Goal: Complete application form: Complete application form

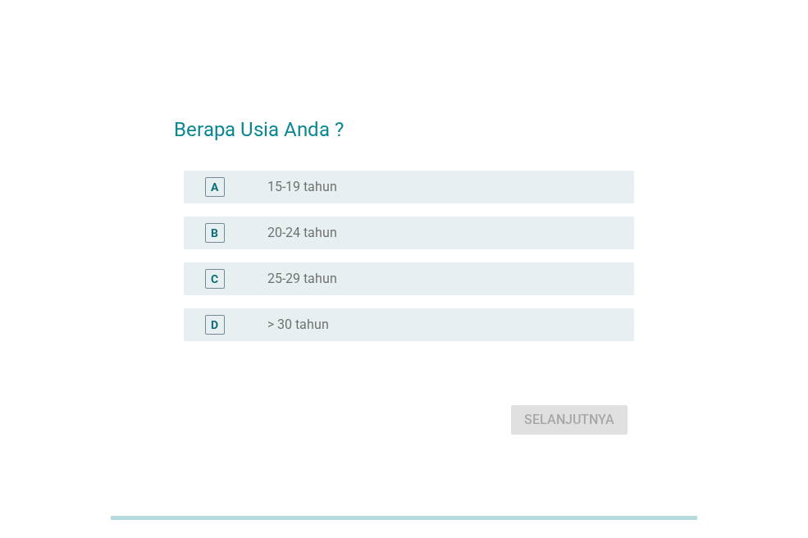
click at [390, 270] on div "radio_button_unchecked 25-29 tahun" at bounding box center [443, 279] width 353 height 20
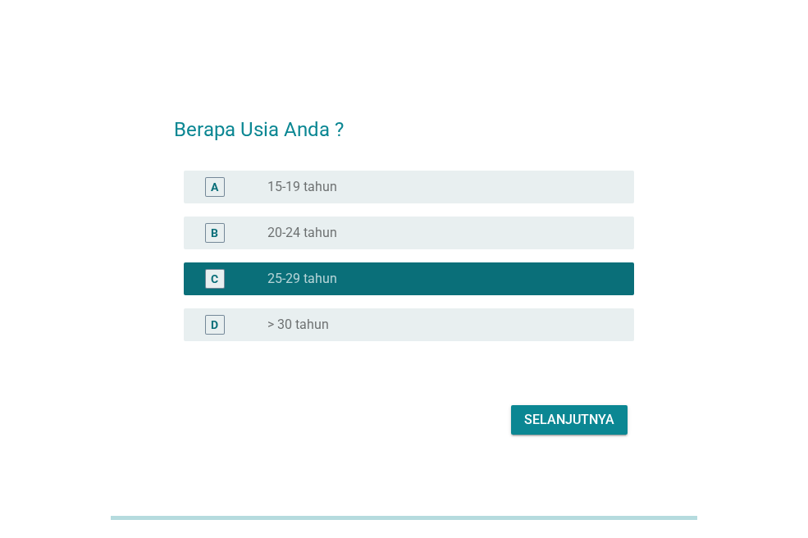
click at [605, 423] on div "Selanjutnya" at bounding box center [569, 420] width 90 height 20
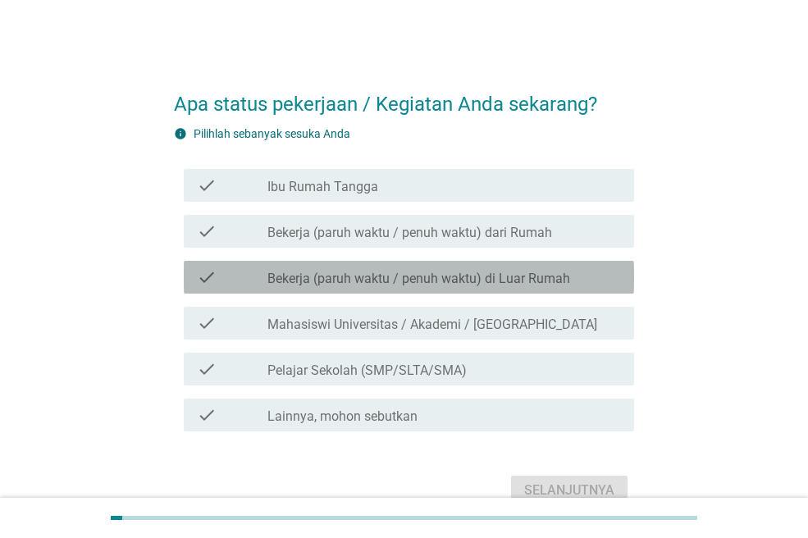
click at [306, 283] on label "Bekerja (paruh waktu / penuh waktu) di Luar Rumah" at bounding box center [418, 279] width 303 height 16
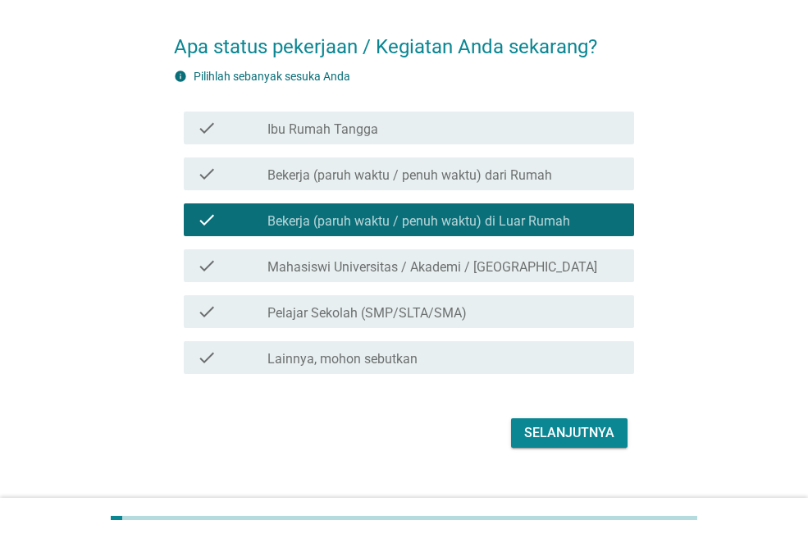
scroll to position [82, 0]
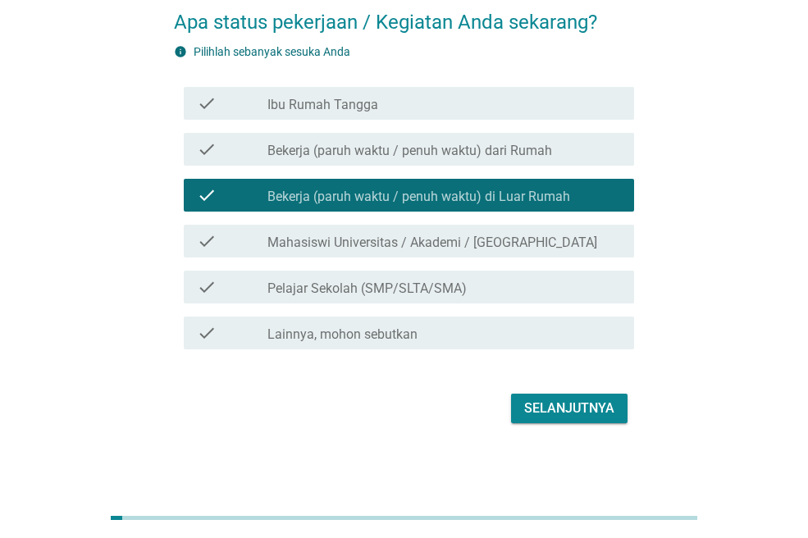
click at [567, 410] on div "Selanjutnya" at bounding box center [569, 409] width 90 height 20
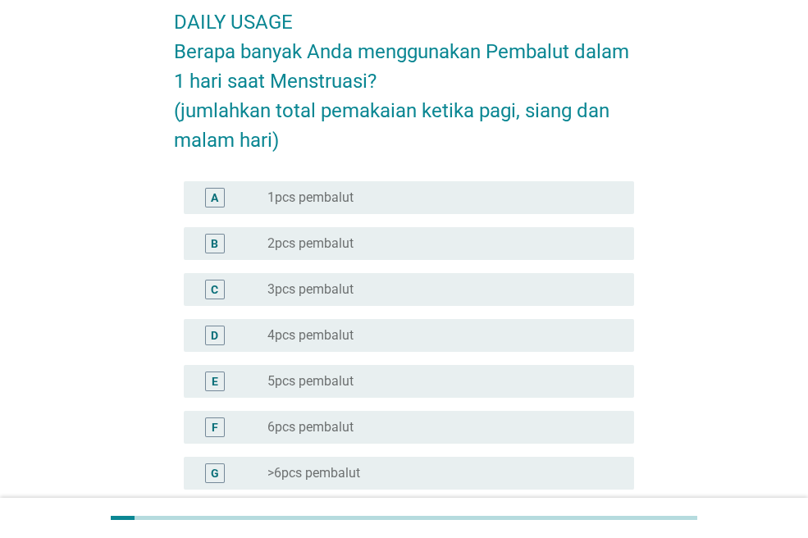
click at [517, 236] on div "radio_button_unchecked 2pcs pembalut" at bounding box center [437, 243] width 340 height 16
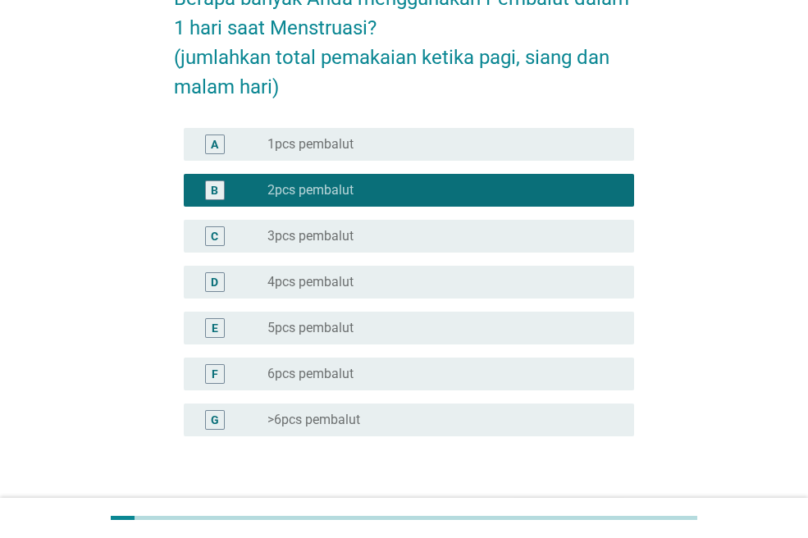
scroll to position [244, 0]
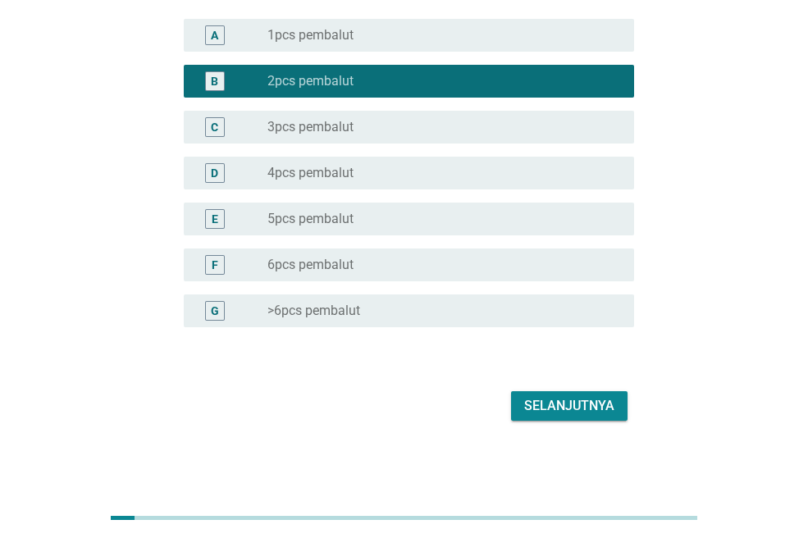
click at [437, 114] on div "C radio_button_unchecked 3pcs pembalut" at bounding box center [409, 127] width 450 height 33
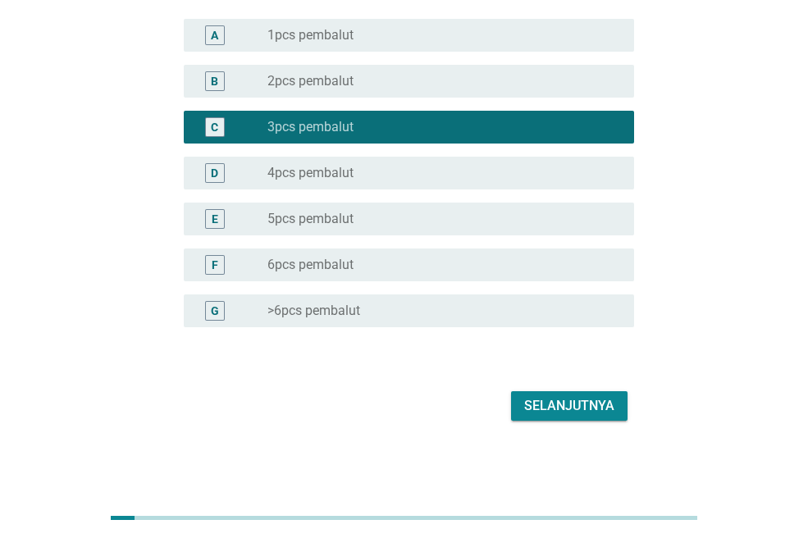
click at [578, 403] on div "Selanjutnya" at bounding box center [569, 406] width 90 height 20
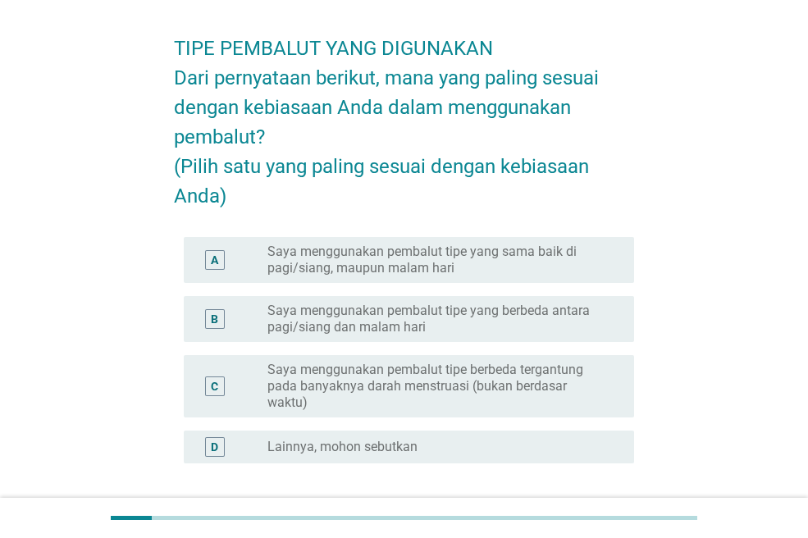
scroll to position [82, 0]
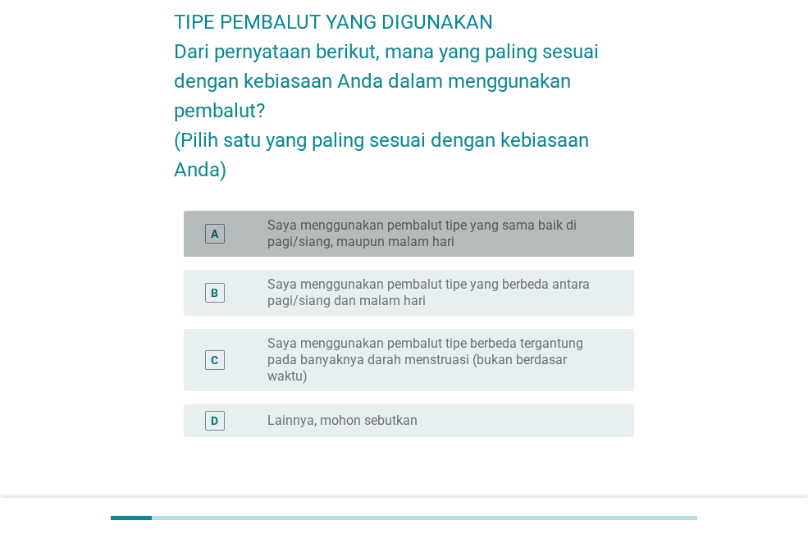
click at [595, 250] on label "Saya menggunakan pembalut tipe yang sama baik di pagi/siang, maupun malam hari" at bounding box center [437, 233] width 340 height 33
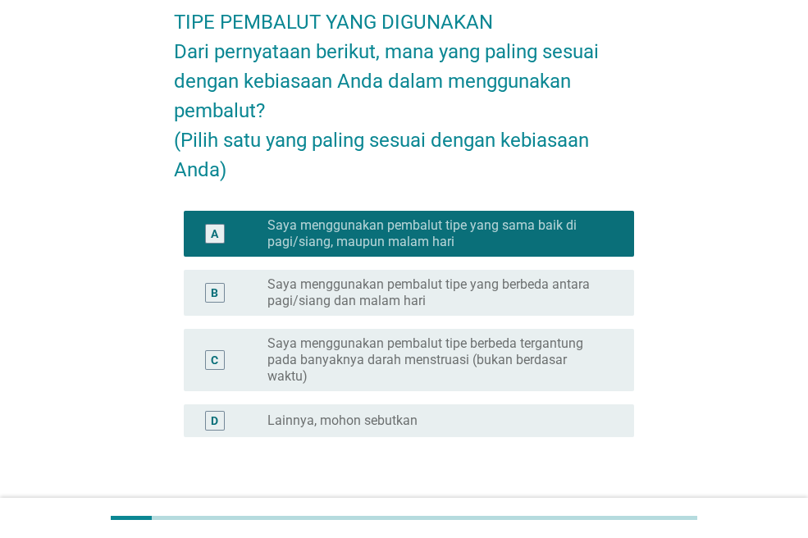
scroll to position [221, 0]
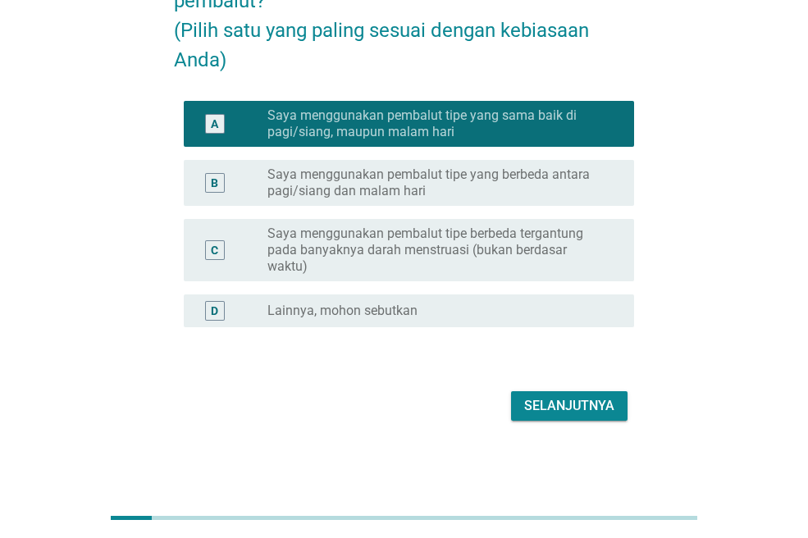
click at [618, 391] on button "Selanjutnya" at bounding box center [569, 406] width 116 height 30
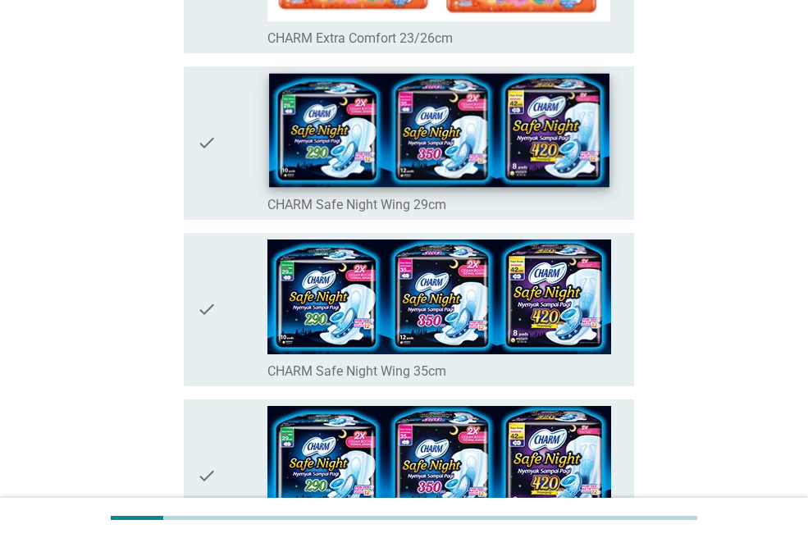
scroll to position [656, 0]
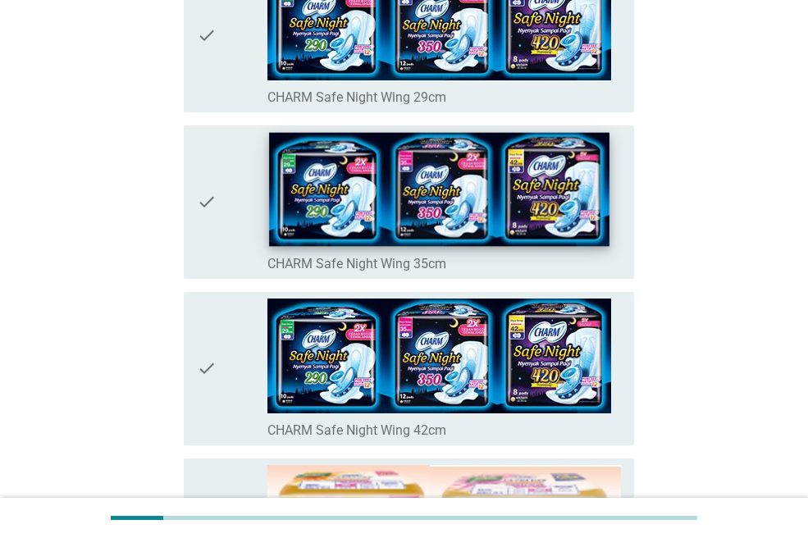
click at [497, 230] on img at bounding box center [439, 190] width 340 height 114
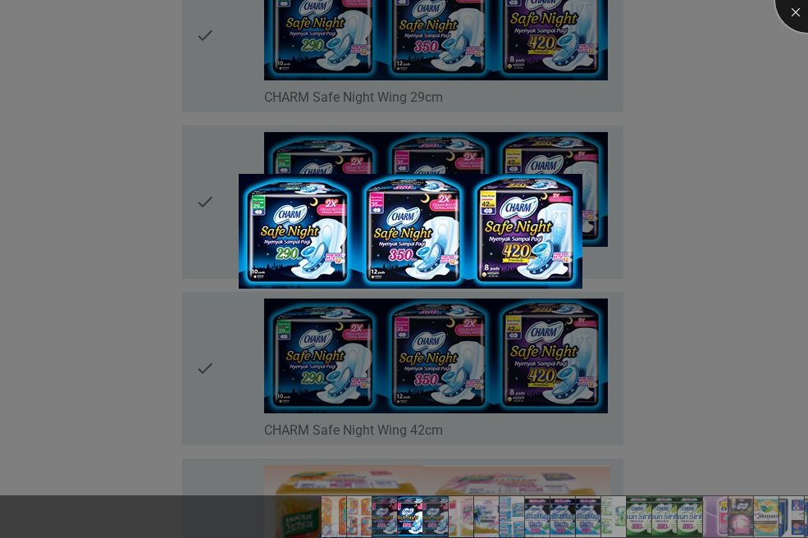
click at [785, 8] on div at bounding box center [808, 0] width 66 height 66
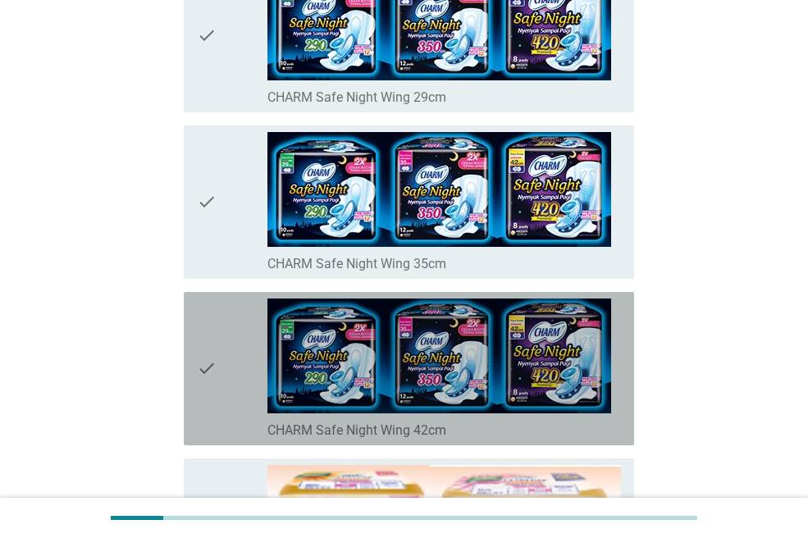
click at [208, 367] on icon "check" at bounding box center [207, 369] width 20 height 140
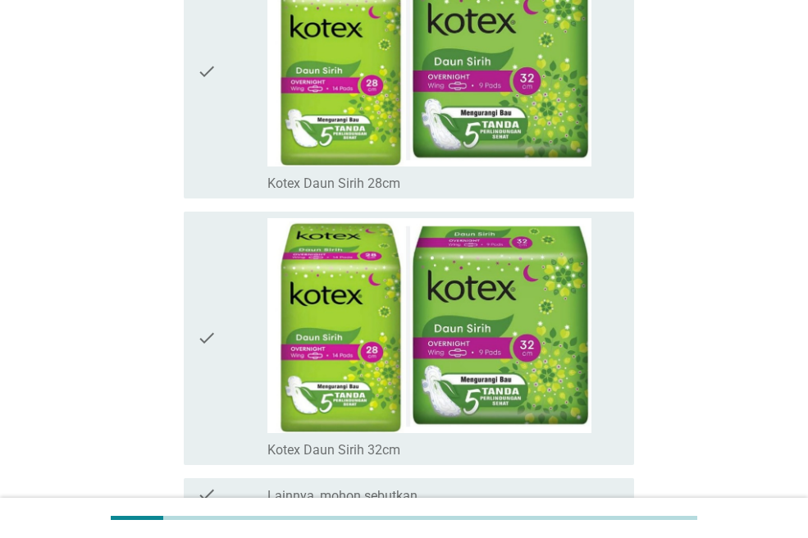
scroll to position [11656, 0]
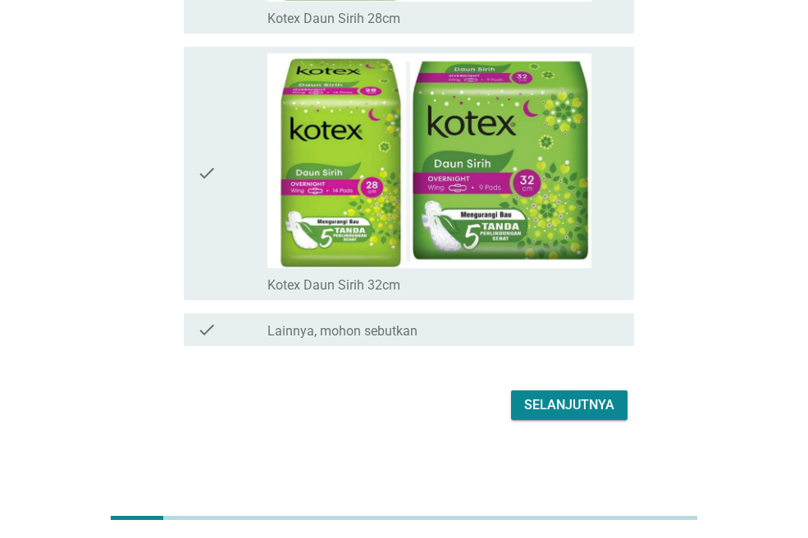
click at [598, 408] on div "Selanjutnya" at bounding box center [569, 405] width 90 height 20
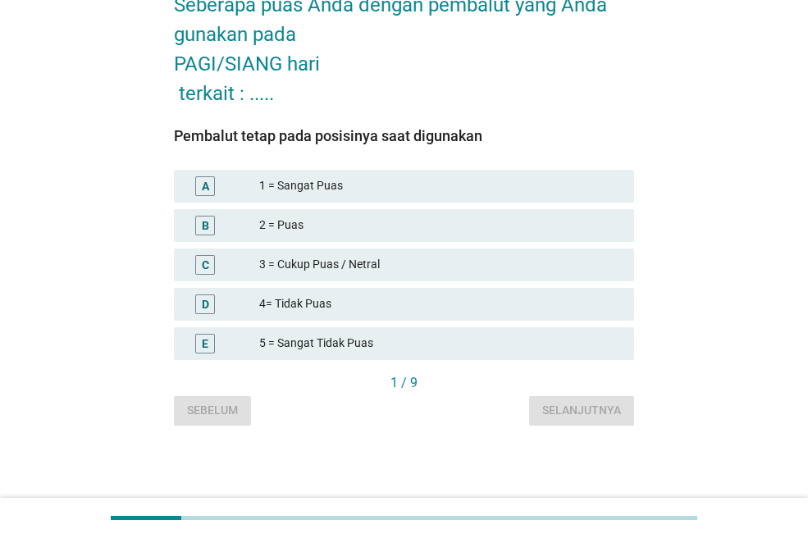
scroll to position [0, 0]
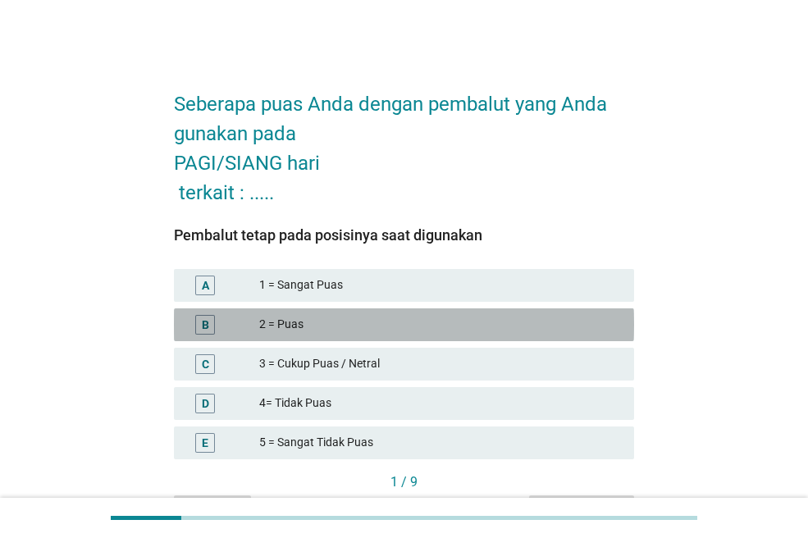
click at [364, 322] on div "2 = Puas" at bounding box center [440, 325] width 362 height 20
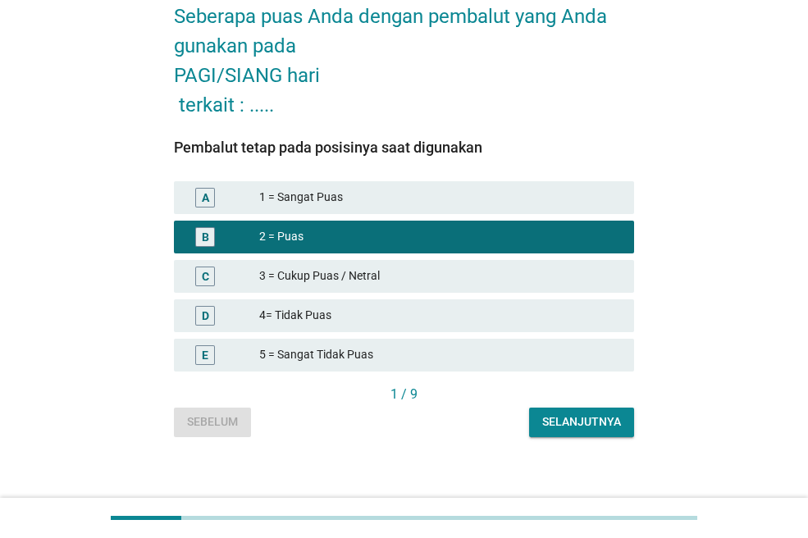
scroll to position [99, 0]
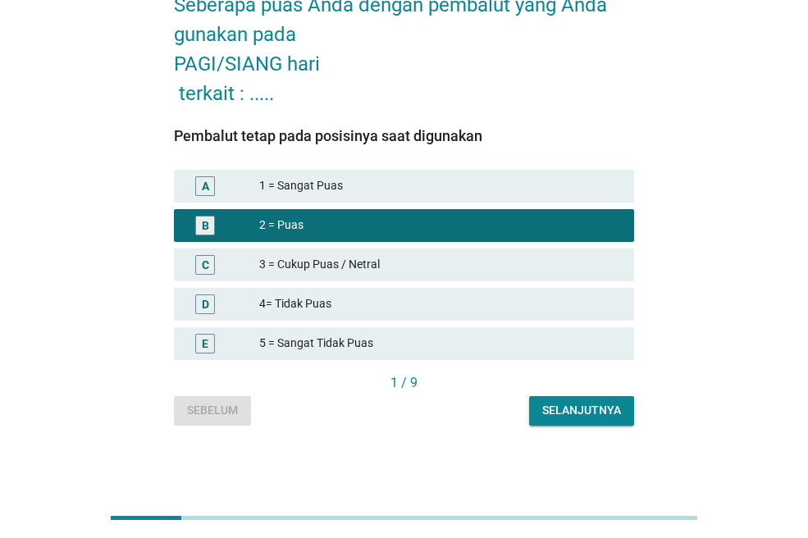
click at [570, 402] on div "Selanjutnya" at bounding box center [581, 410] width 79 height 17
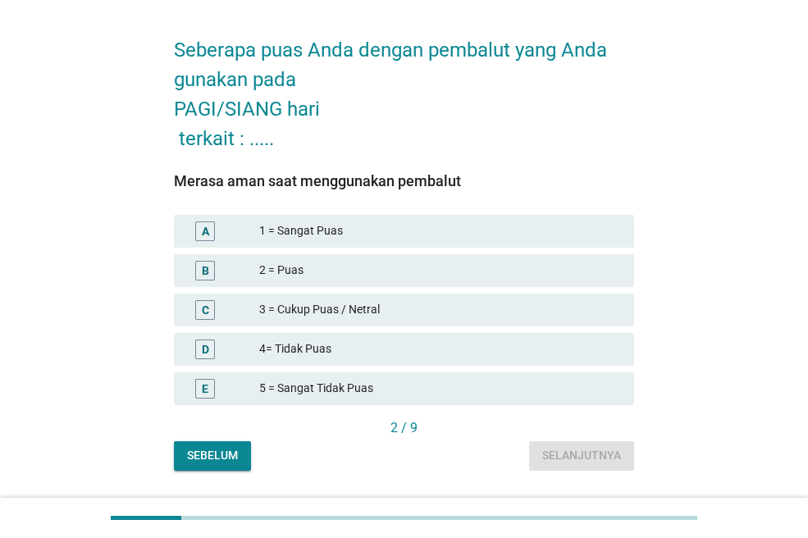
scroll to position [82, 0]
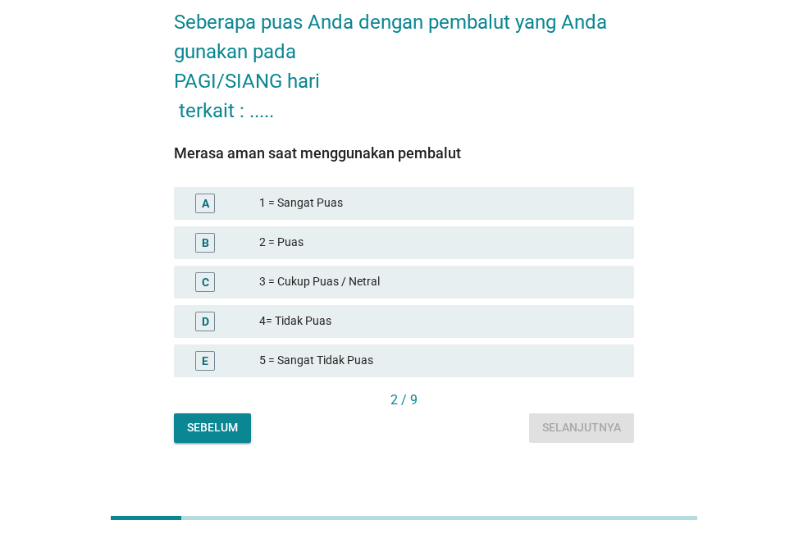
click at [361, 205] on div "1 = Sangat Puas" at bounding box center [440, 204] width 362 height 20
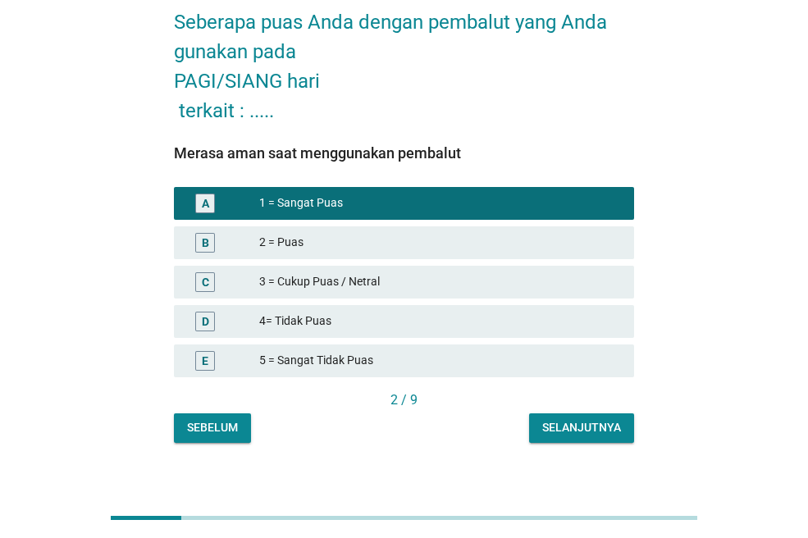
click at [566, 432] on div "Selanjutnya" at bounding box center [581, 427] width 79 height 17
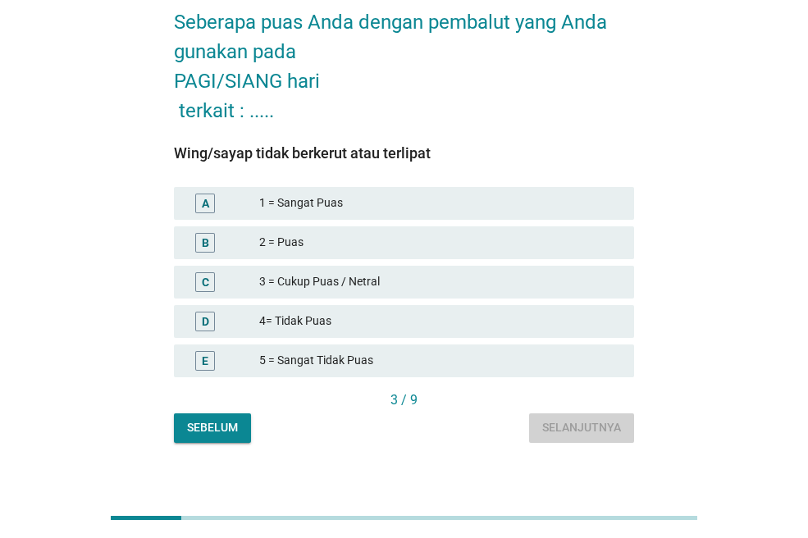
scroll to position [0, 0]
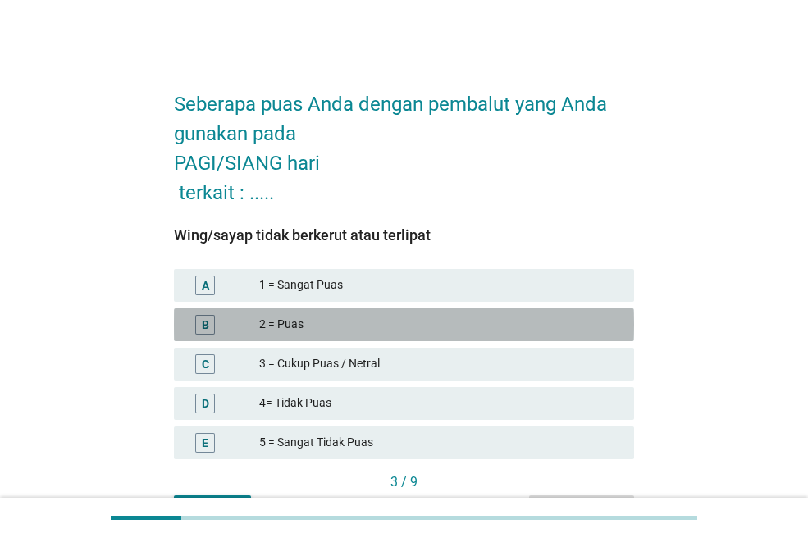
click at [307, 325] on div "2 = Puas" at bounding box center [440, 325] width 362 height 20
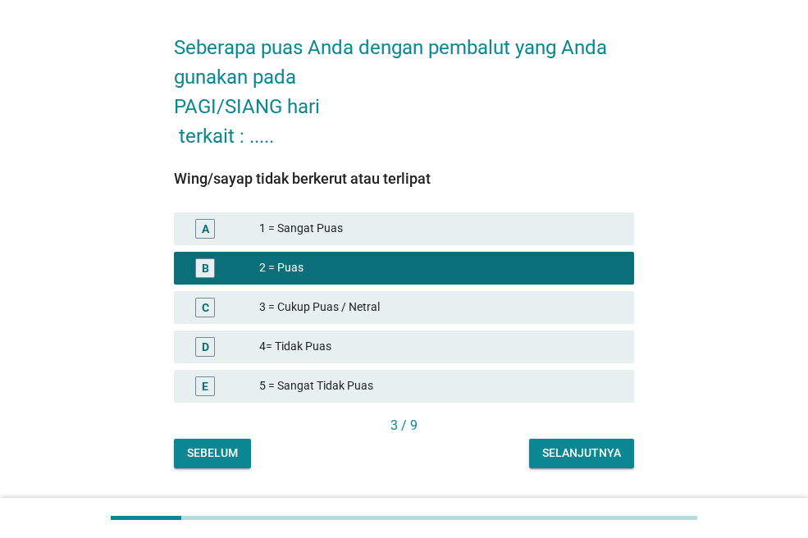
scroll to position [82, 0]
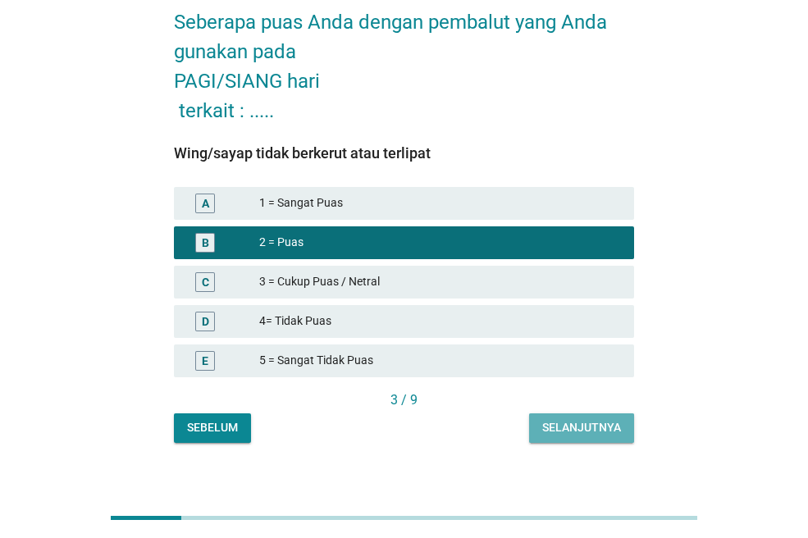
click at [618, 427] on div "Selanjutnya" at bounding box center [581, 427] width 79 height 17
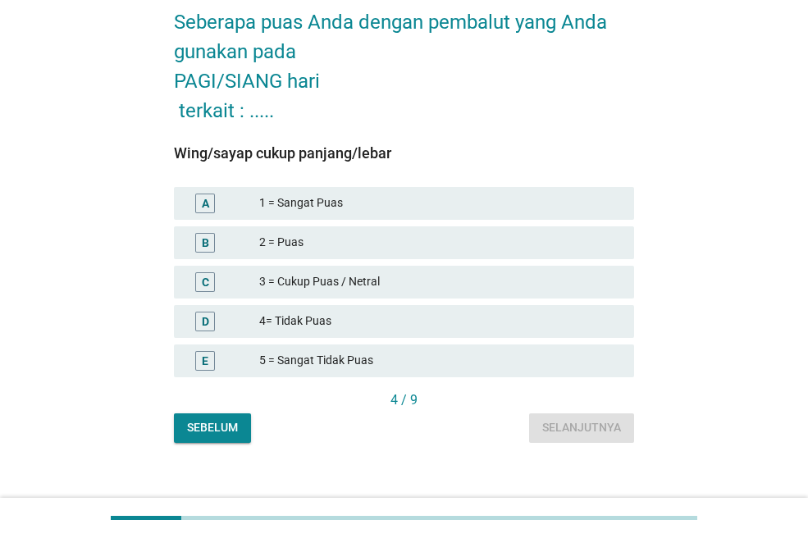
scroll to position [0, 0]
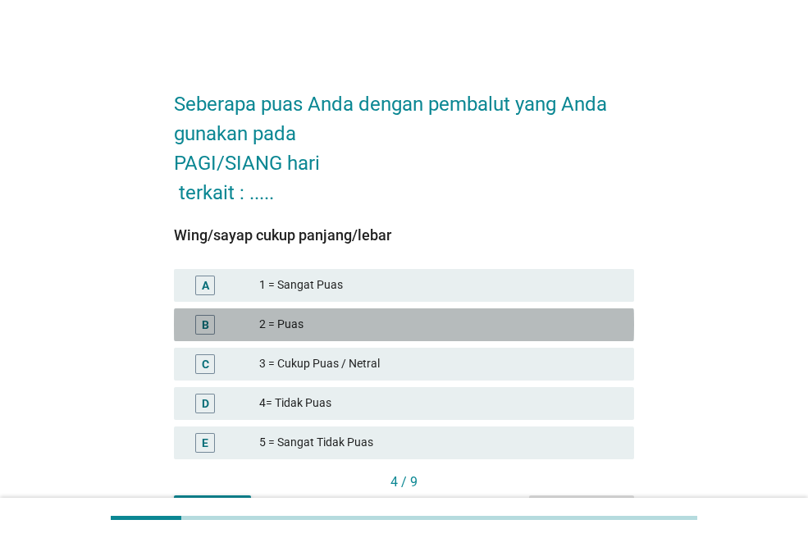
drag, startPoint x: 377, startPoint y: 329, endPoint x: 438, endPoint y: 340, distance: 61.8
click at [380, 329] on div "2 = Puas" at bounding box center [440, 325] width 362 height 20
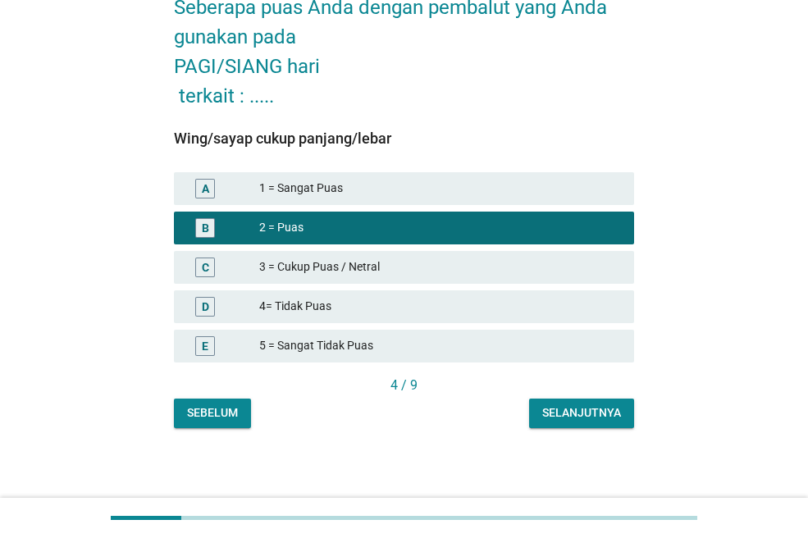
scroll to position [99, 0]
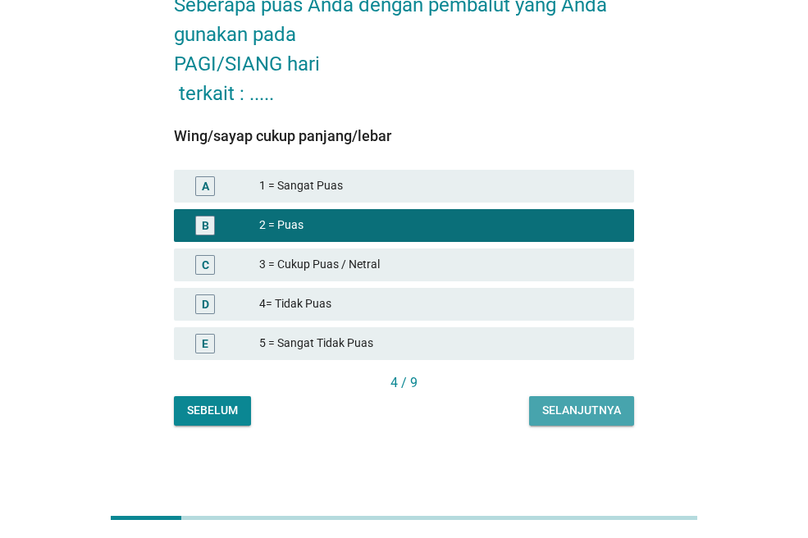
click at [556, 399] on button "Selanjutnya" at bounding box center [581, 411] width 105 height 30
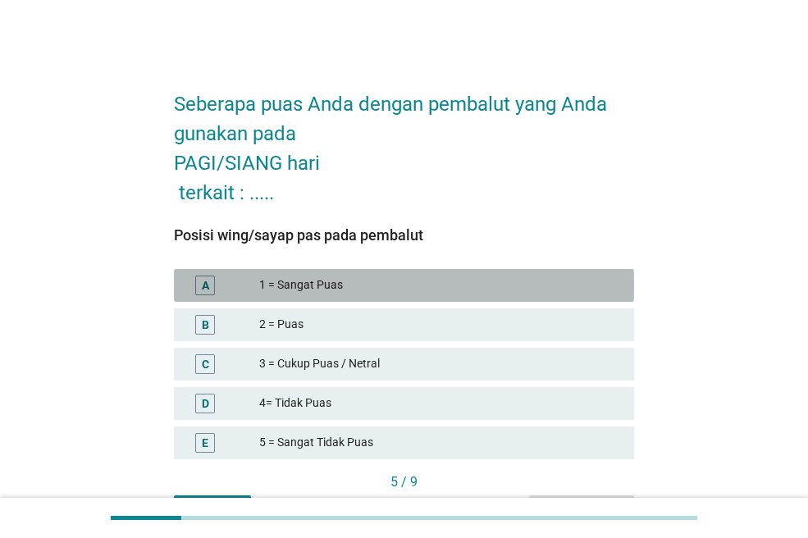
click at [317, 288] on div "1 = Sangat Puas" at bounding box center [440, 286] width 362 height 20
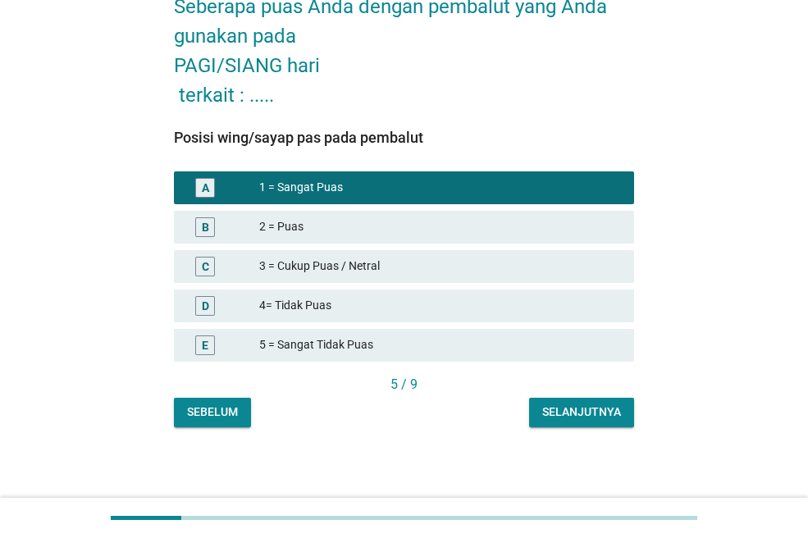
scroll to position [99, 0]
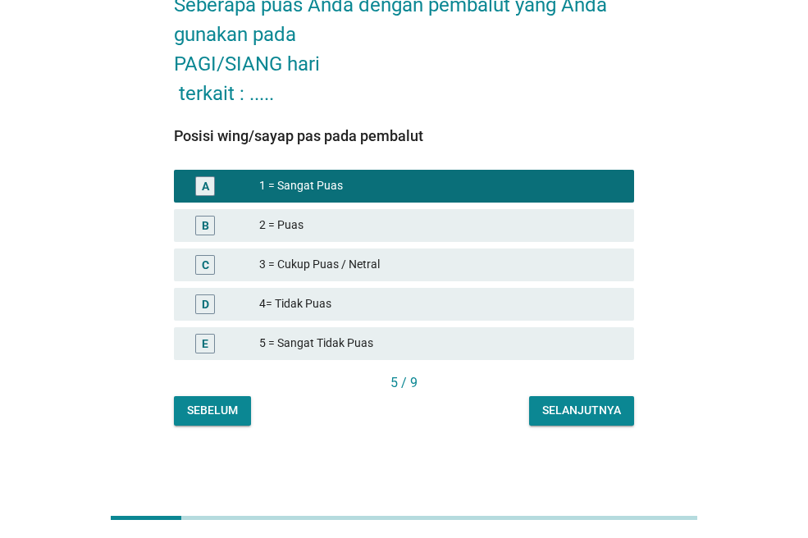
click at [563, 407] on div "Selanjutnya" at bounding box center [581, 410] width 79 height 17
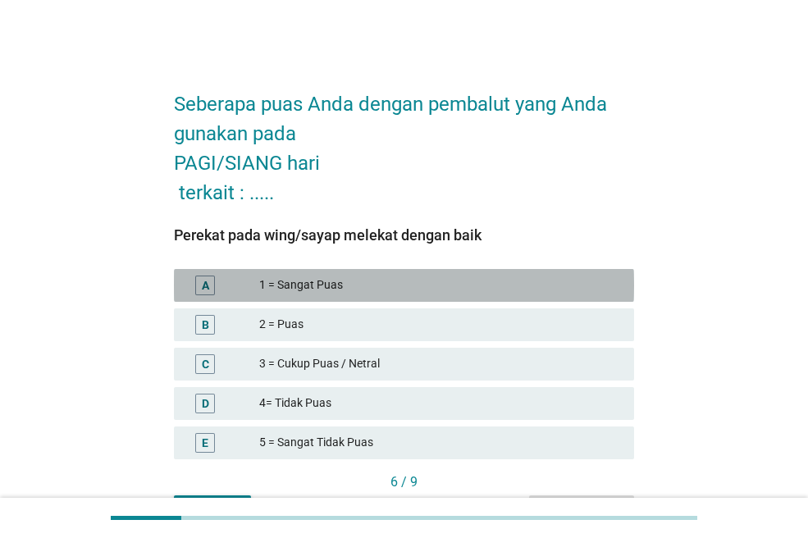
drag, startPoint x: 376, startPoint y: 287, endPoint x: 445, endPoint y: 312, distance: 73.2
click at [376, 287] on div "1 = Sangat Puas" at bounding box center [440, 286] width 362 height 20
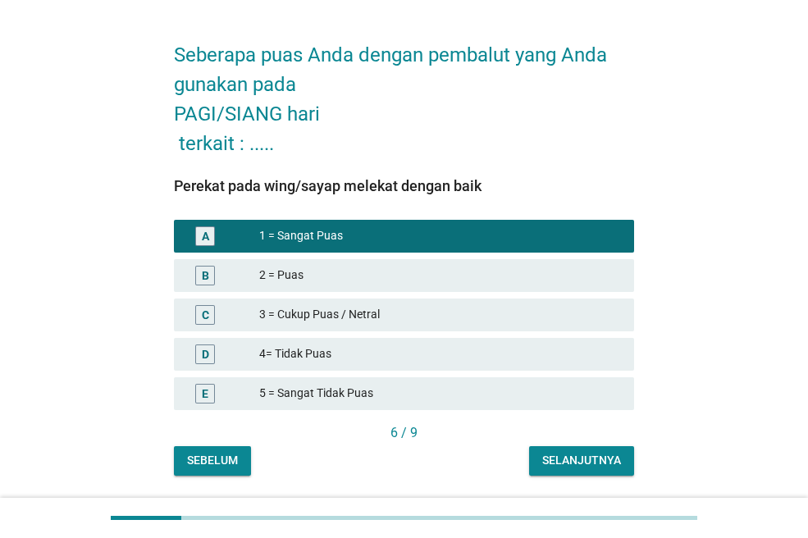
scroll to position [99, 0]
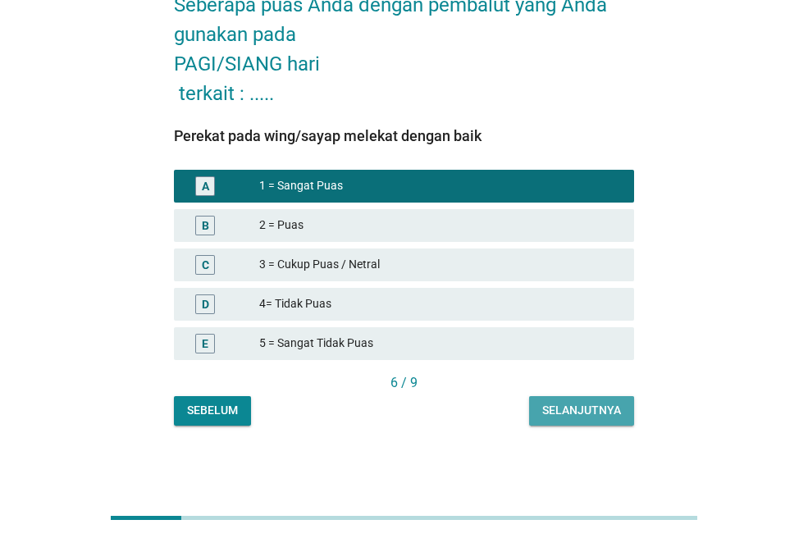
click at [567, 401] on button "Selanjutnya" at bounding box center [581, 411] width 105 height 30
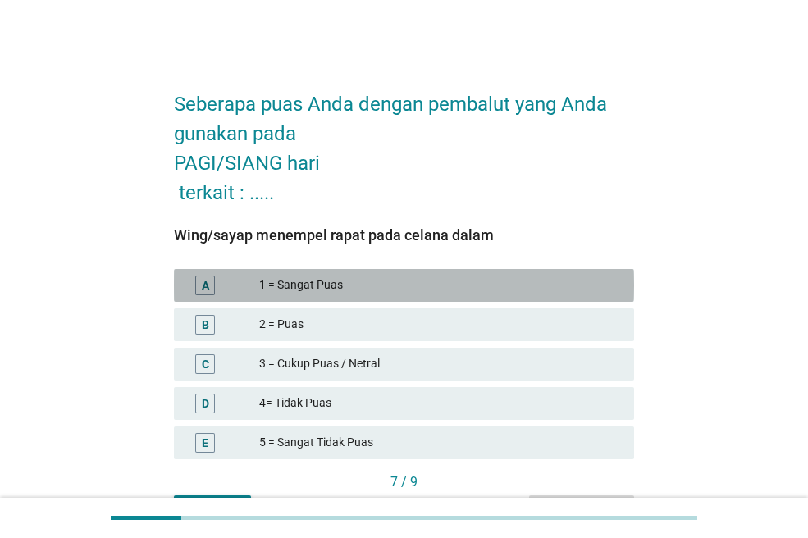
click at [373, 279] on div "1 = Sangat Puas" at bounding box center [440, 286] width 362 height 20
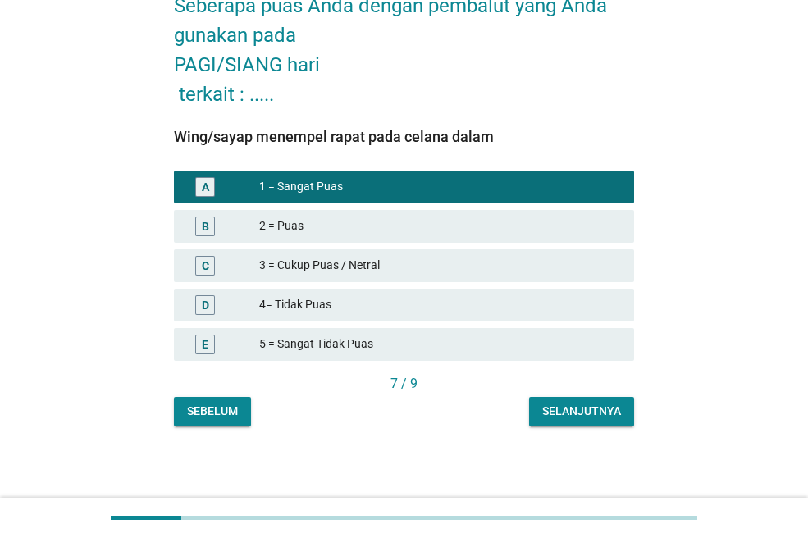
scroll to position [99, 0]
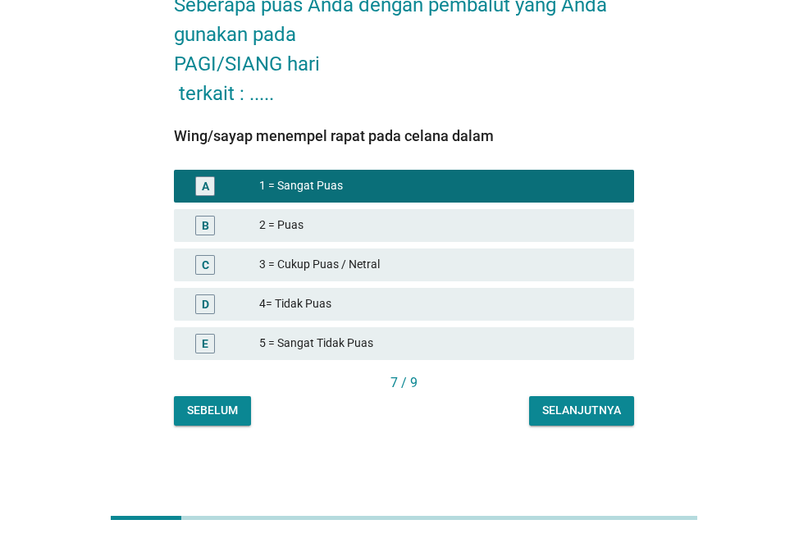
click at [572, 408] on div "Selanjutnya" at bounding box center [581, 410] width 79 height 17
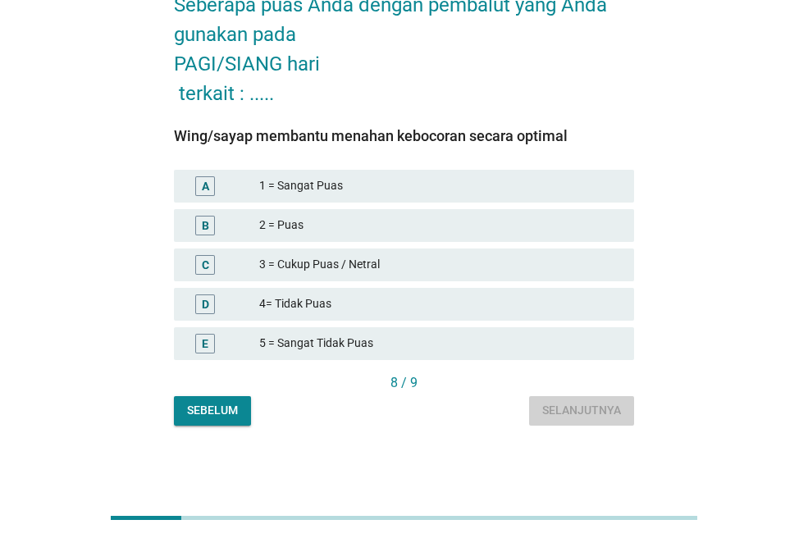
scroll to position [0, 0]
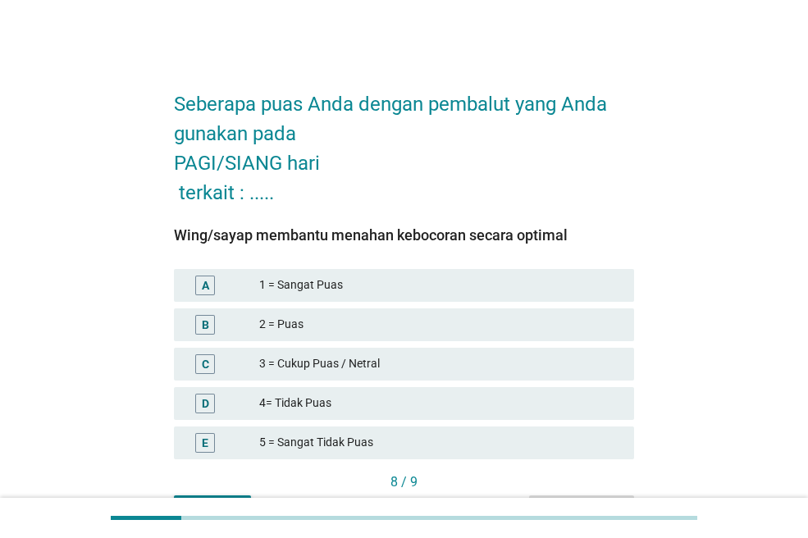
click at [438, 372] on div "3 = Cukup Puas / Netral" at bounding box center [440, 364] width 362 height 20
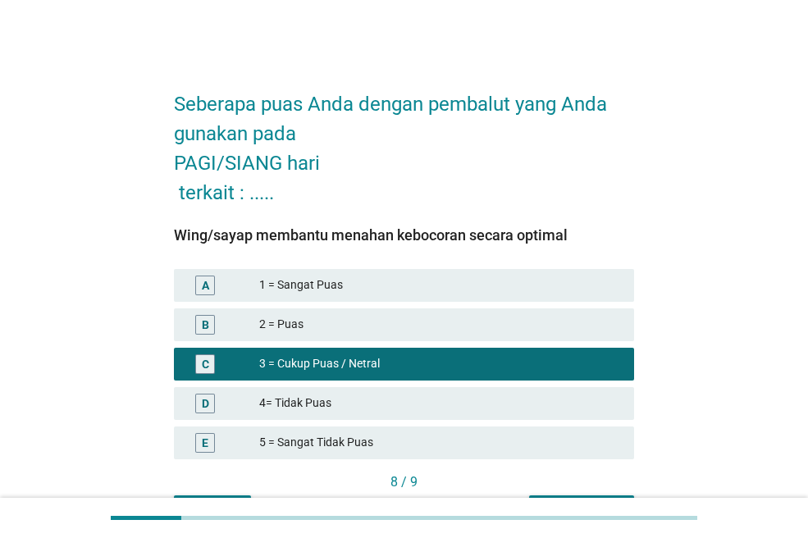
scroll to position [99, 0]
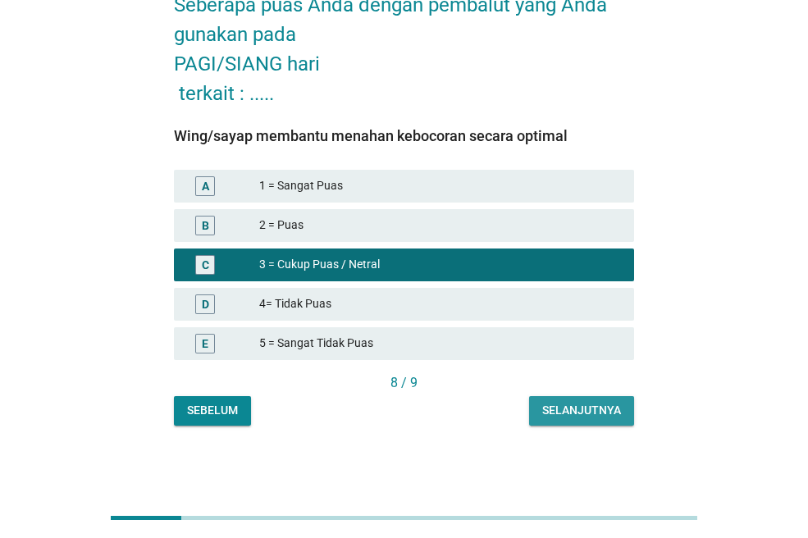
click at [574, 410] on div "Selanjutnya" at bounding box center [581, 410] width 79 height 17
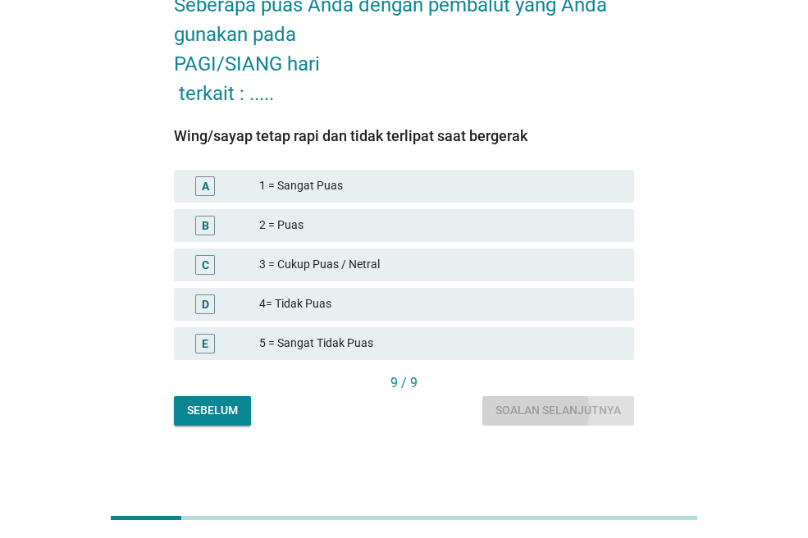
scroll to position [0, 0]
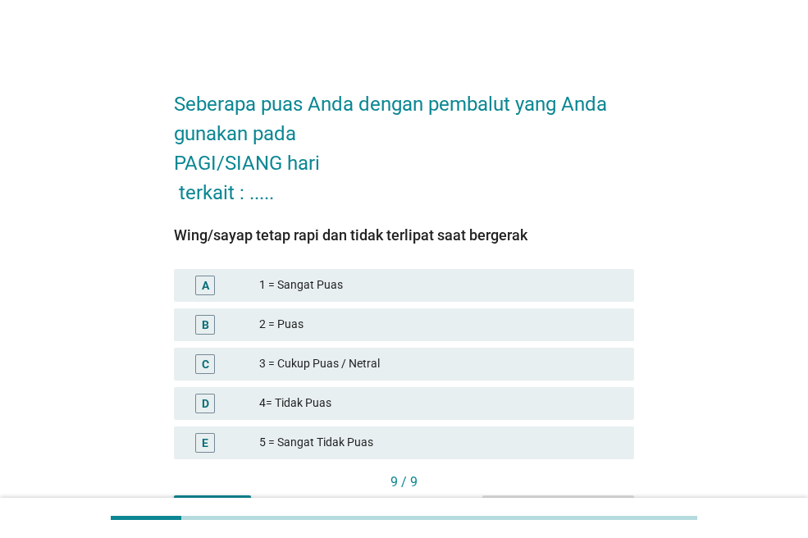
click at [538, 280] on div "1 = Sangat Puas" at bounding box center [440, 286] width 362 height 20
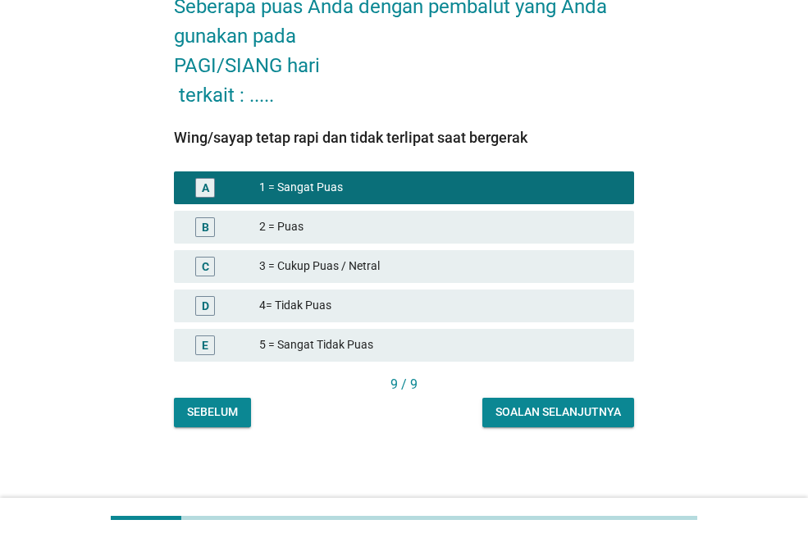
scroll to position [99, 0]
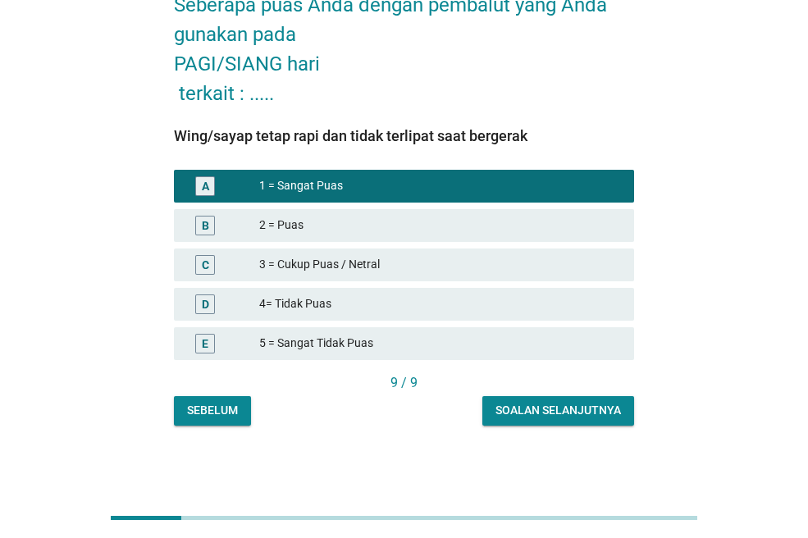
click at [580, 403] on div "Soalan selanjutnya" at bounding box center [557, 410] width 125 height 17
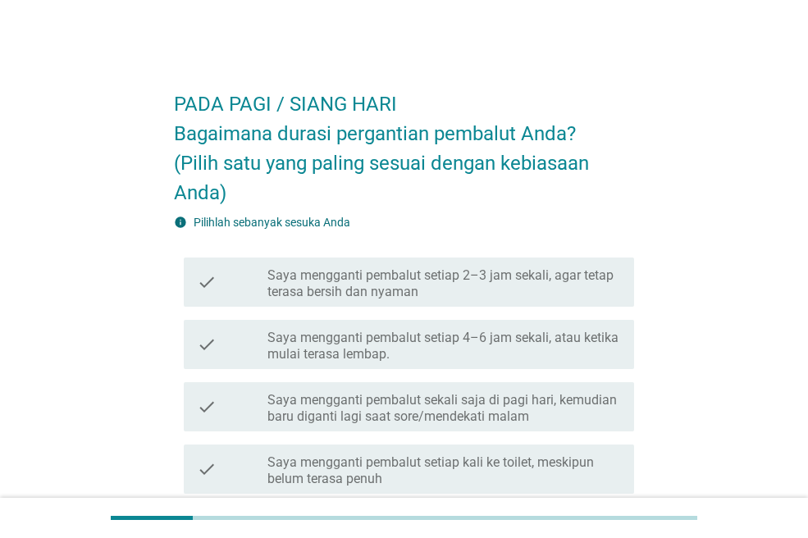
scroll to position [82, 0]
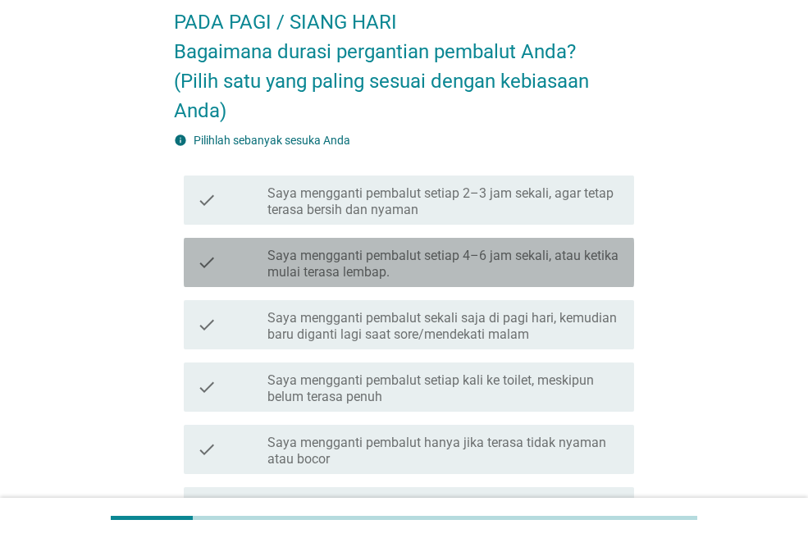
click at [415, 262] on label "Saya mengganti pembalut setiap 4–6 jam sekali, atau ketika mulai terasa lembap." at bounding box center [443, 264] width 353 height 33
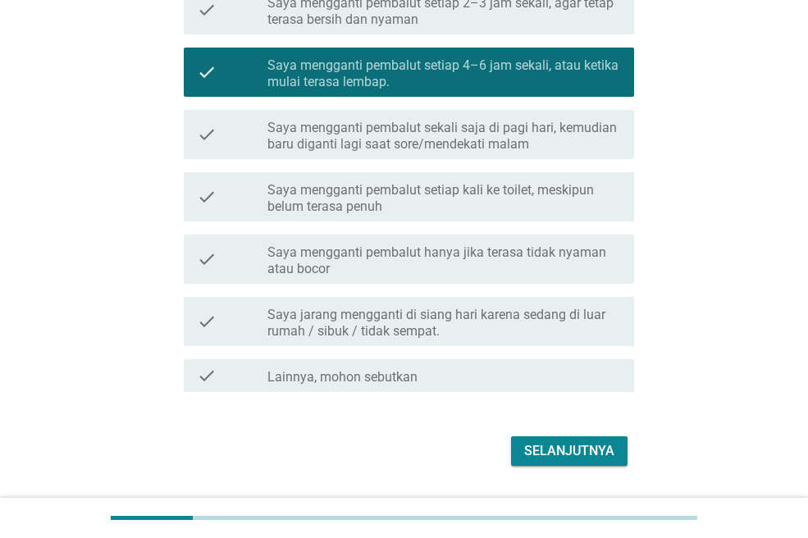
scroll to position [317, 0]
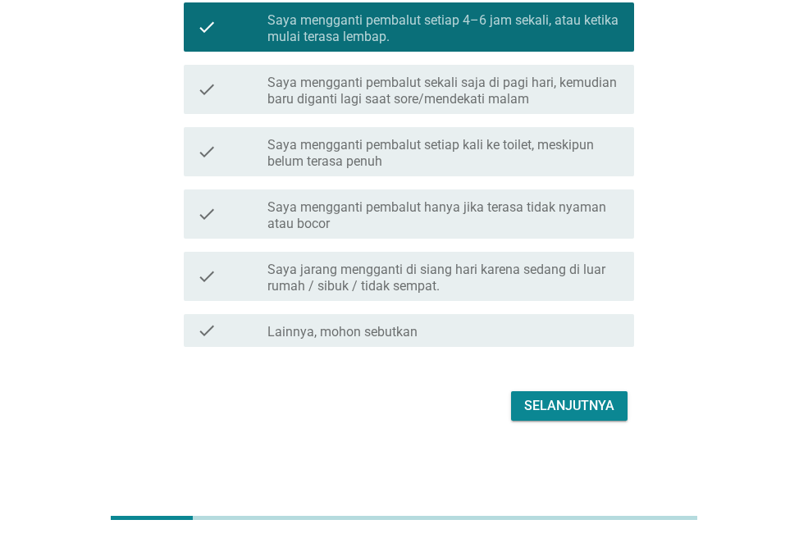
click at [603, 404] on div "Selanjutnya" at bounding box center [569, 406] width 90 height 20
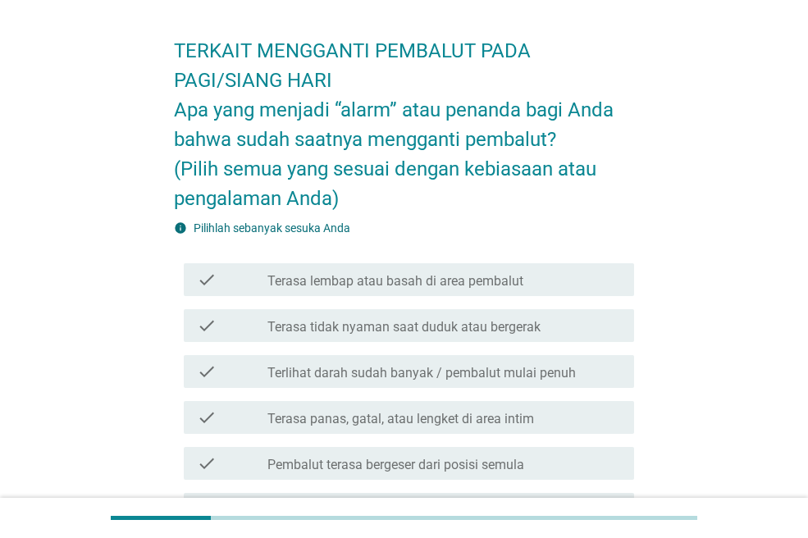
scroll to position [82, 0]
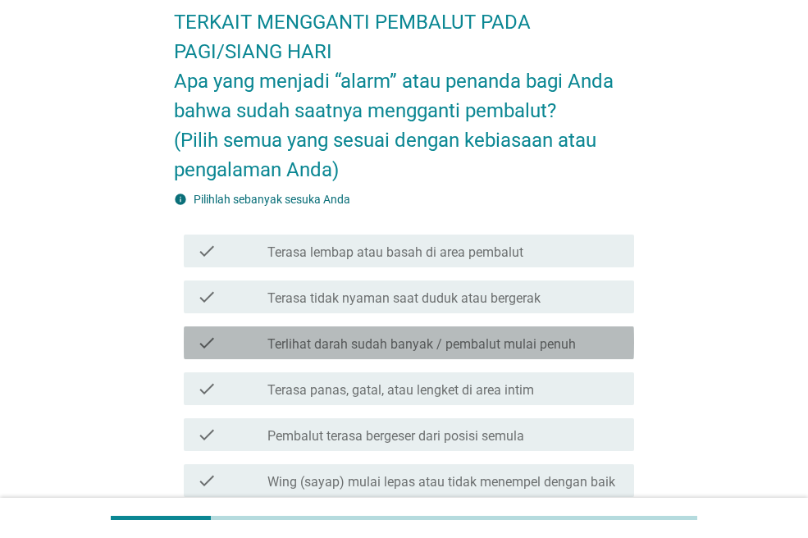
drag, startPoint x: 604, startPoint y: 338, endPoint x: 619, endPoint y: 338, distance: 15.6
click at [604, 339] on div "check_box_outline_blank Terlihat darah sudah banyak / pembalut mulai penuh" at bounding box center [443, 343] width 353 height 20
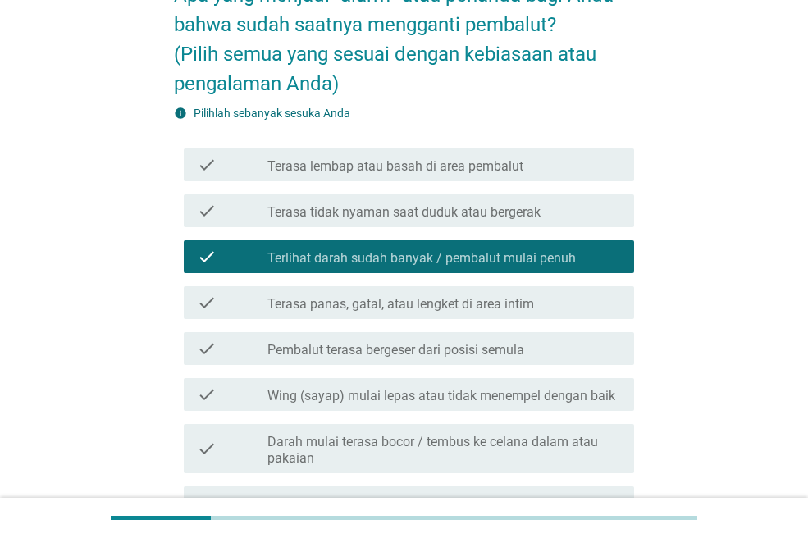
scroll to position [164, 0]
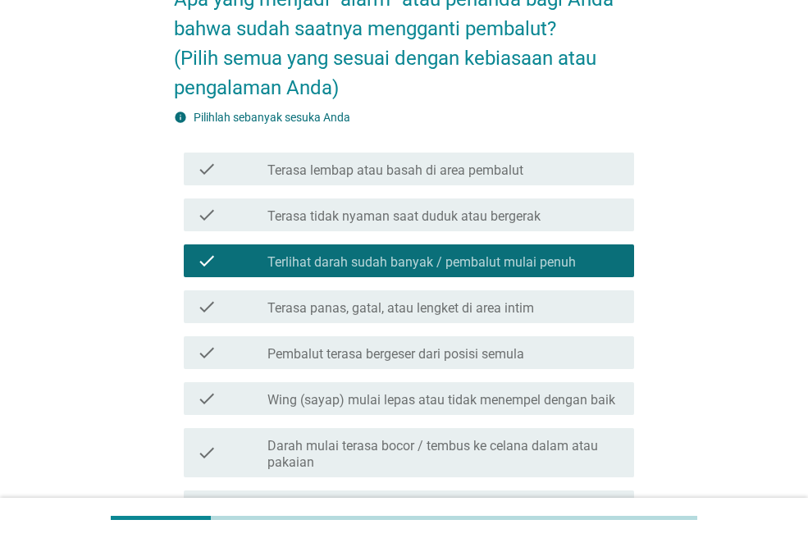
click at [405, 172] on label "Terasa lembap atau basah di area pembalut" at bounding box center [395, 170] width 256 height 16
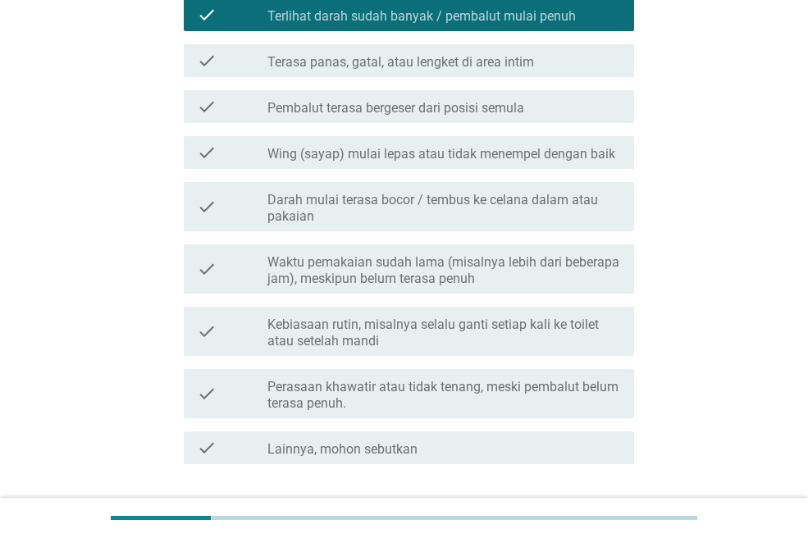
scroll to position [492, 0]
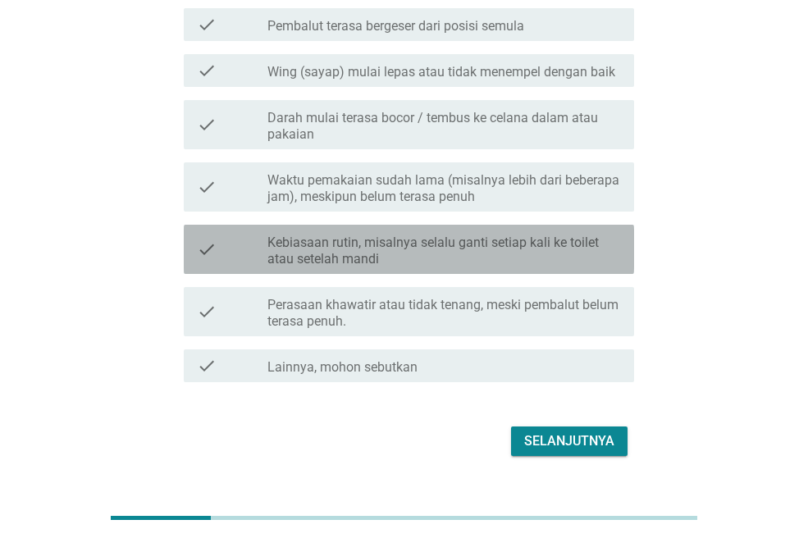
click at [433, 254] on label "Kebiasaan rutin, misalnya selalu ganti setiap kali ke toilet atau setelah mandi" at bounding box center [443, 251] width 353 height 33
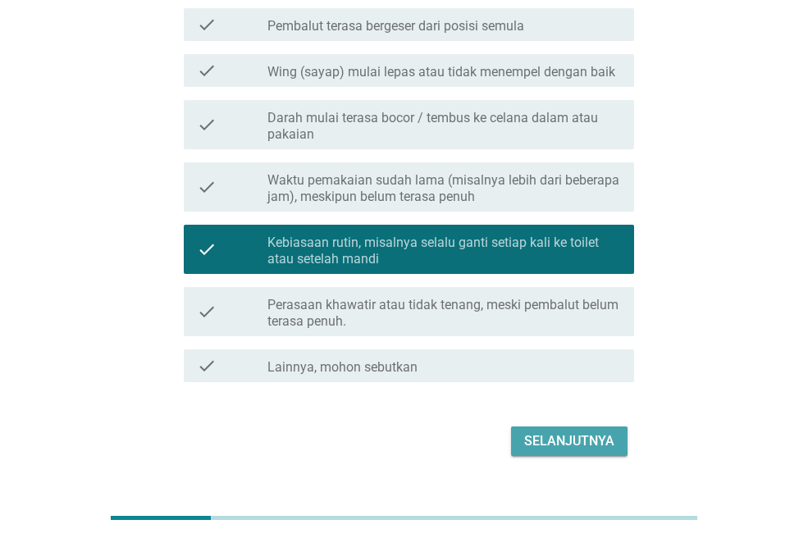
click at [554, 445] on div "Selanjutnya" at bounding box center [569, 441] width 90 height 20
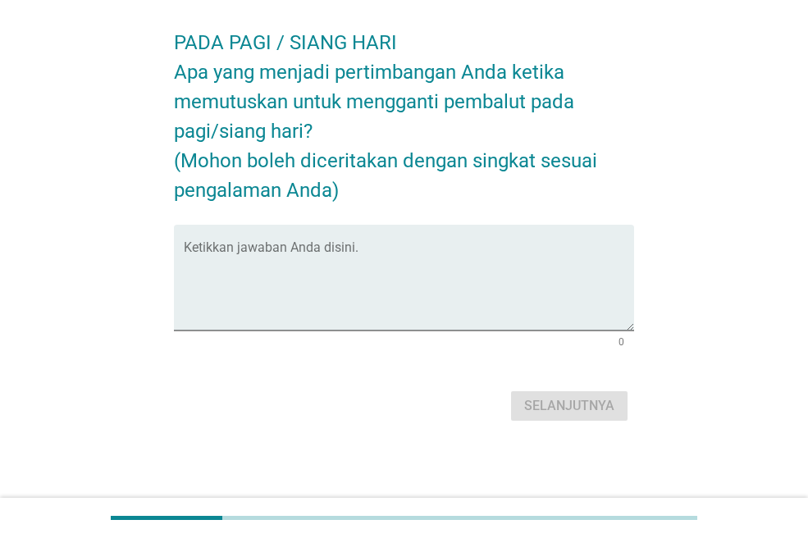
scroll to position [0, 0]
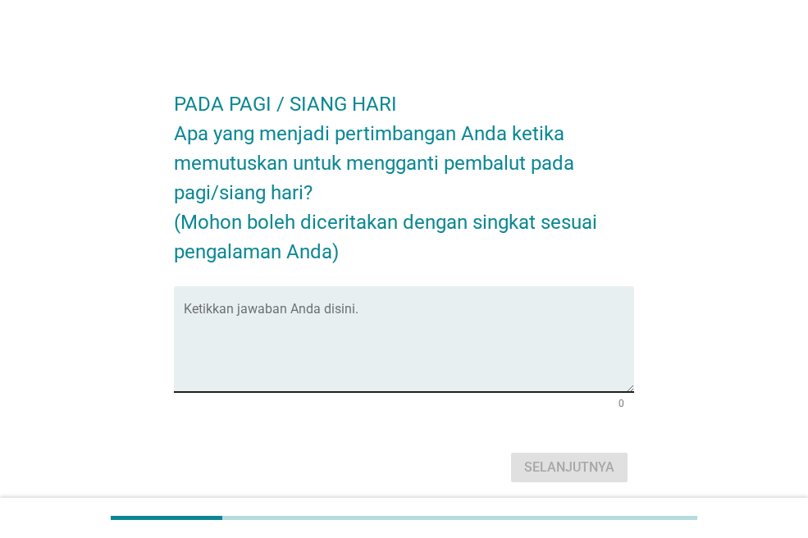
click at [449, 317] on textarea "Ketikkan jawaban Anda disini." at bounding box center [409, 349] width 450 height 86
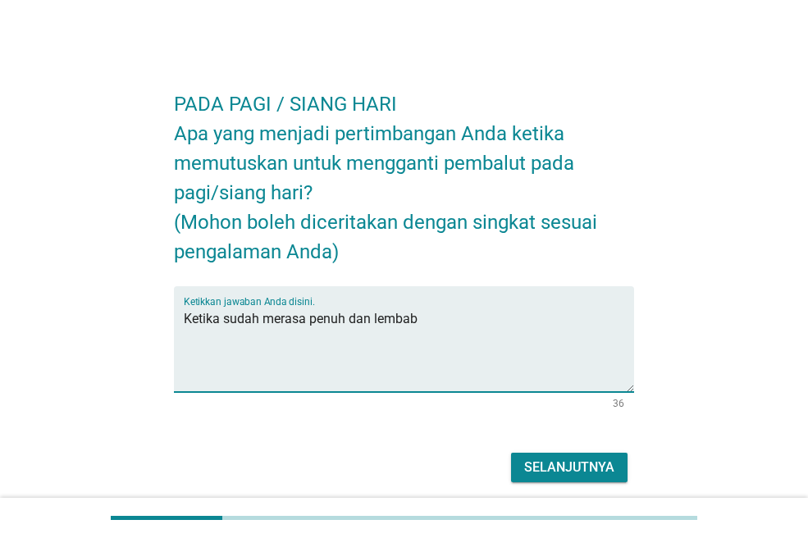
type textarea "Ketika sudah merasa penuh dan lembab"
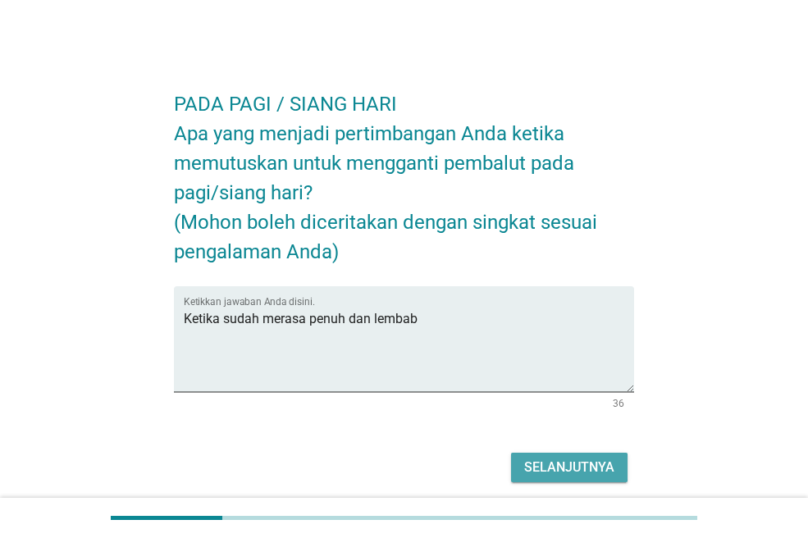
click at [559, 468] on div "Selanjutnya" at bounding box center [569, 468] width 90 height 20
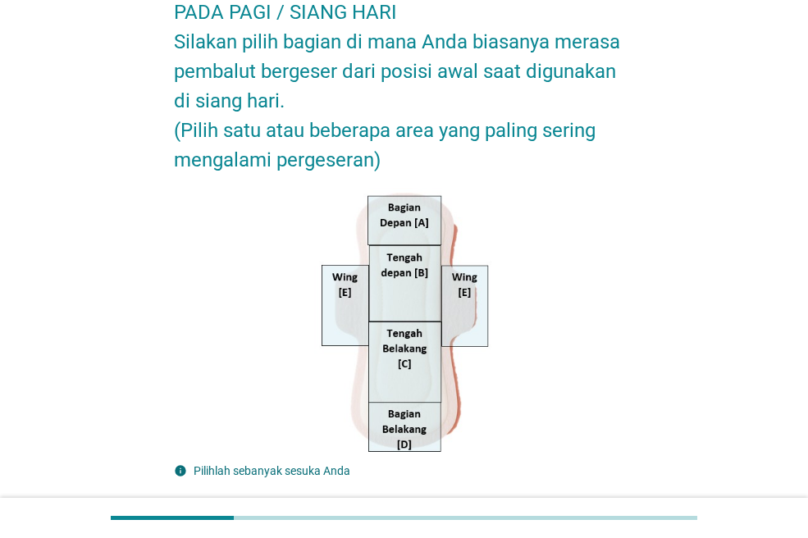
scroll to position [164, 0]
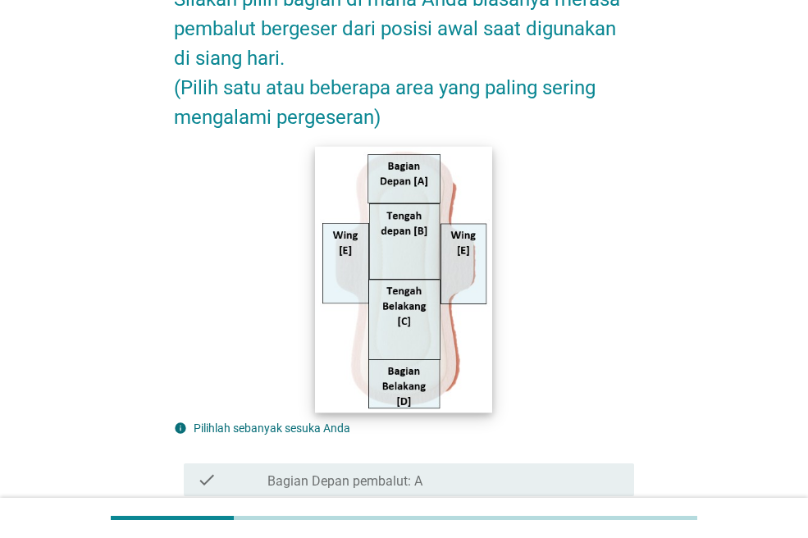
click at [426, 376] on img at bounding box center [404, 279] width 177 height 267
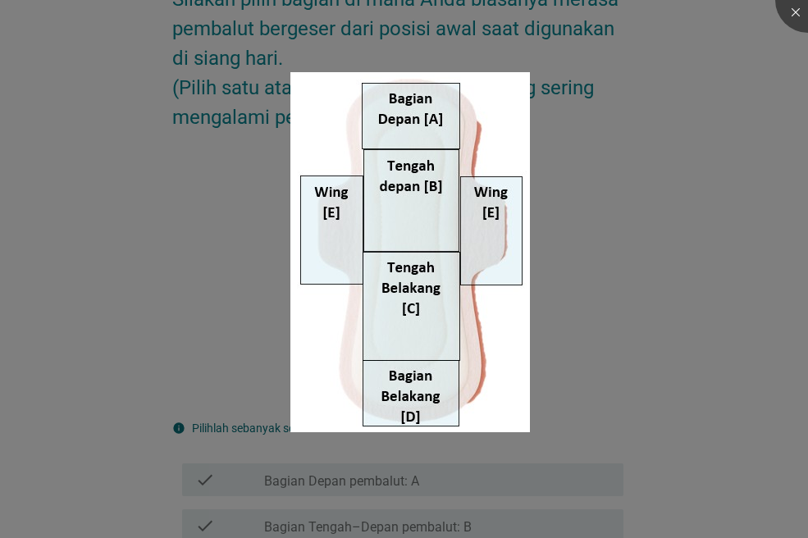
click at [625, 257] on div at bounding box center [404, 269] width 808 height 538
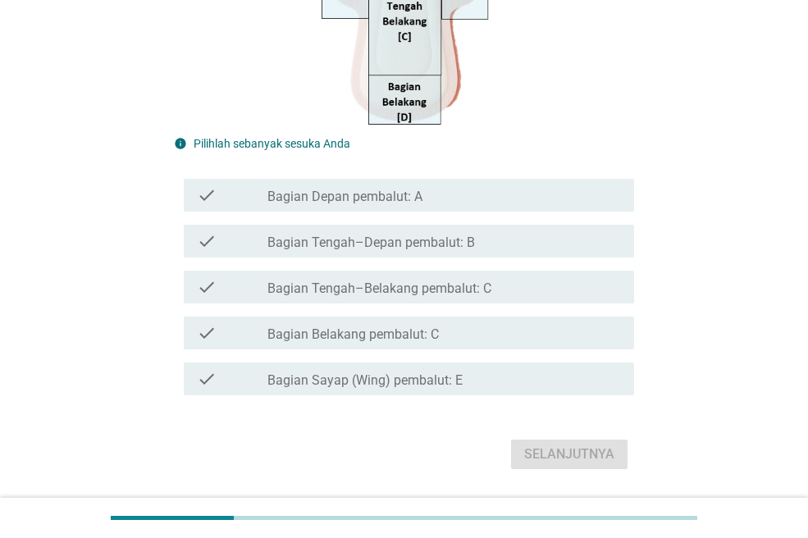
scroll to position [492, 0]
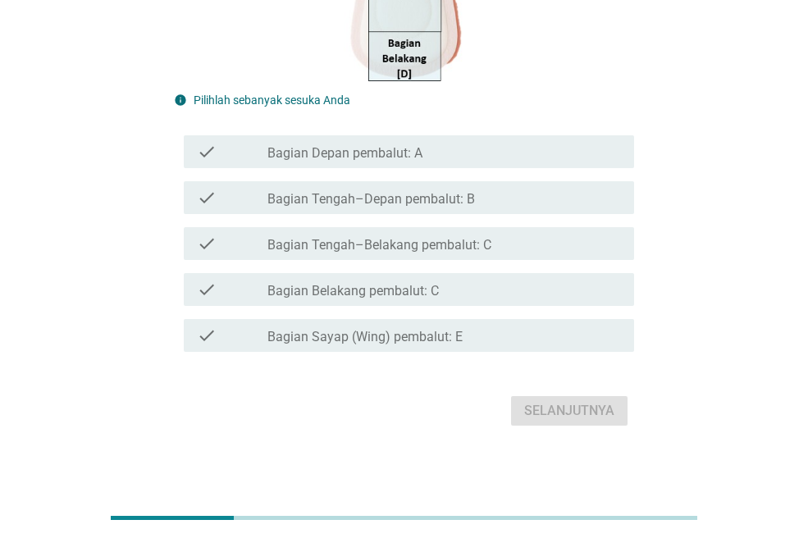
click at [470, 292] on div "check_box_outline_blank Bagian Belakang pembalut: C" at bounding box center [443, 290] width 353 height 20
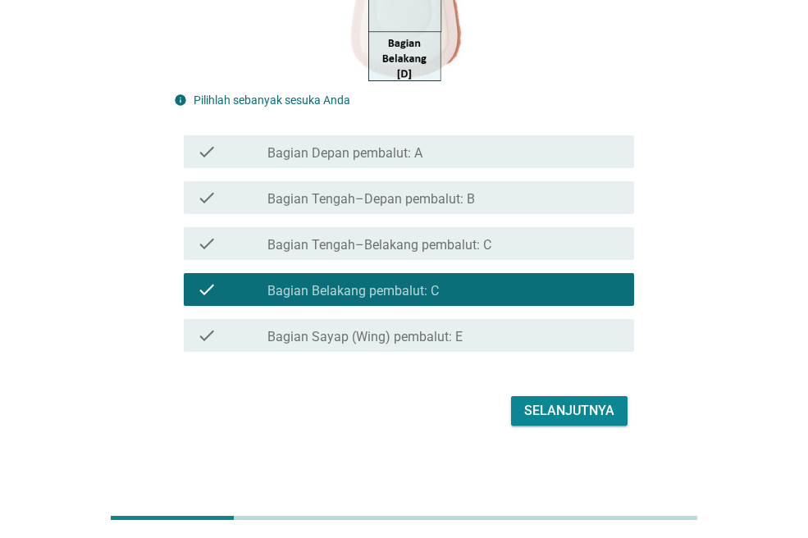
click at [589, 404] on div "Selanjutnya" at bounding box center [569, 411] width 90 height 20
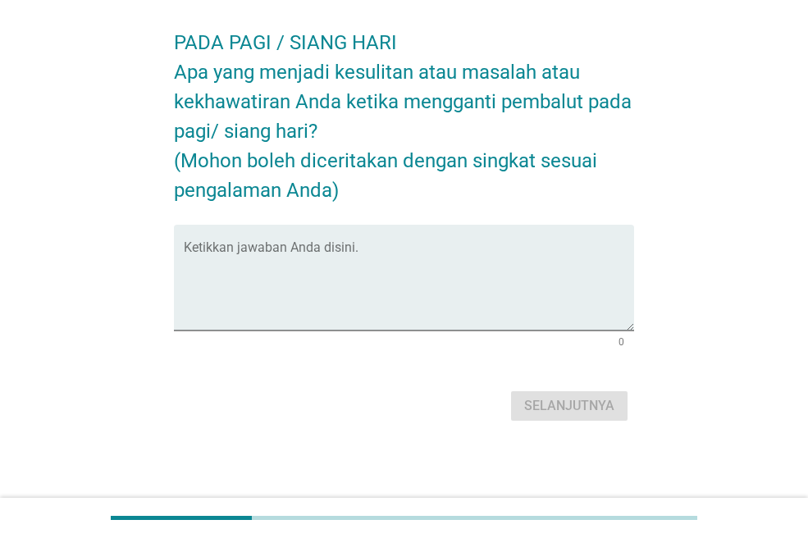
scroll to position [0, 0]
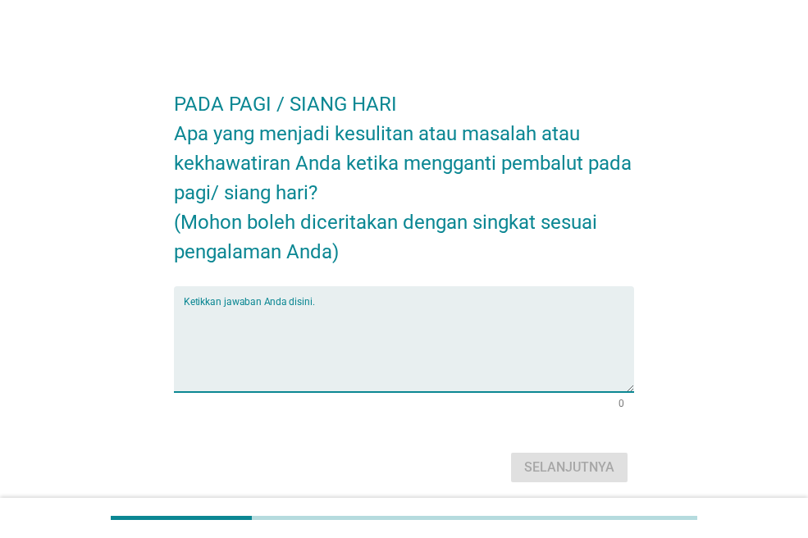
click at [509, 342] on textarea "Ketikkan jawaban Anda disini." at bounding box center [409, 349] width 450 height 86
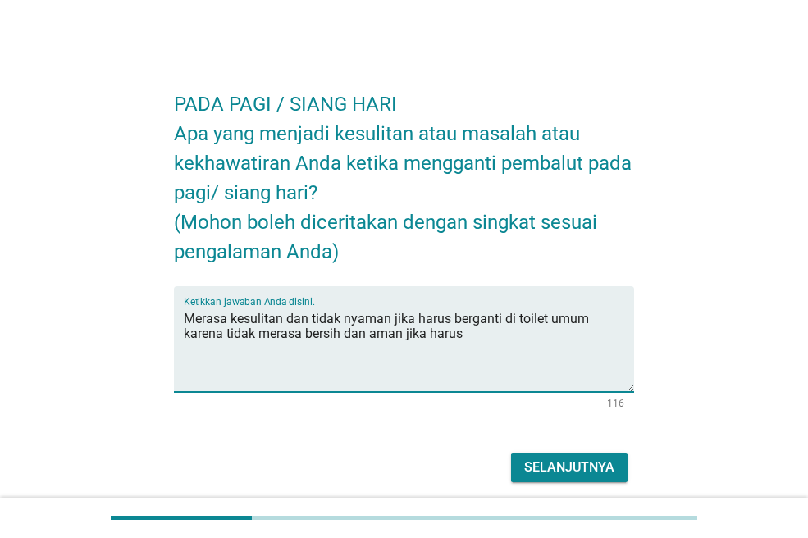
click at [531, 339] on textarea "Merasa kesulitan dan tidak nyaman jika harus berganti di toilet umum karena tid…" at bounding box center [409, 349] width 450 height 86
type textarea "Merasa kesulitan dan tidak nyaman jika harus berganti di toilet umum karena tid…"
click at [536, 464] on div "Selanjutnya" at bounding box center [569, 468] width 90 height 20
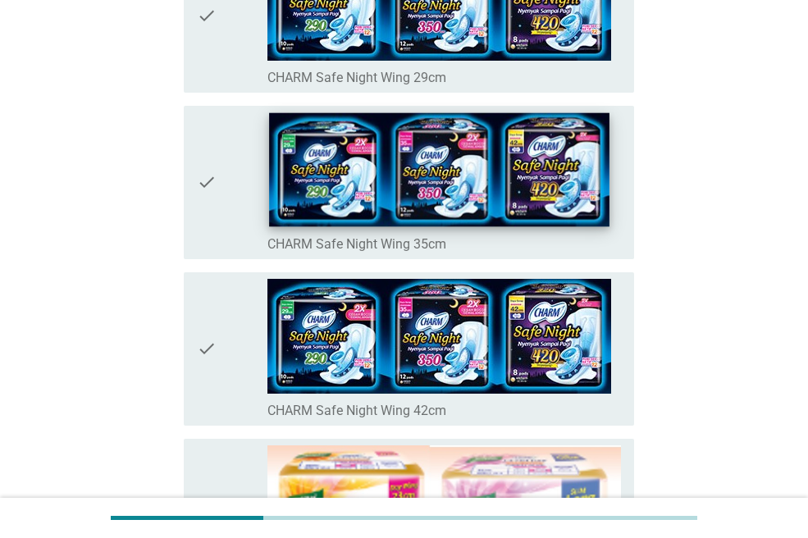
scroll to position [738, 0]
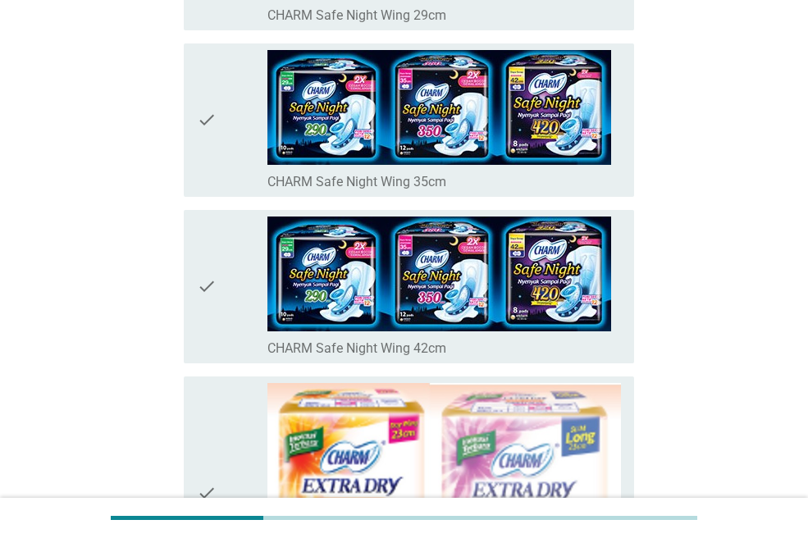
click at [198, 289] on icon "check" at bounding box center [207, 287] width 20 height 140
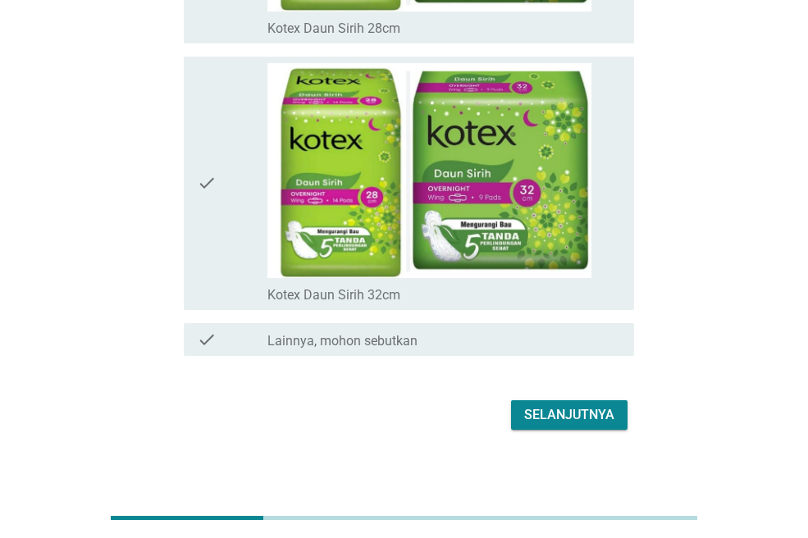
scroll to position [11656, 0]
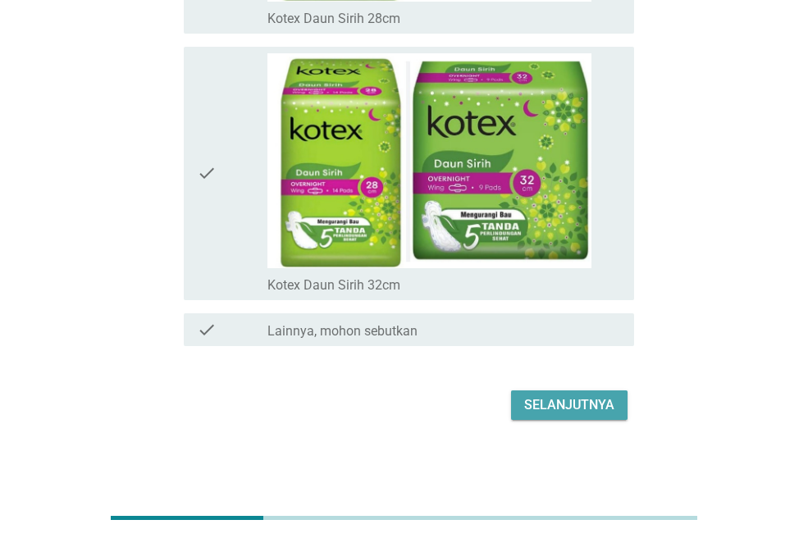
click at [543, 399] on div "Selanjutnya" at bounding box center [569, 405] width 90 height 20
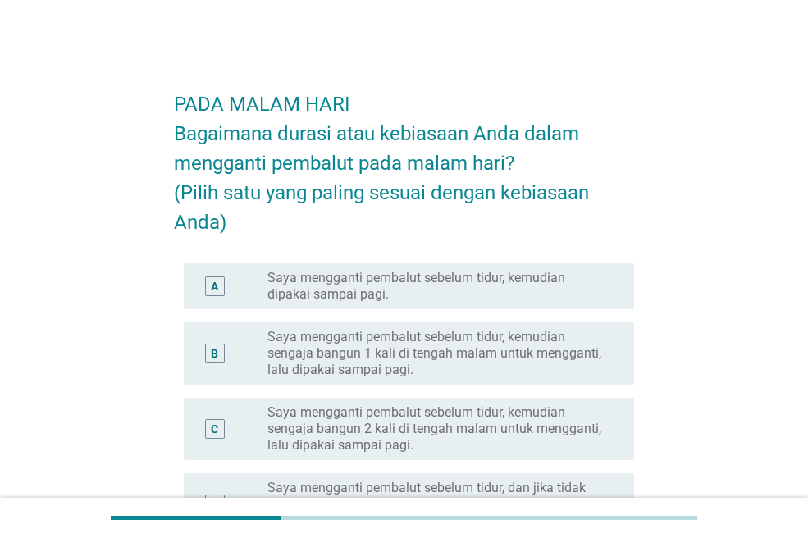
click at [345, 285] on label "Saya mengganti pembalut sebelum tidur, kemudian dipakai sampai pagi." at bounding box center [437, 286] width 340 height 33
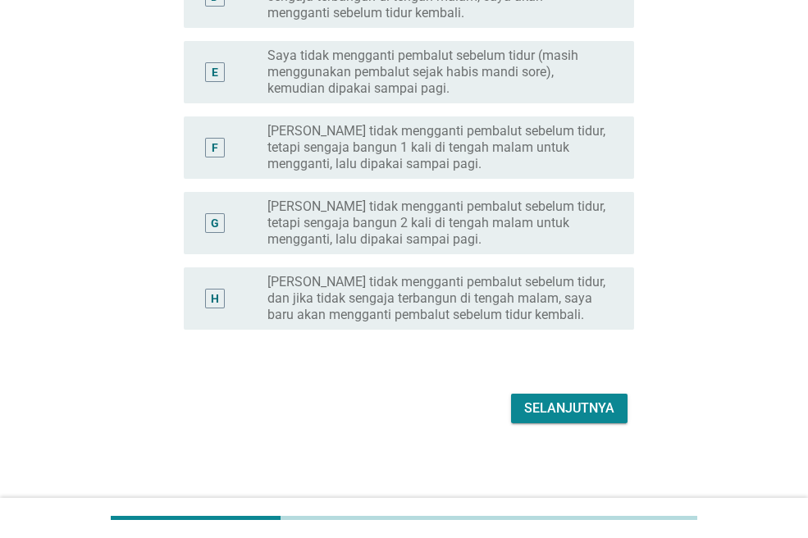
scroll to position [510, 0]
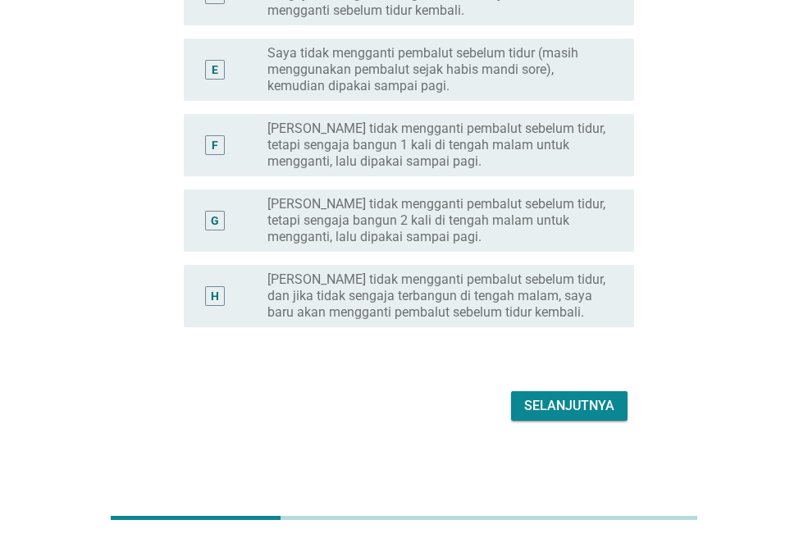
click at [565, 398] on div "Selanjutnya" at bounding box center [569, 406] width 90 height 20
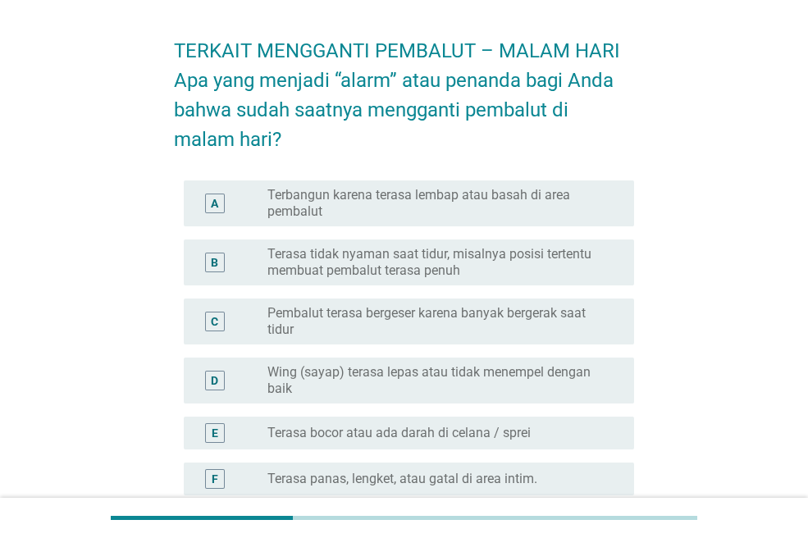
scroll to position [82, 0]
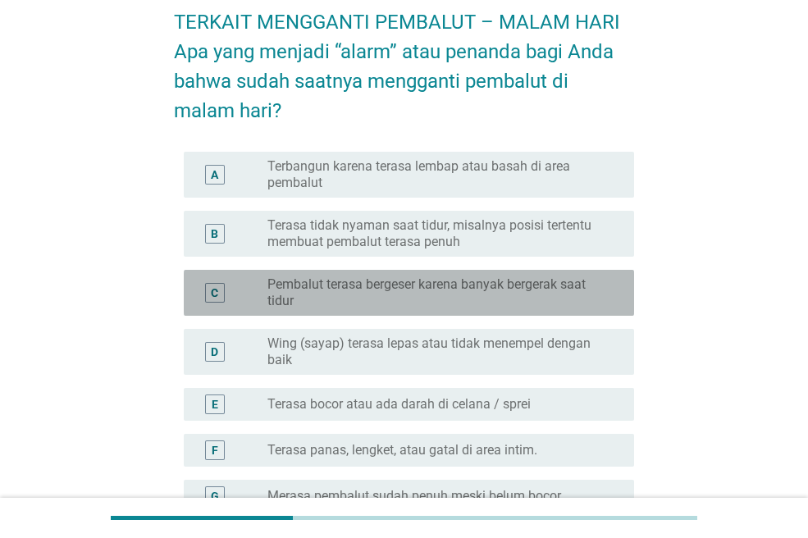
click at [531, 298] on label "Pembalut terasa bergeser karena banyak bergerak saat tidur" at bounding box center [437, 292] width 340 height 33
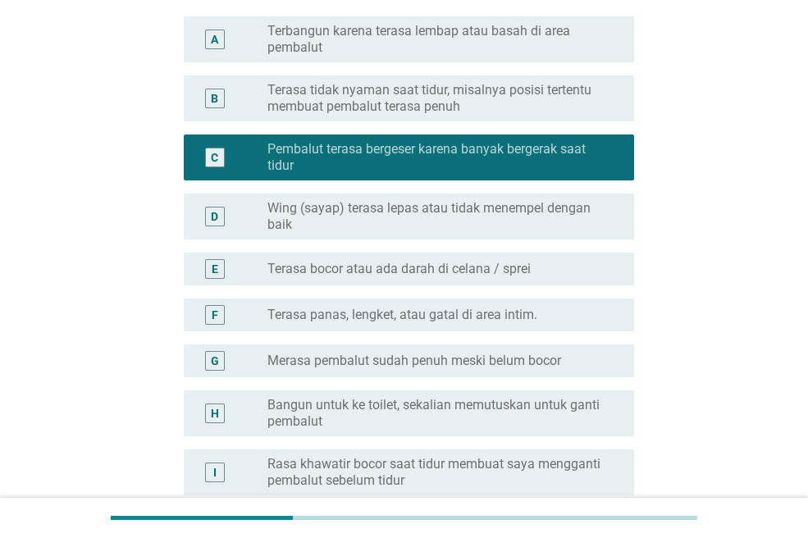
scroll to position [246, 0]
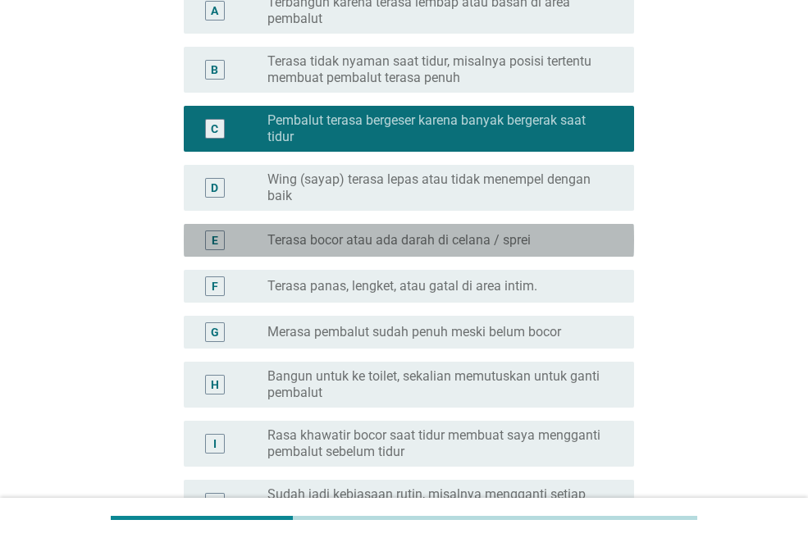
click at [532, 235] on div "radio_button_unchecked Terasa bocor atau ada darah di celana / sprei" at bounding box center [437, 240] width 340 height 16
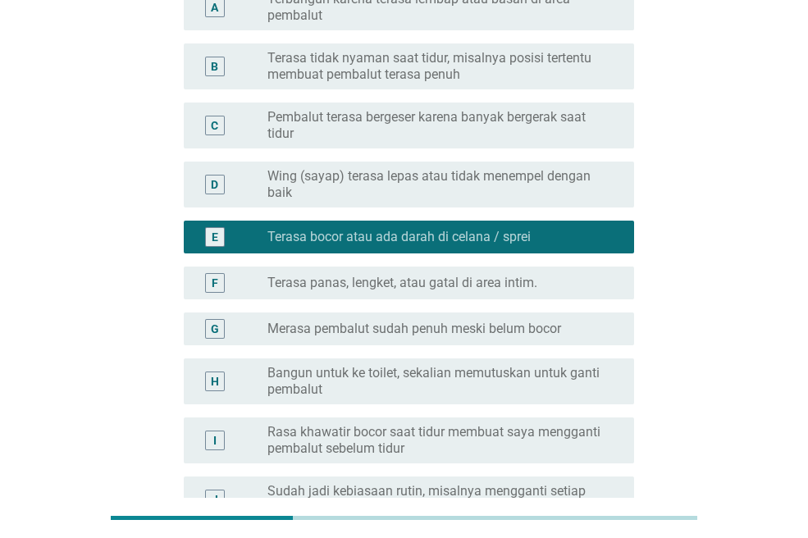
scroll to position [244, 0]
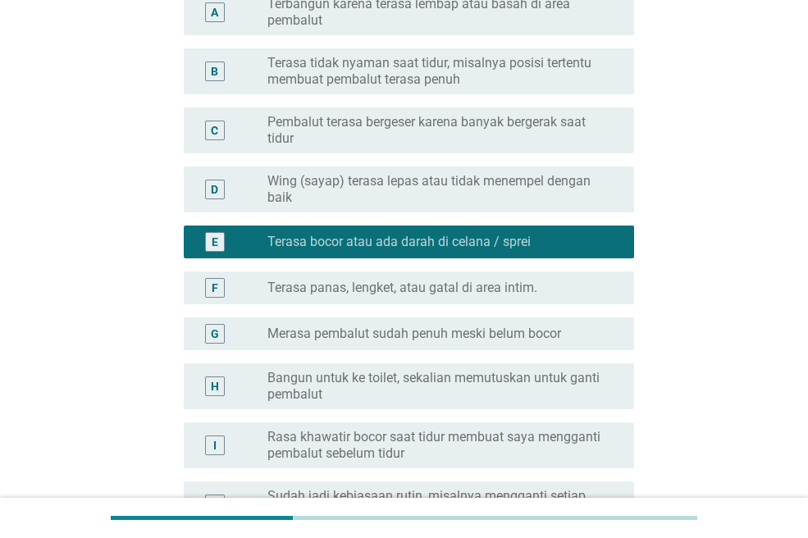
click at [218, 250] on div "E" at bounding box center [215, 242] width 20 height 20
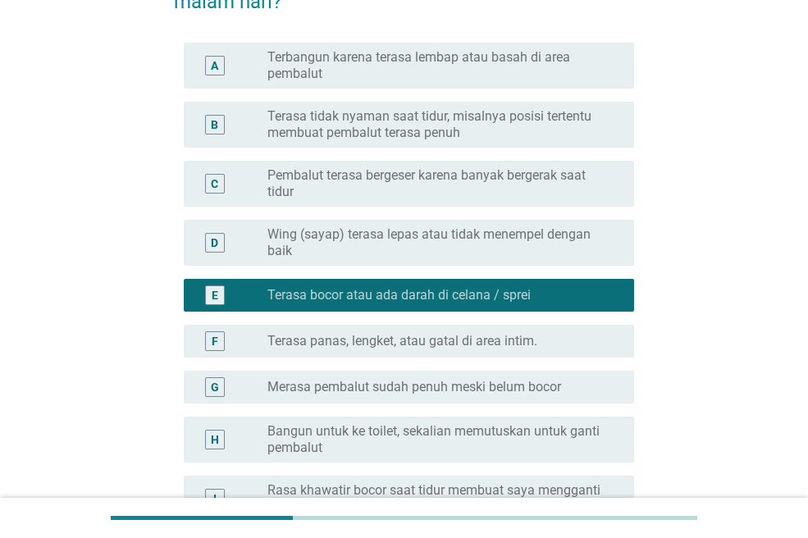
scroll to position [162, 0]
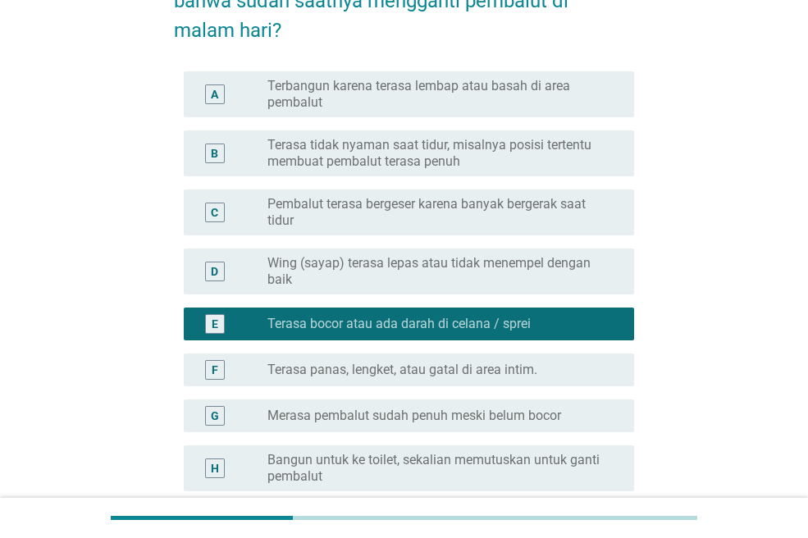
click at [288, 203] on label "Pembalut terasa bergeser karena banyak bergerak saat tidur" at bounding box center [437, 212] width 340 height 33
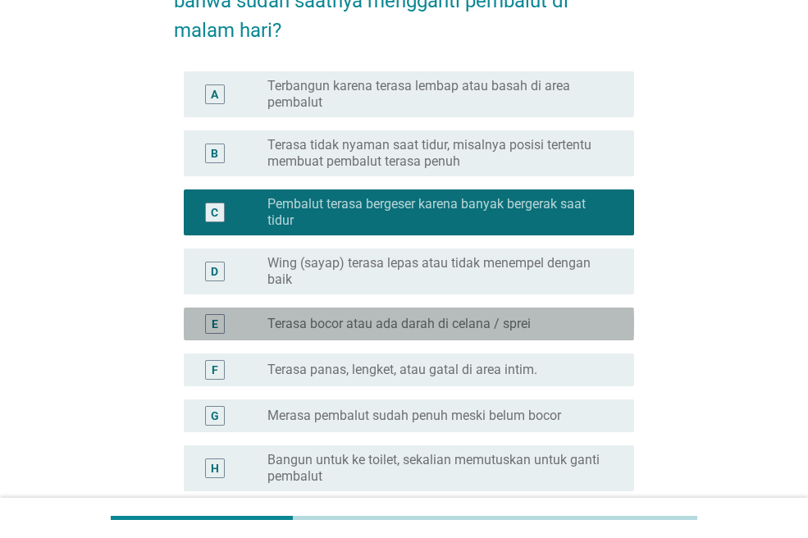
click at [224, 312] on div "E radio_button_unchecked Terasa bocor atau ada darah di celana / sprei" at bounding box center [409, 324] width 450 height 33
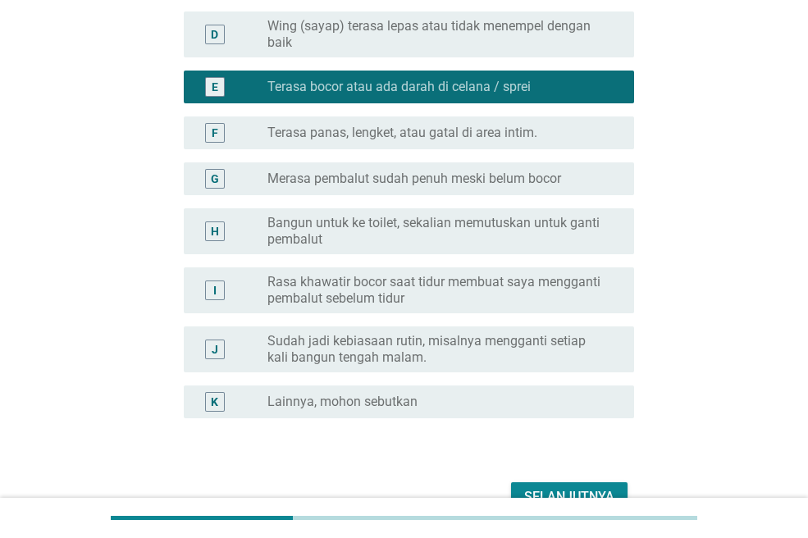
scroll to position [490, 0]
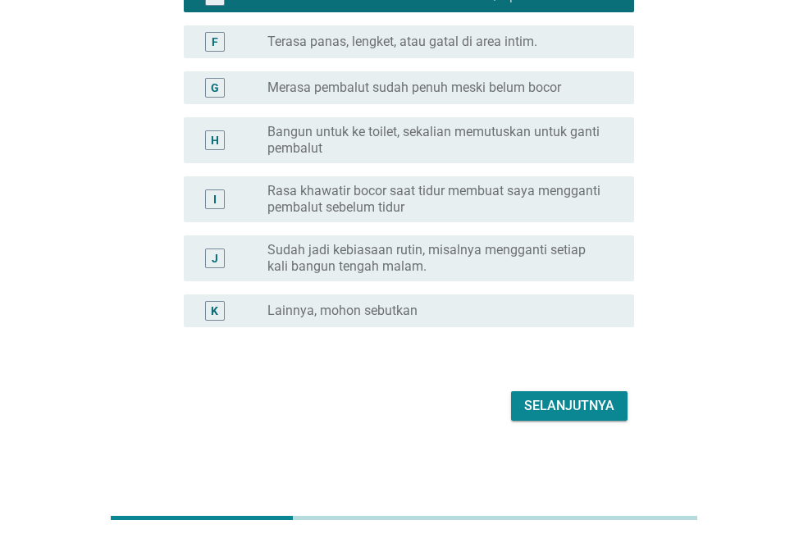
click at [546, 397] on div "Selanjutnya" at bounding box center [569, 406] width 90 height 20
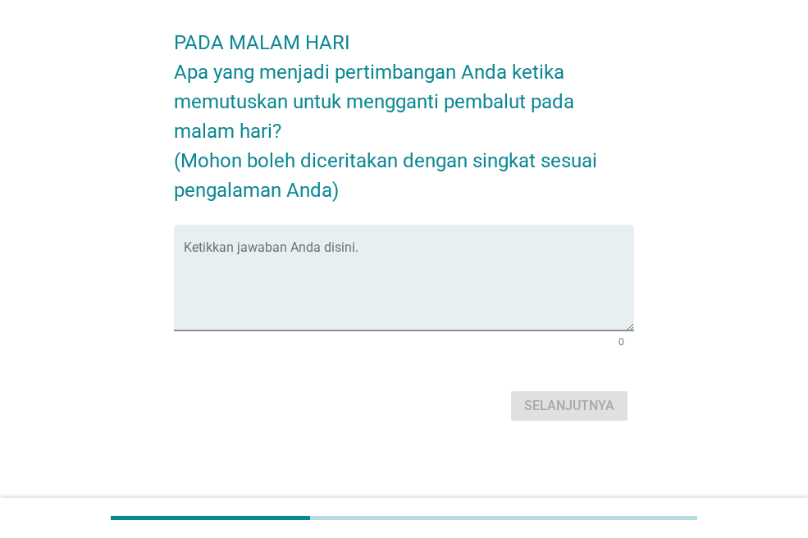
scroll to position [0, 0]
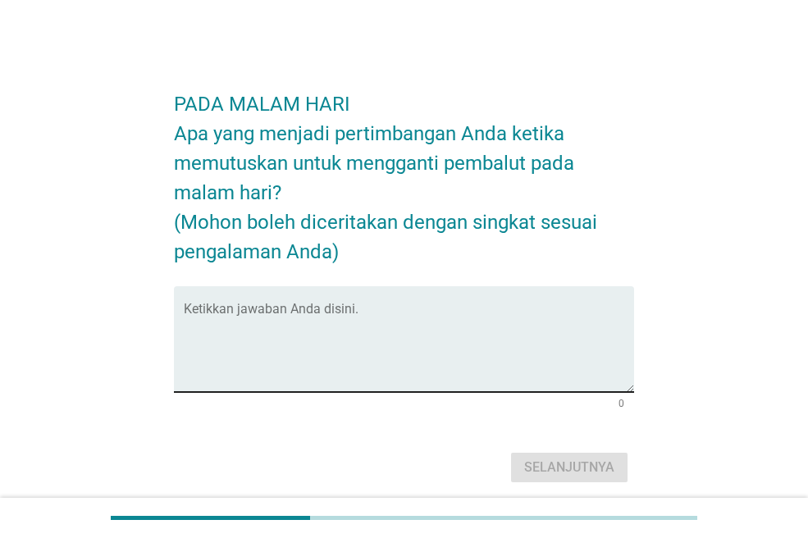
click at [513, 350] on textarea "Ketikkan jawaban Anda disini." at bounding box center [409, 349] width 450 height 86
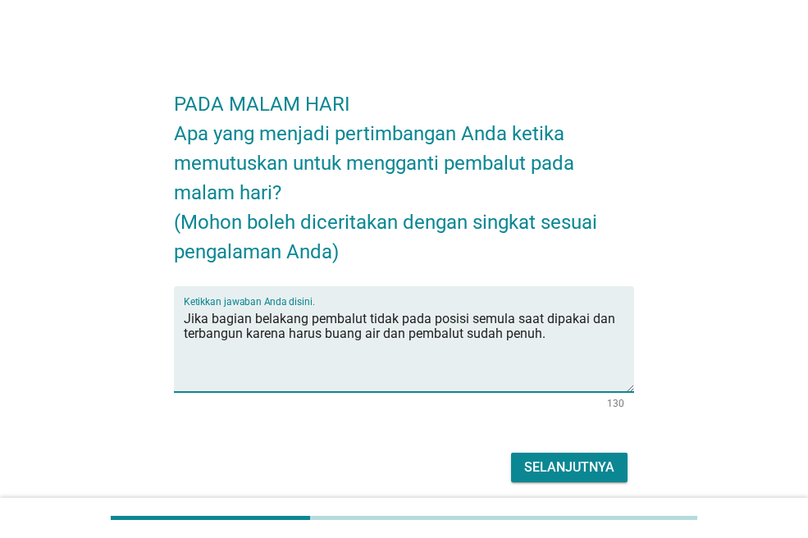
type textarea "Jika bagian belakang pembalut tidak pada posisi semula saat dipakai dan terbang…"
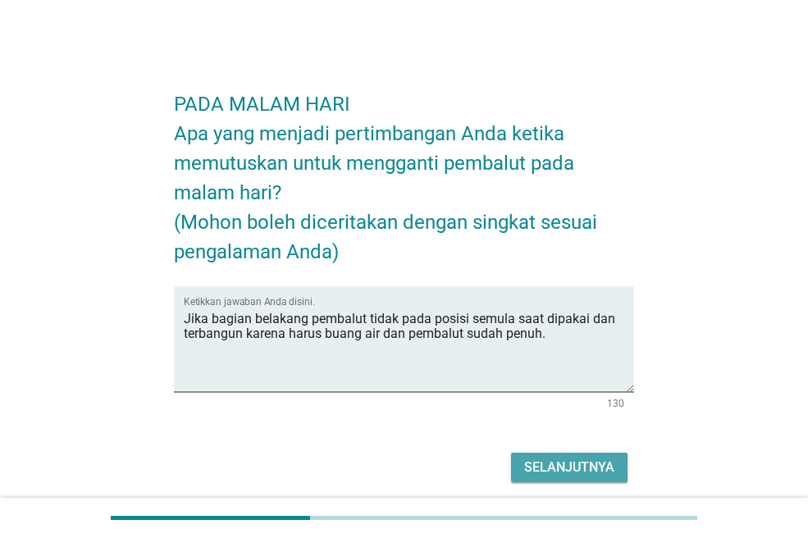
click at [577, 472] on div "Selanjutnya" at bounding box center [569, 468] width 90 height 20
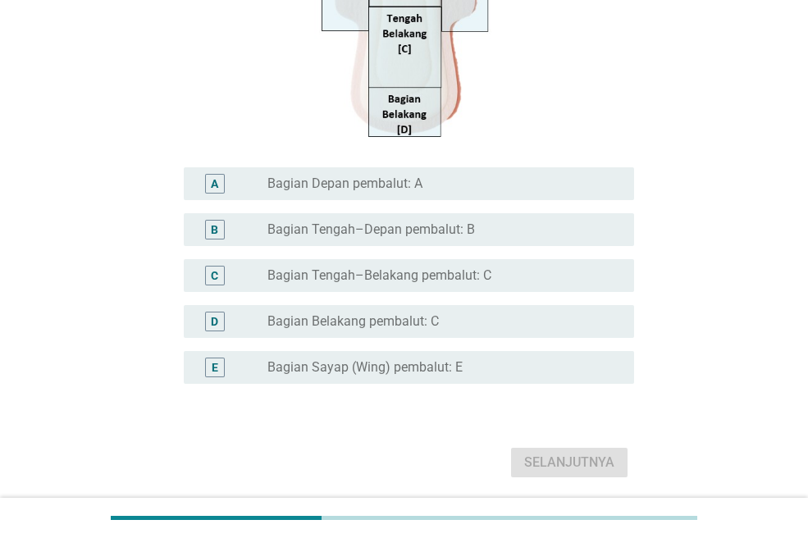
scroll to position [410, 0]
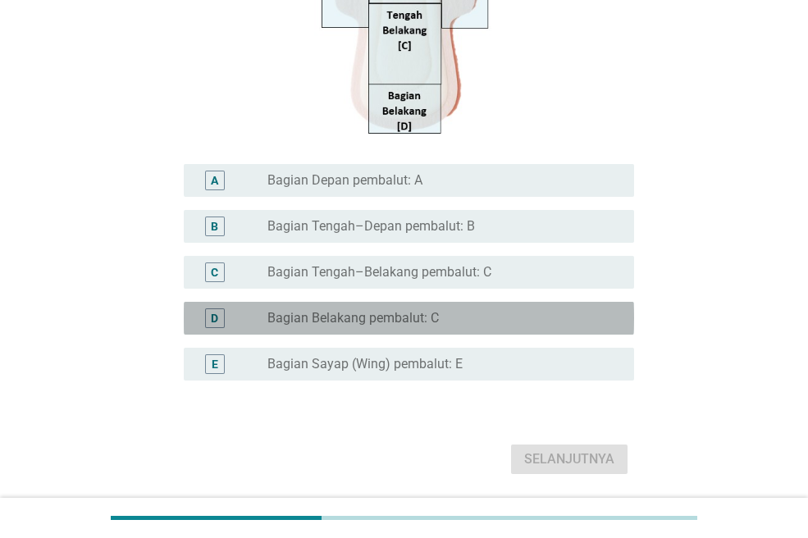
click at [478, 316] on div "radio_button_unchecked Bagian Belakang pembalut: C" at bounding box center [437, 318] width 340 height 16
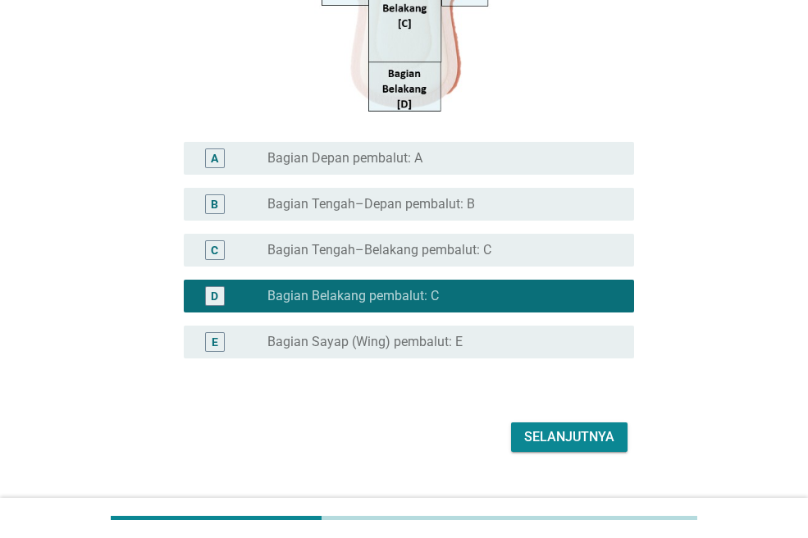
scroll to position [464, 0]
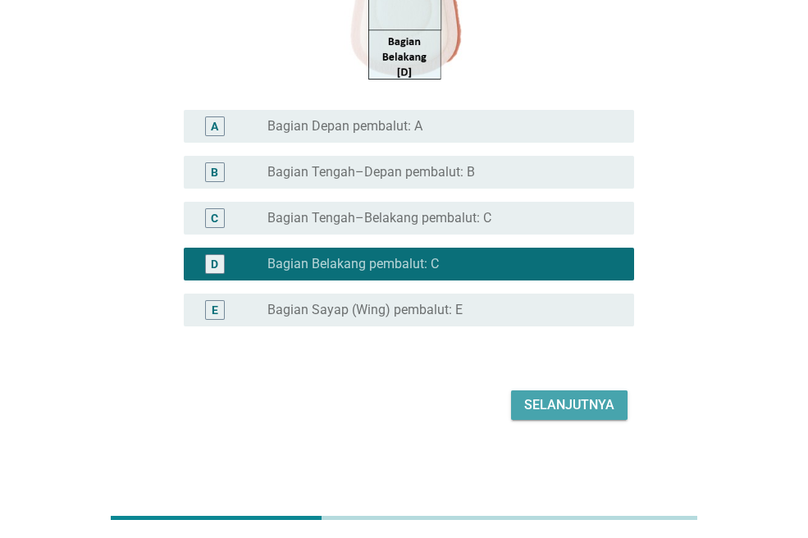
click at [558, 404] on div "Selanjutnya" at bounding box center [569, 405] width 90 height 20
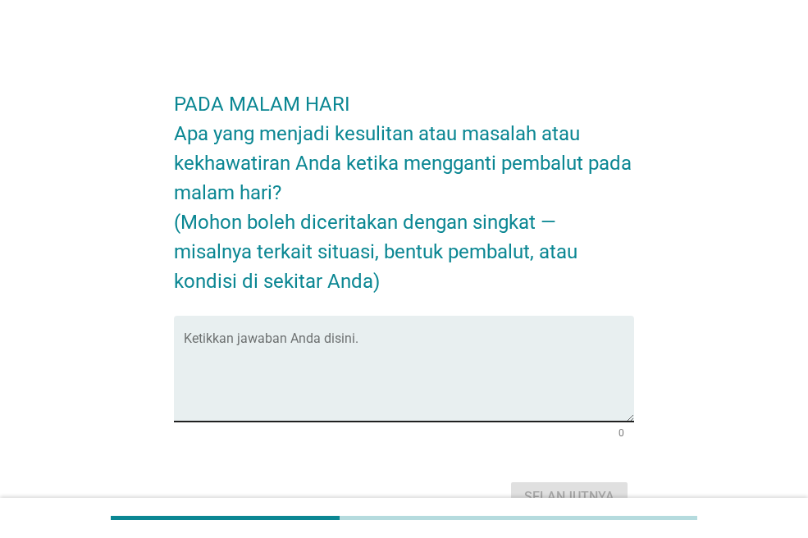
click at [522, 361] on textarea "Ketikkan jawaban Anda disini." at bounding box center [409, 378] width 450 height 86
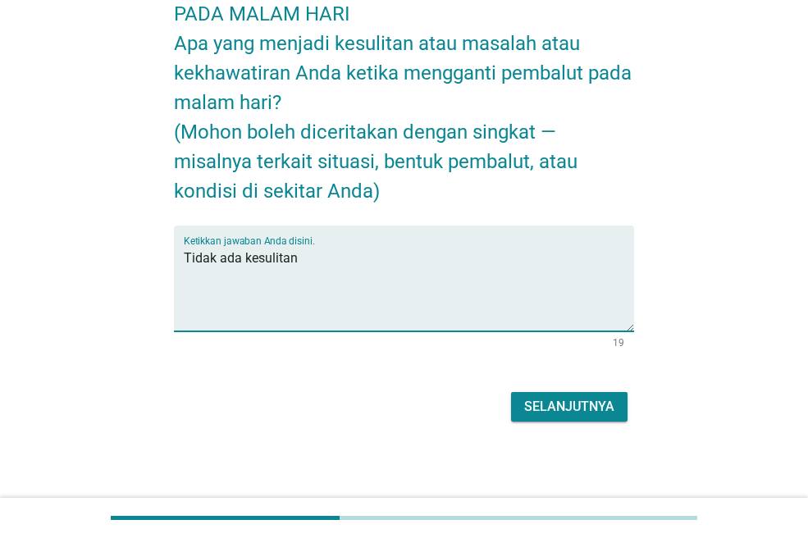
scroll to position [91, 0]
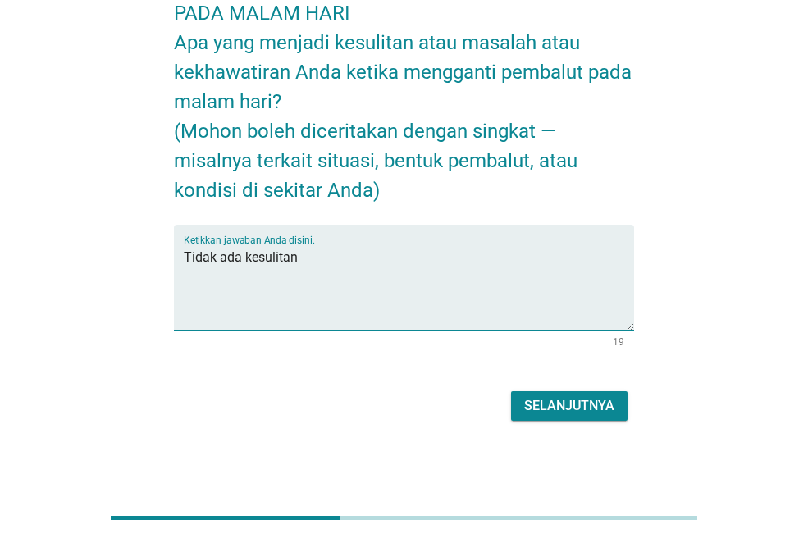
type textarea "Tidak ada kesulitan"
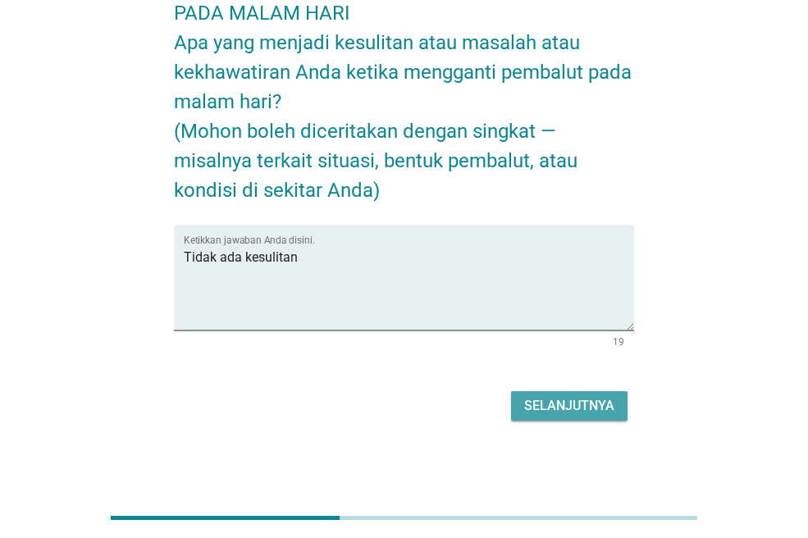
click at [586, 406] on div "Selanjutnya" at bounding box center [569, 406] width 90 height 20
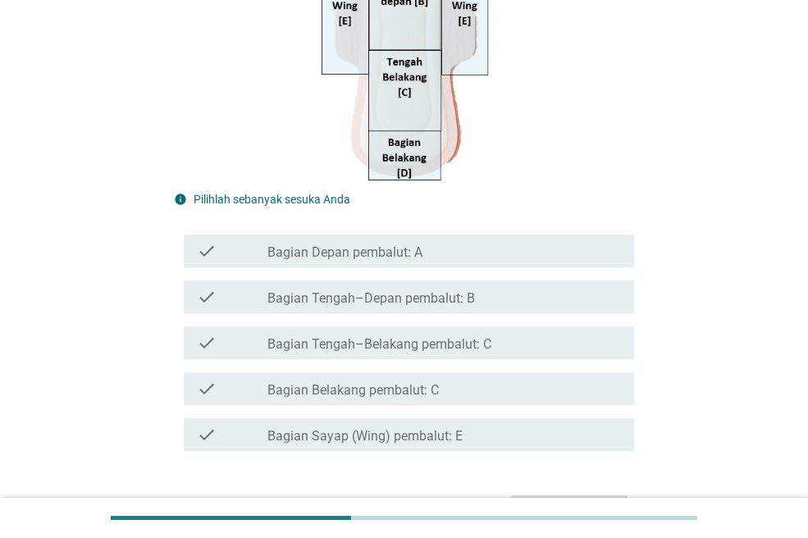
scroll to position [410, 0]
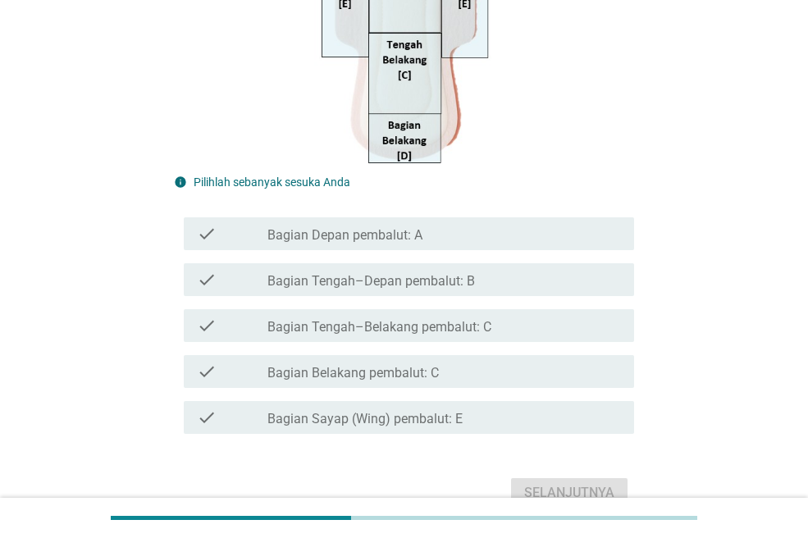
click at [450, 367] on div "check_box_outline_blank Bagian Belakang pembalut: C" at bounding box center [443, 372] width 353 height 20
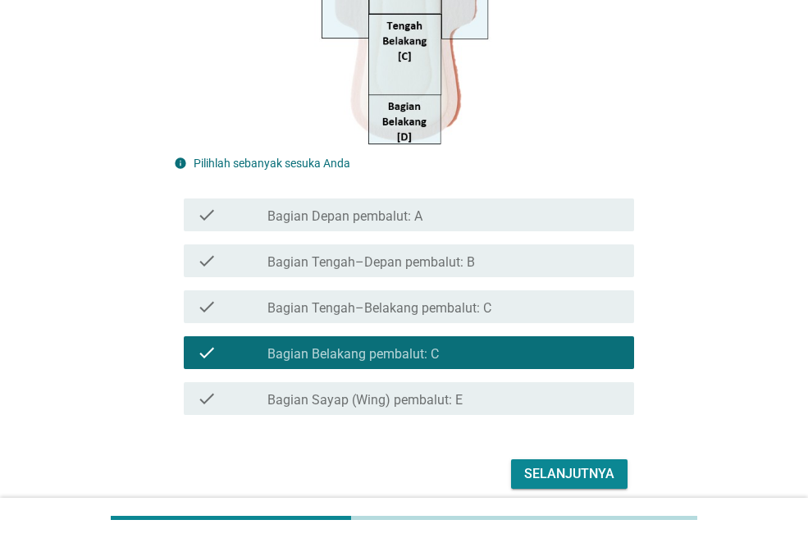
scroll to position [492, 0]
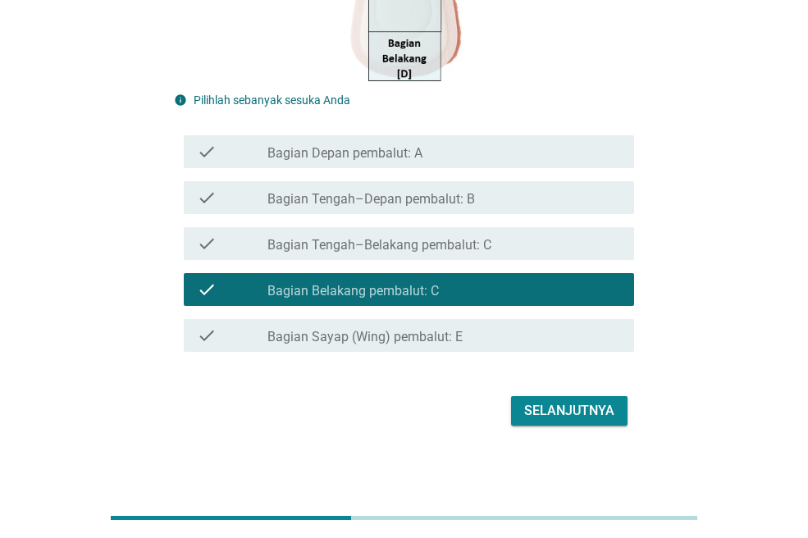
click at [572, 410] on div "Selanjutnya" at bounding box center [569, 411] width 90 height 20
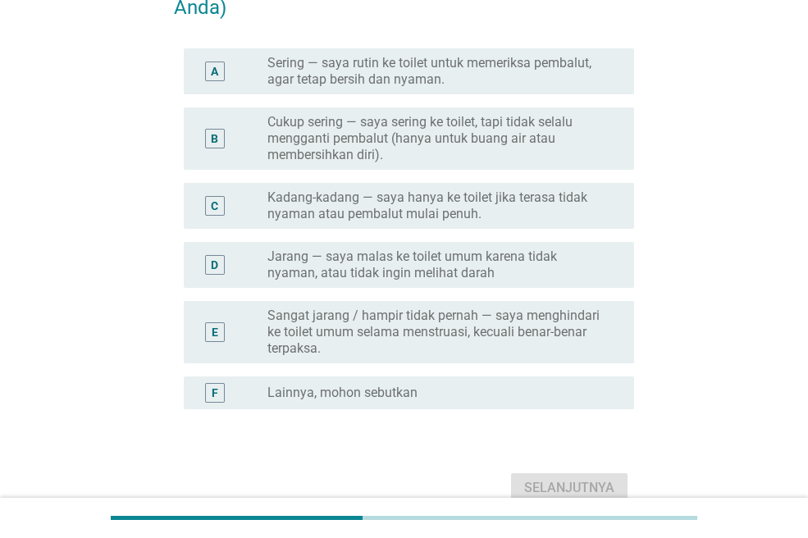
scroll to position [246, 0]
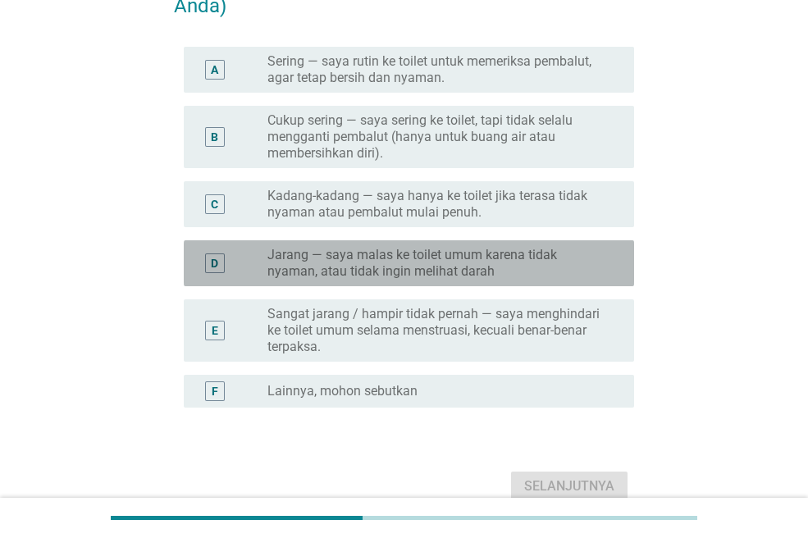
click at [341, 253] on label "Jarang — saya malas ke toilet umum karena tidak nyaman, atau tidak ingin meliha…" at bounding box center [437, 263] width 340 height 33
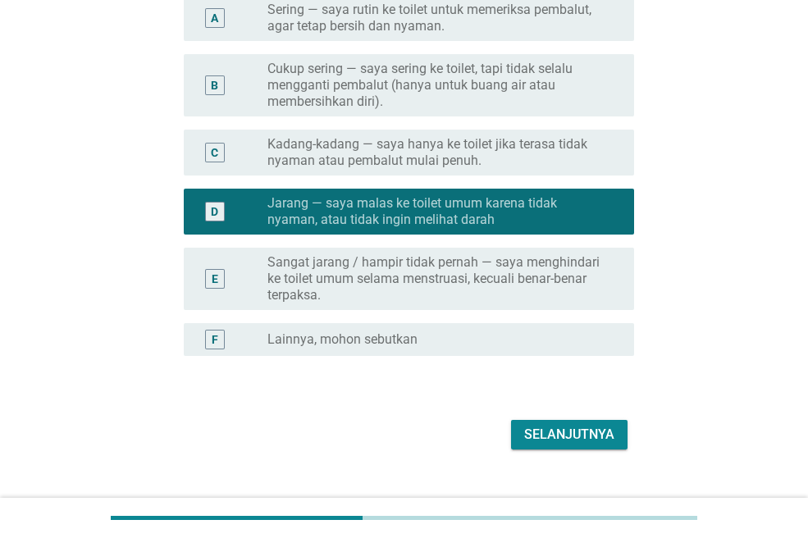
scroll to position [326, 0]
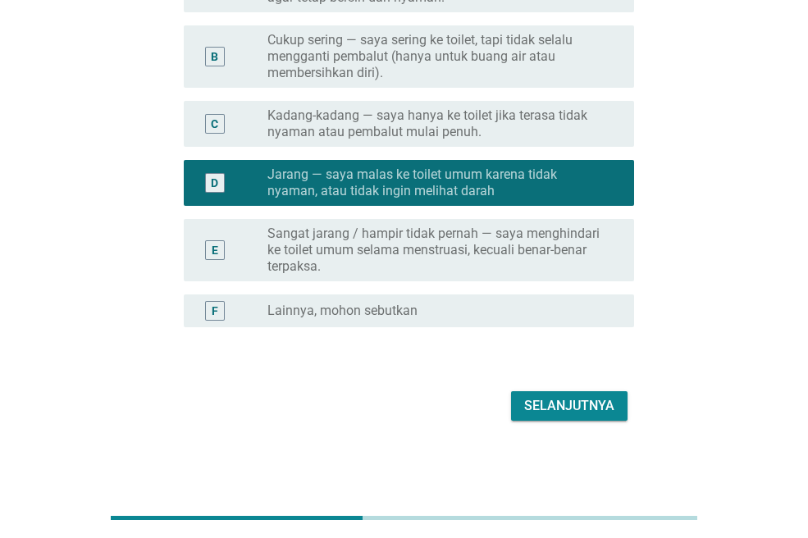
click at [557, 402] on div "Selanjutnya" at bounding box center [569, 406] width 90 height 20
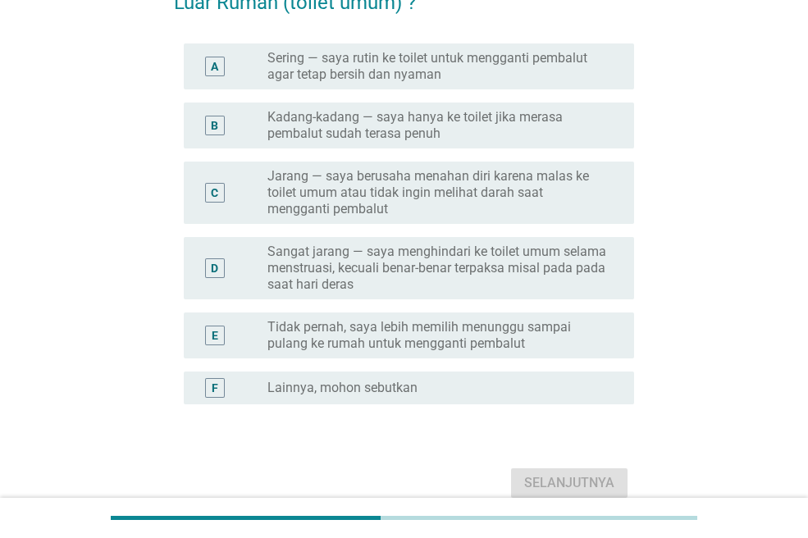
scroll to position [164, 0]
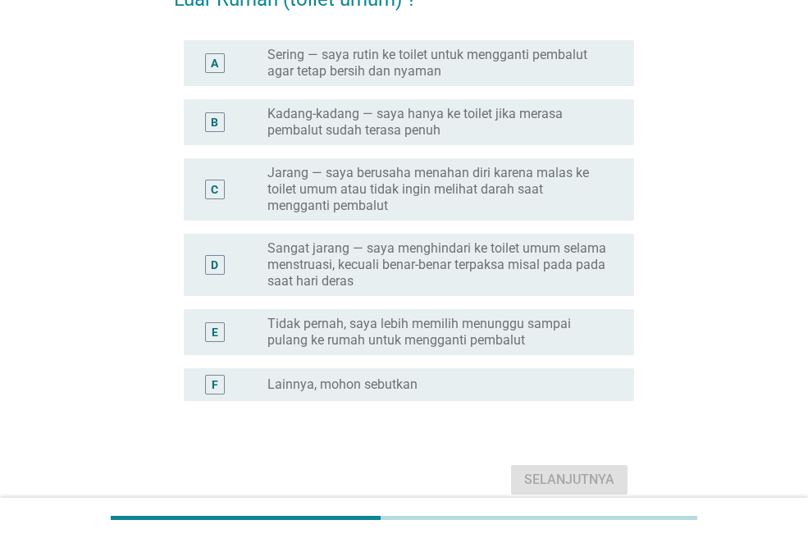
click at [419, 265] on label "Sangat jarang — saya menghindari ke toilet umum selama menstruasi, kecuali bena…" at bounding box center [437, 264] width 340 height 49
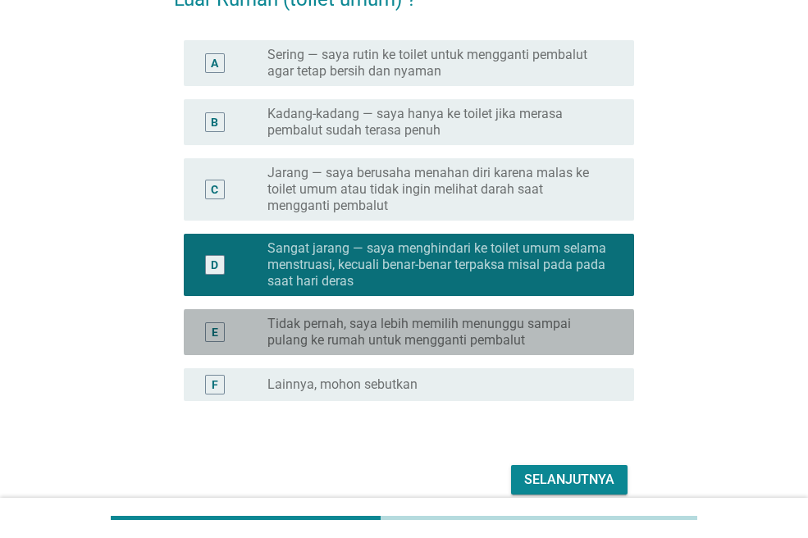
click at [524, 330] on label "Tidak pernah, saya lebih memilih menunggu sampai pulang ke rumah untuk menggant…" at bounding box center [437, 332] width 340 height 33
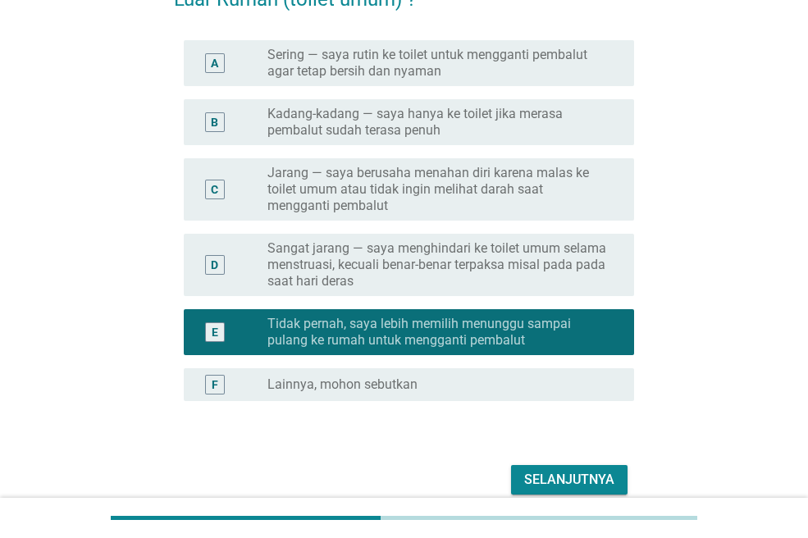
scroll to position [238, 0]
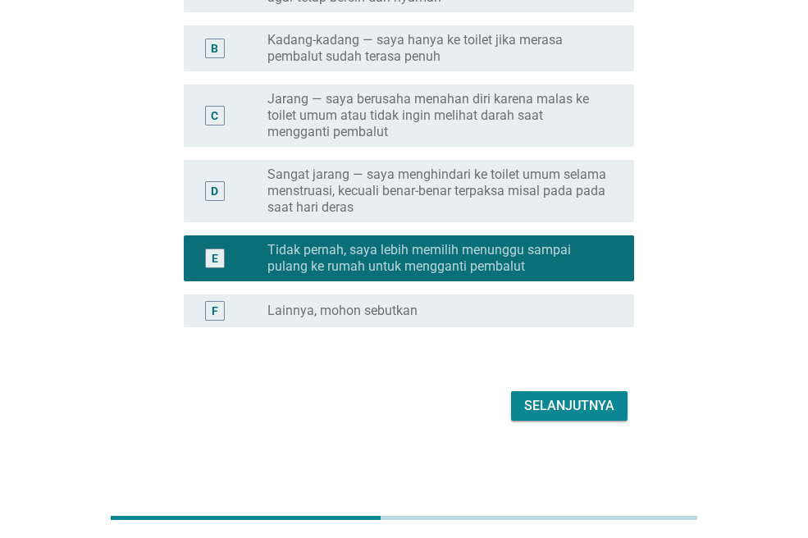
click at [527, 195] on label "Sangat jarang — saya menghindari ke toilet umum selama menstruasi, kecuali bena…" at bounding box center [437, 190] width 340 height 49
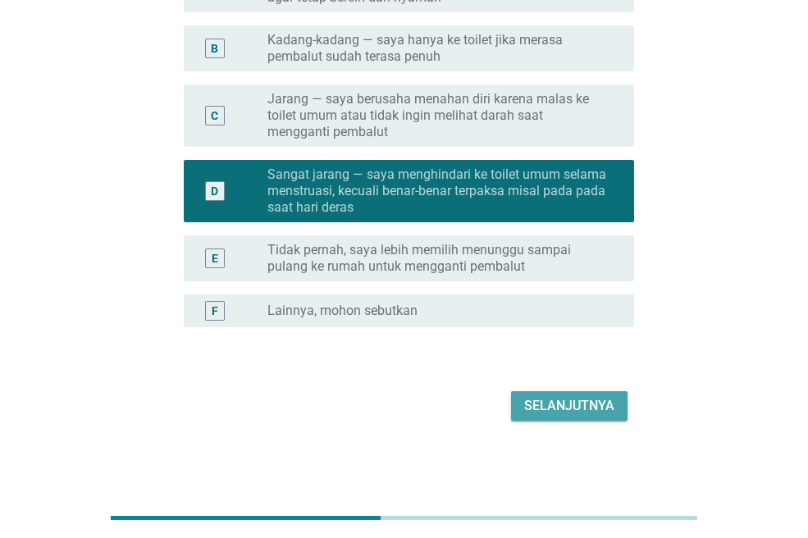
click at [617, 409] on button "Selanjutnya" at bounding box center [569, 406] width 116 height 30
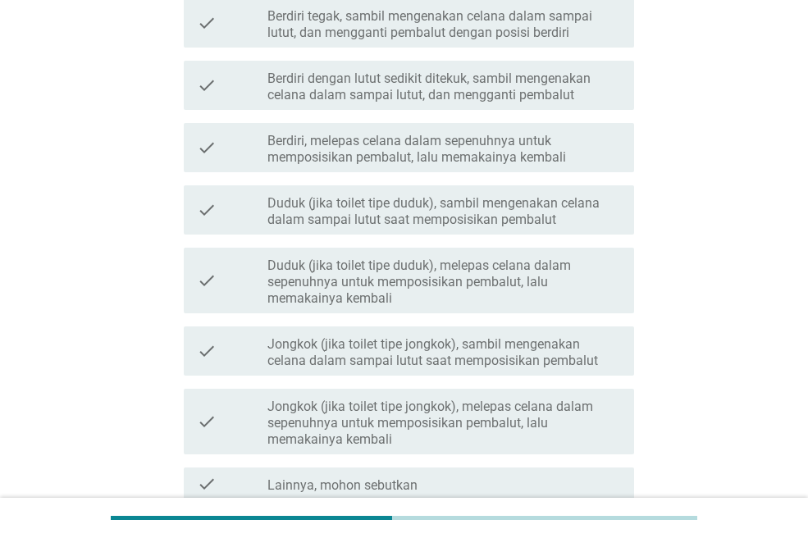
scroll to position [328, 0]
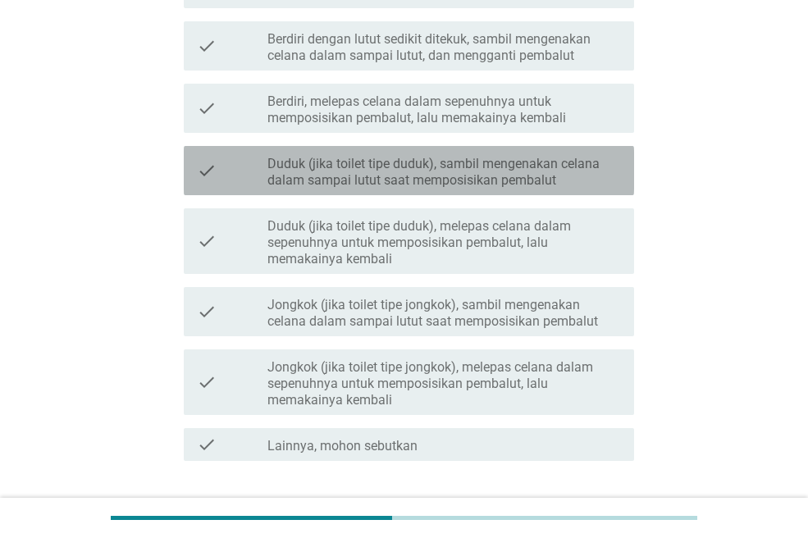
click at [597, 174] on label "Duduk (jika toilet tipe duduk), sambil mengenakan celana dalam sampai lutut saa…" at bounding box center [443, 172] width 353 height 33
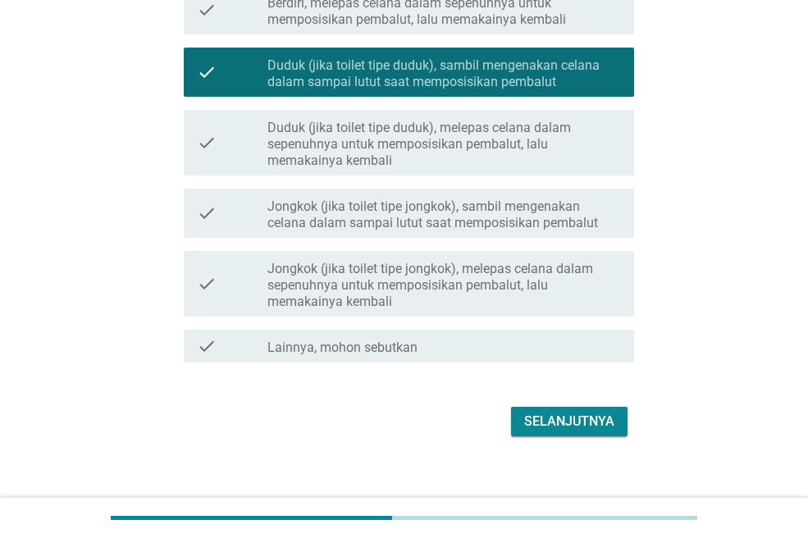
scroll to position [442, 0]
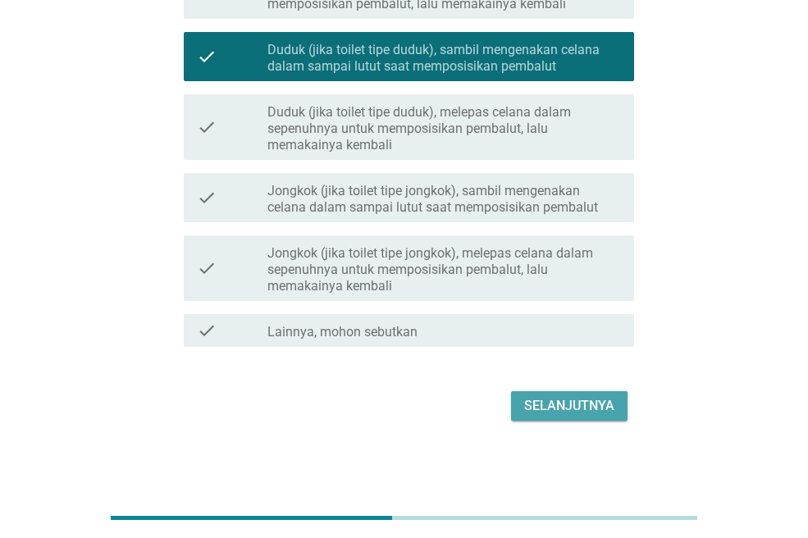
click at [569, 410] on div "Selanjutnya" at bounding box center [569, 406] width 90 height 20
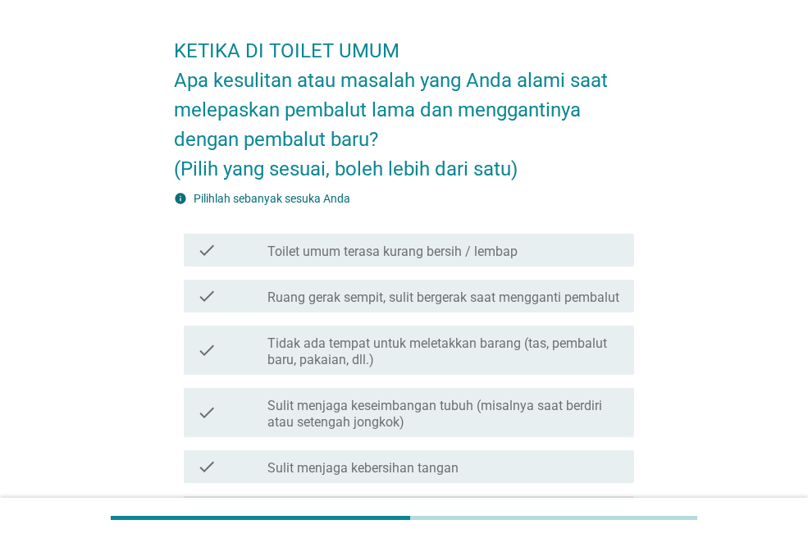
scroll to position [82, 0]
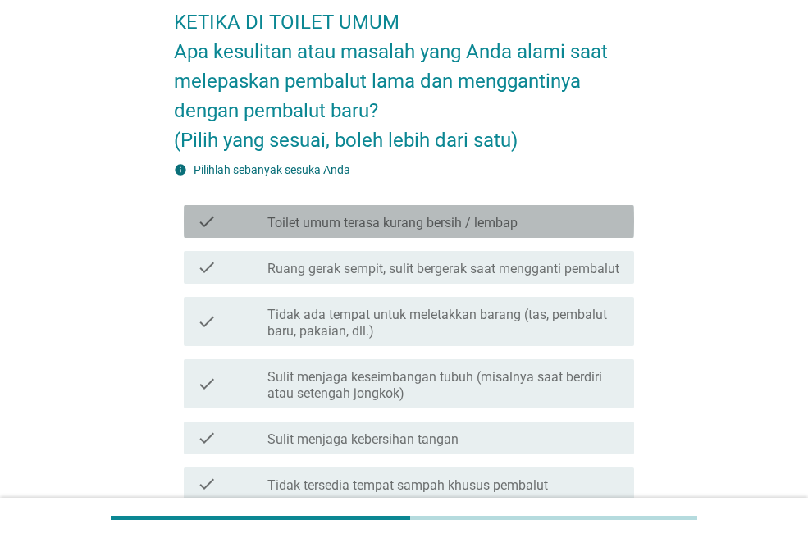
click at [363, 215] on label "Toilet umum terasa kurang bersih / lembap" at bounding box center [392, 223] width 250 height 16
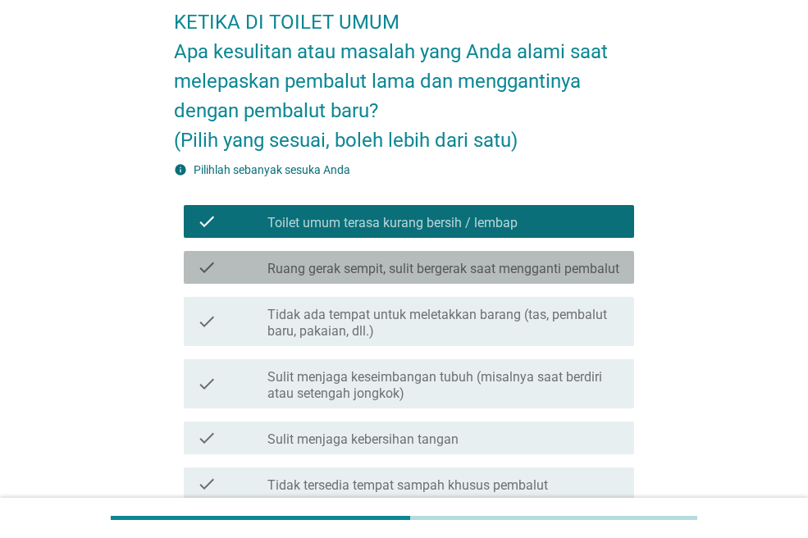
click at [540, 273] on label "Ruang gerak sempit, sulit bergerak saat mengganti pembalut" at bounding box center [443, 269] width 352 height 16
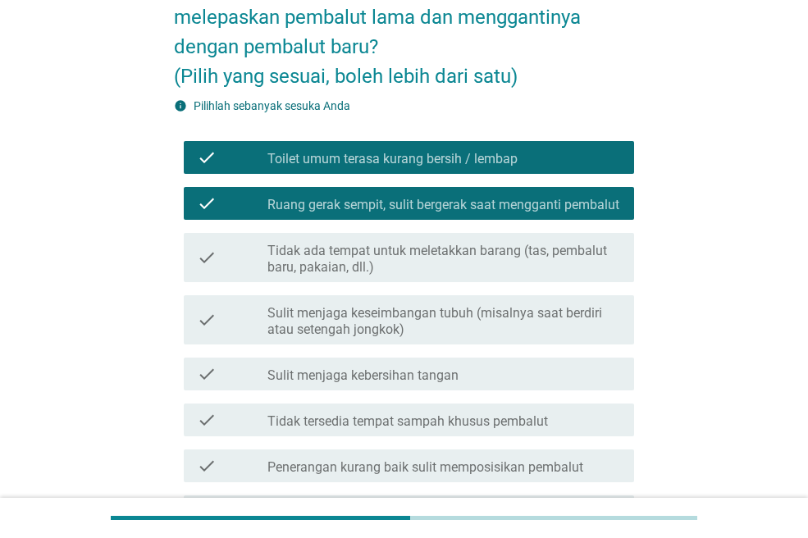
scroll to position [164, 0]
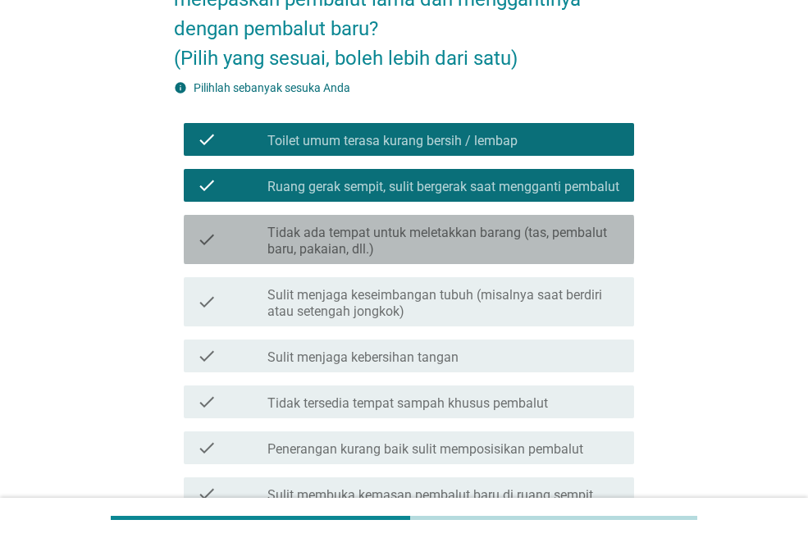
click at [572, 245] on label "Tidak ada tempat untuk meletakkan barang (tas, pembalut baru, pakaian, dll.)" at bounding box center [443, 241] width 353 height 33
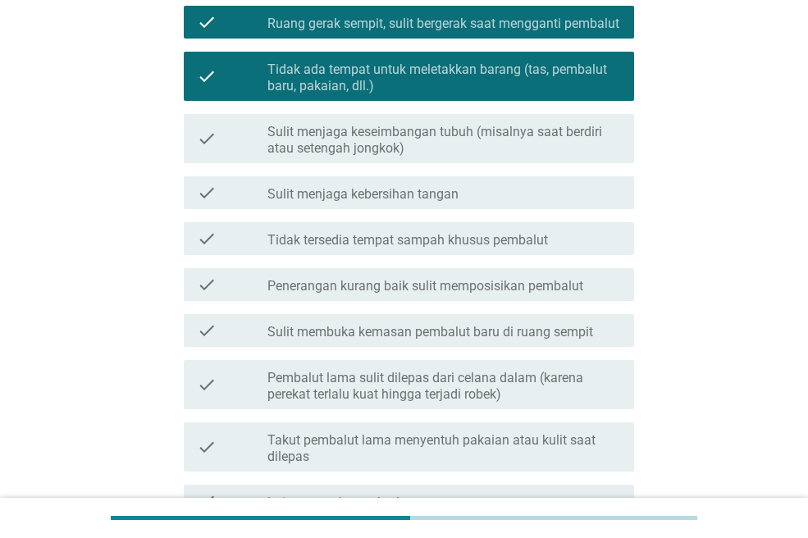
scroll to position [328, 0]
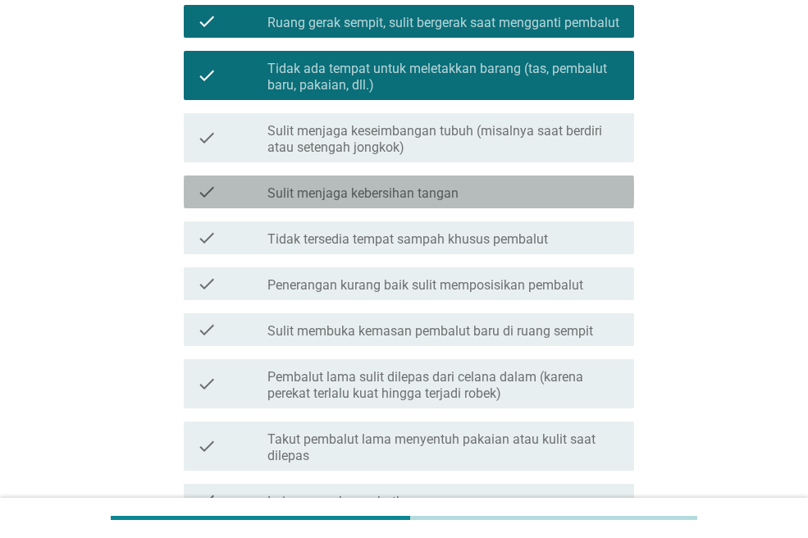
drag, startPoint x: 586, startPoint y: 210, endPoint x: 575, endPoint y: 230, distance: 23.1
click at [585, 202] on div "check_box_outline_blank Sulit menjaga kebersihan tangan" at bounding box center [443, 192] width 353 height 20
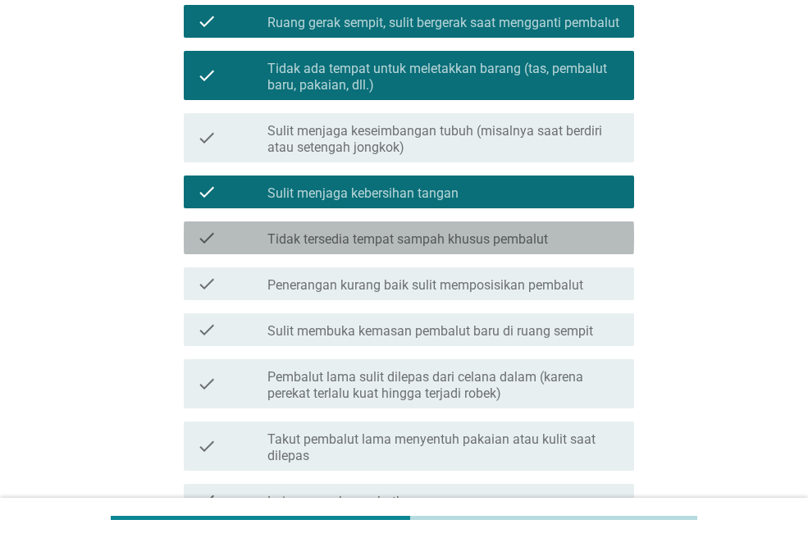
click at [569, 243] on div "check check_box_outline_blank Tidak tersedia tempat sampah khusus pembalut" at bounding box center [409, 237] width 450 height 33
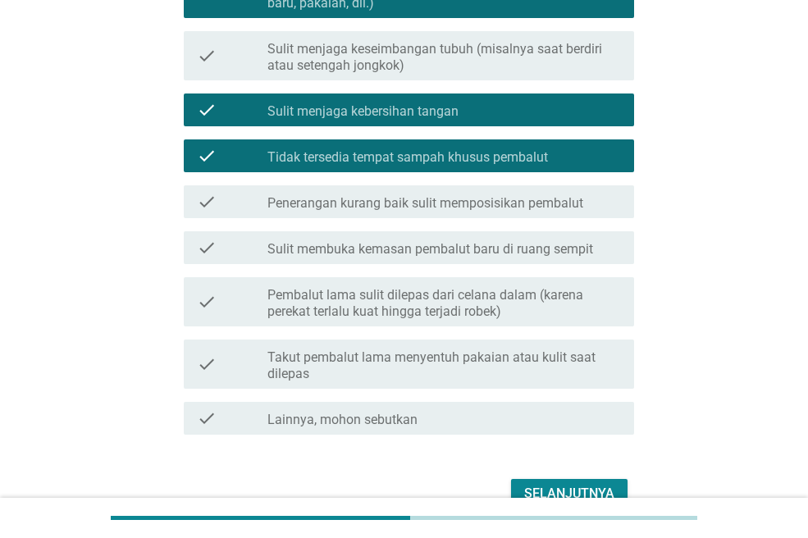
scroll to position [492, 0]
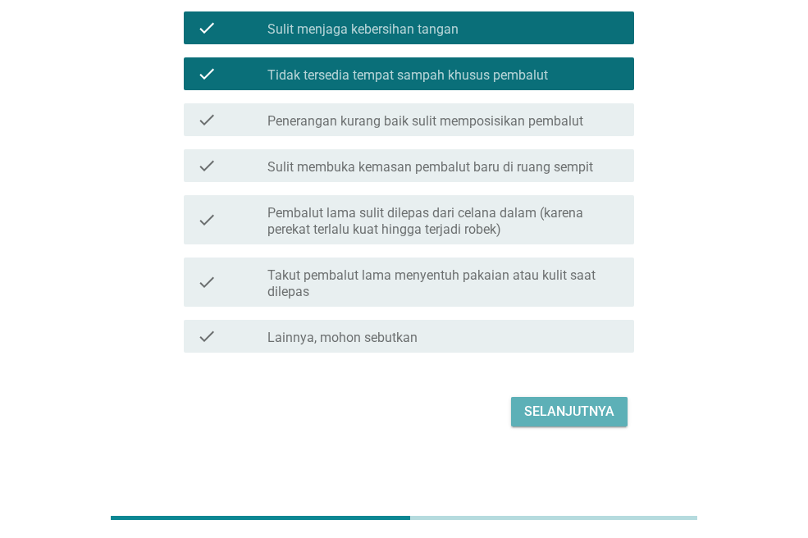
click at [582, 422] on div "Selanjutnya" at bounding box center [569, 412] width 90 height 20
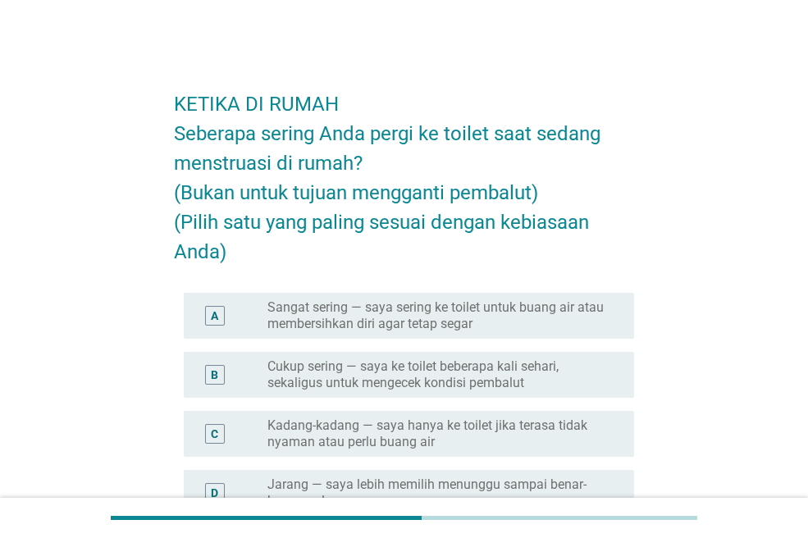
scroll to position [82, 0]
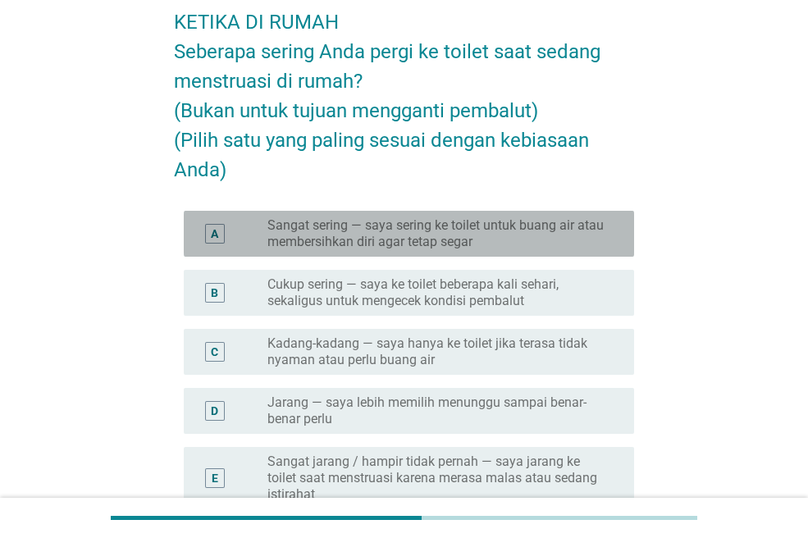
click at [429, 238] on label "Sangat sering — saya sering ke toilet untuk buang air atau membersihkan diri ag…" at bounding box center [437, 233] width 340 height 33
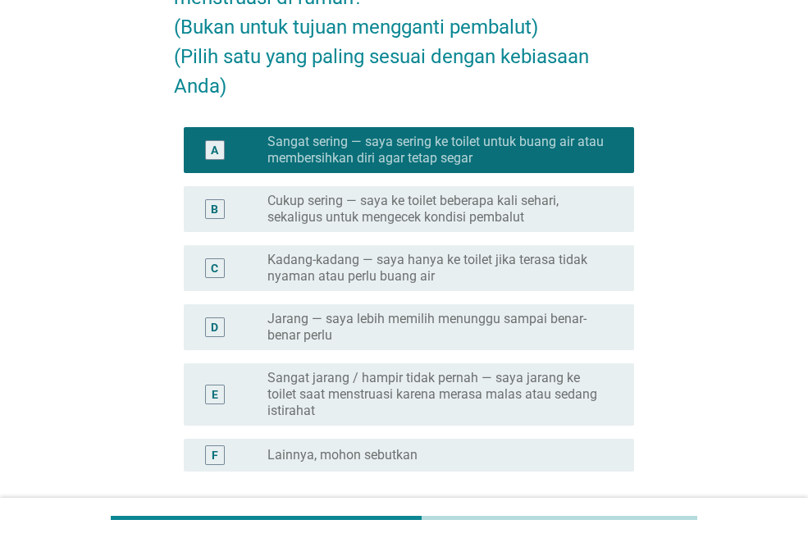
scroll to position [310, 0]
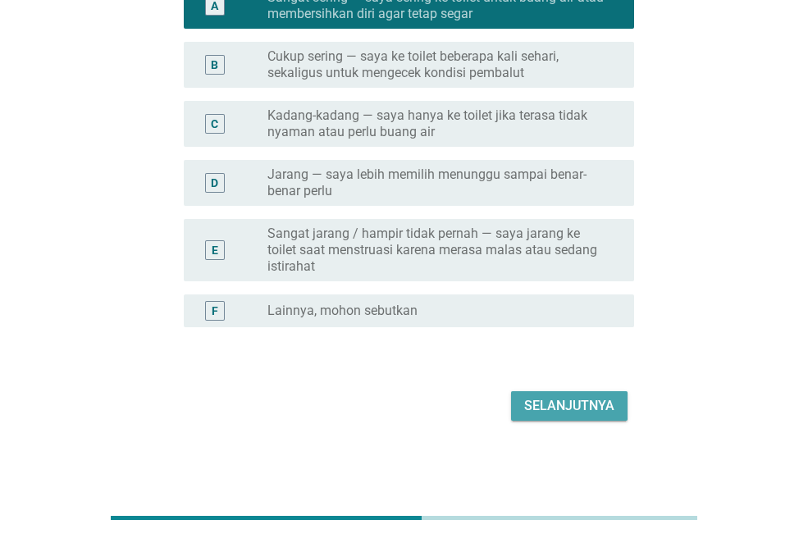
click at [558, 394] on button "Selanjutnya" at bounding box center [569, 406] width 116 height 30
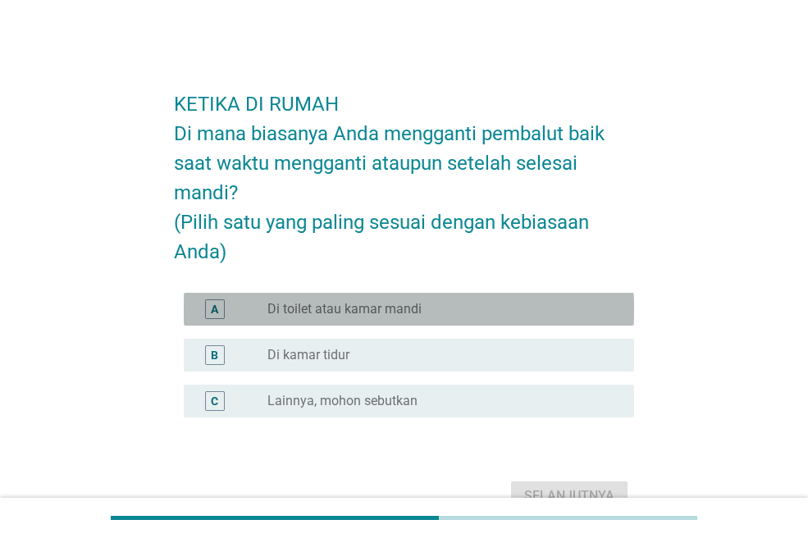
click at [386, 312] on label "Di toilet atau kamar mandi" at bounding box center [344, 309] width 154 height 16
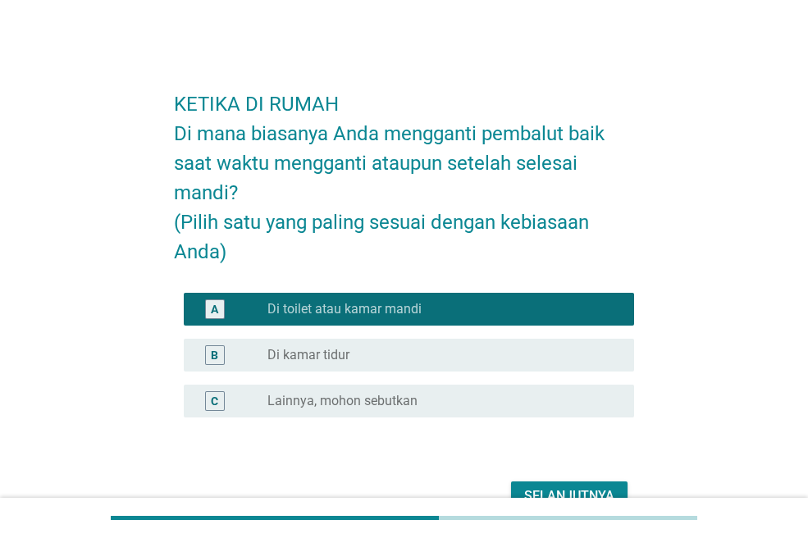
click at [381, 345] on div "radio_button_unchecked Di kamar tidur" at bounding box center [443, 355] width 353 height 20
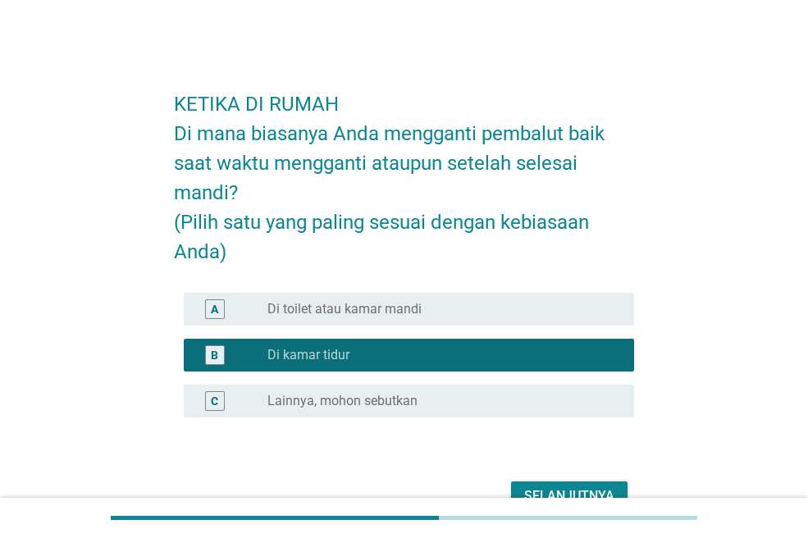
click at [413, 302] on label "Di toilet atau kamar mandi" at bounding box center [344, 309] width 154 height 16
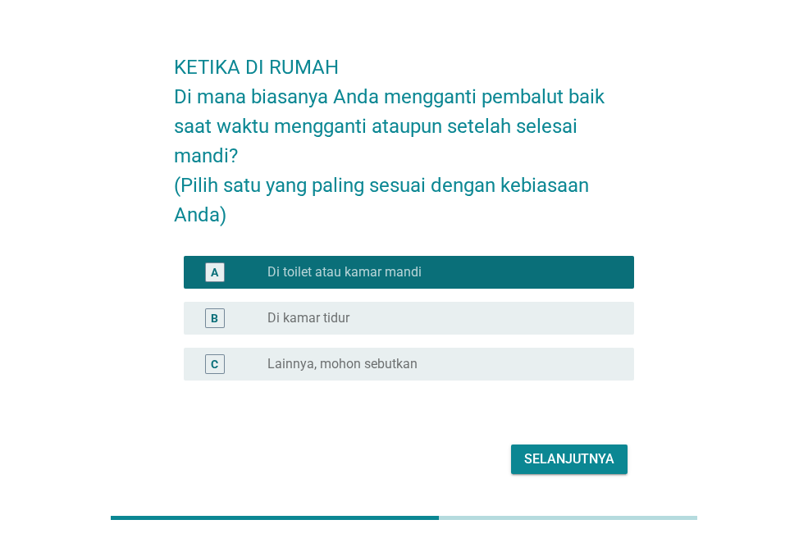
scroll to position [8, 0]
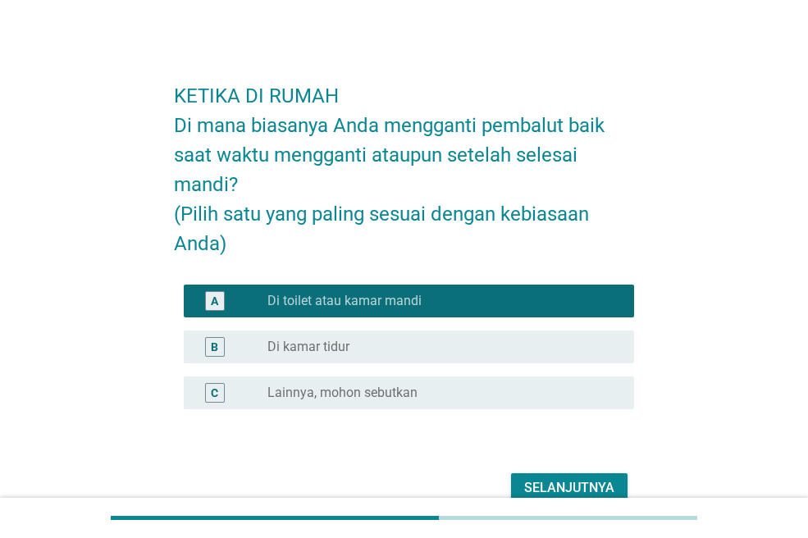
click at [588, 486] on div "Selanjutnya" at bounding box center [569, 488] width 90 height 20
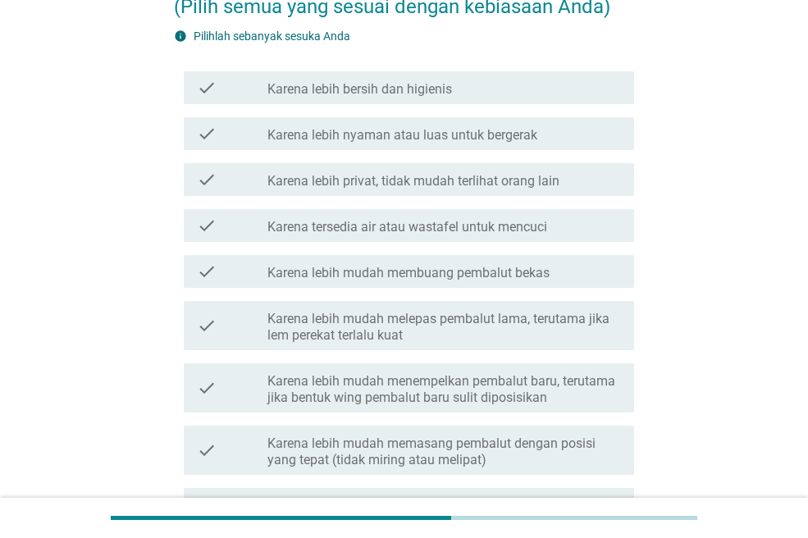
scroll to position [246, 0]
click at [441, 78] on div "check_box_outline_blank Karena lebih bersih dan higienis" at bounding box center [443, 87] width 353 height 20
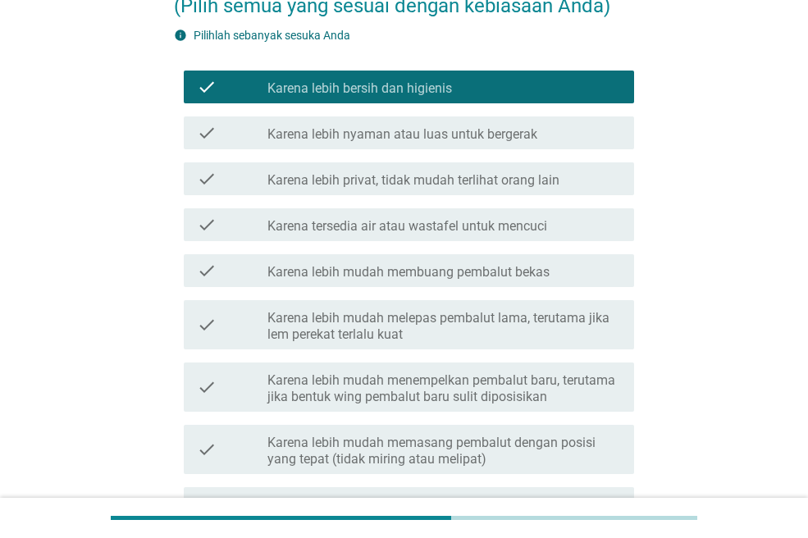
click at [439, 134] on label "Karena lebih nyaman atau luas untuk bergerak" at bounding box center [402, 134] width 270 height 16
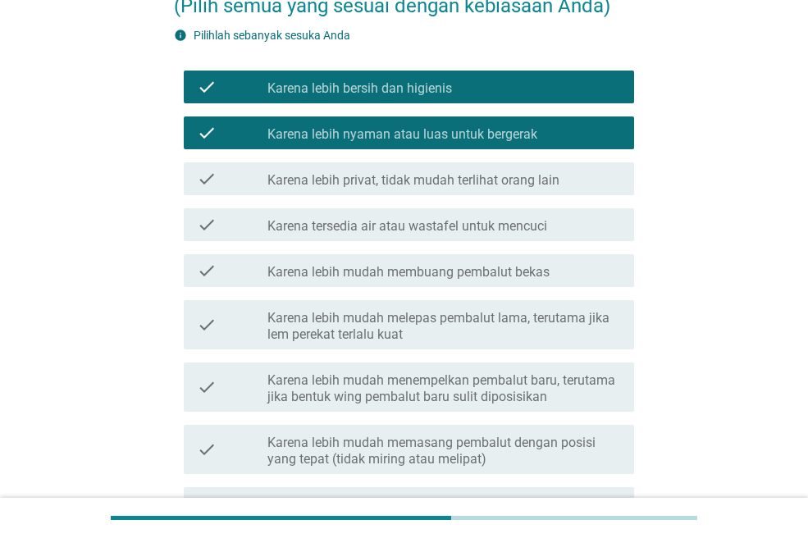
click at [412, 175] on label "Karena lebih privat, tidak mudah terlihat orang lain" at bounding box center [413, 180] width 292 height 16
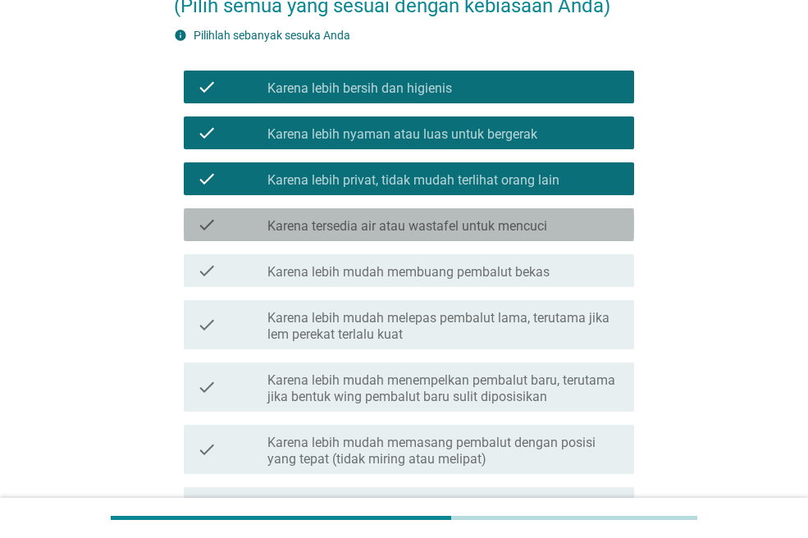
click at [368, 225] on label "Karena tersedia air atau wastafel untuk mencuci" at bounding box center [407, 226] width 280 height 16
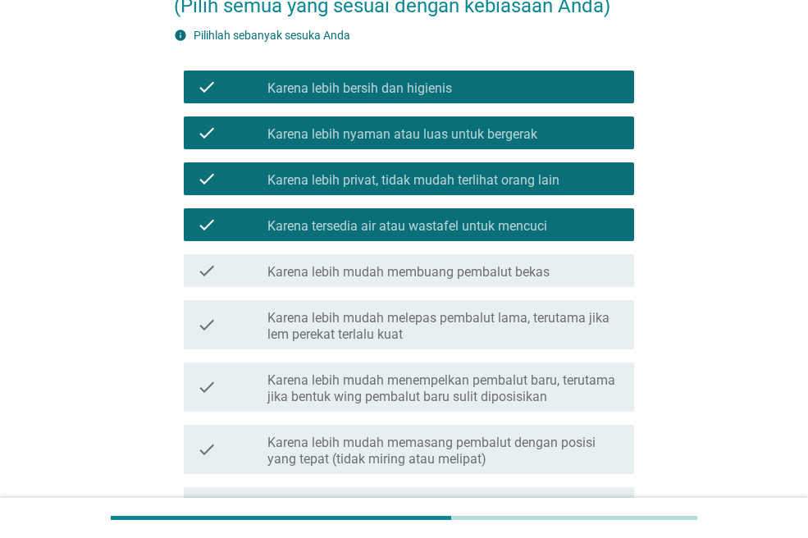
click at [351, 262] on div "check_box_outline_blank Karena lebih mudah membuang pembalut bekas" at bounding box center [443, 271] width 353 height 20
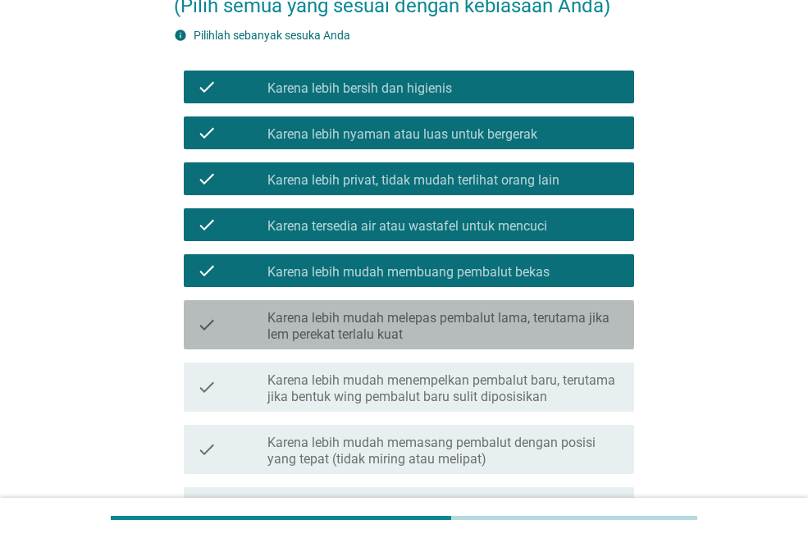
drag, startPoint x: 340, startPoint y: 329, endPoint x: 403, endPoint y: 265, distance: 89.9
click at [340, 328] on label "Karena lebih mudah melepas pembalut lama, terutama jika lem perekat terlalu kuat" at bounding box center [443, 326] width 353 height 33
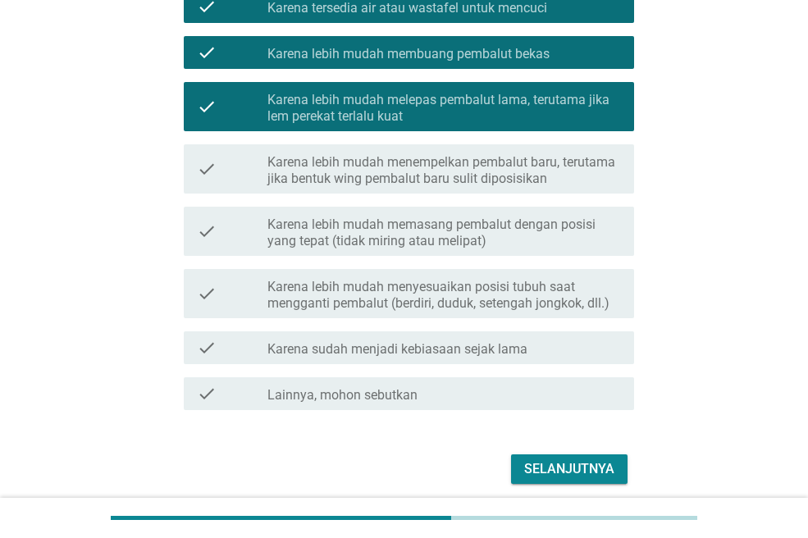
scroll to position [527, 0]
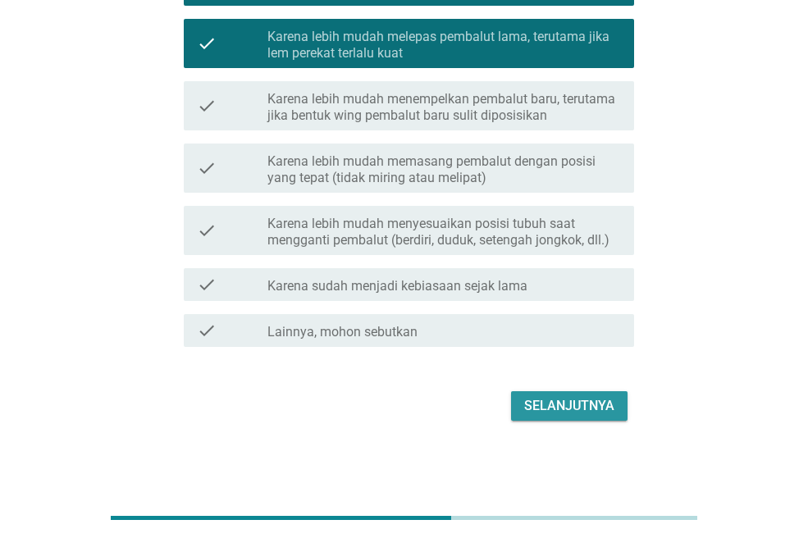
click at [566, 400] on div "Selanjutnya" at bounding box center [569, 406] width 90 height 20
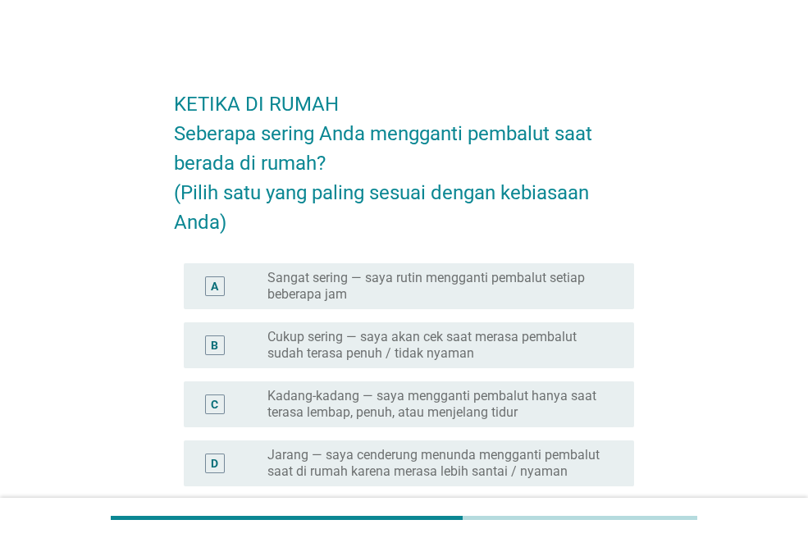
scroll to position [82, 0]
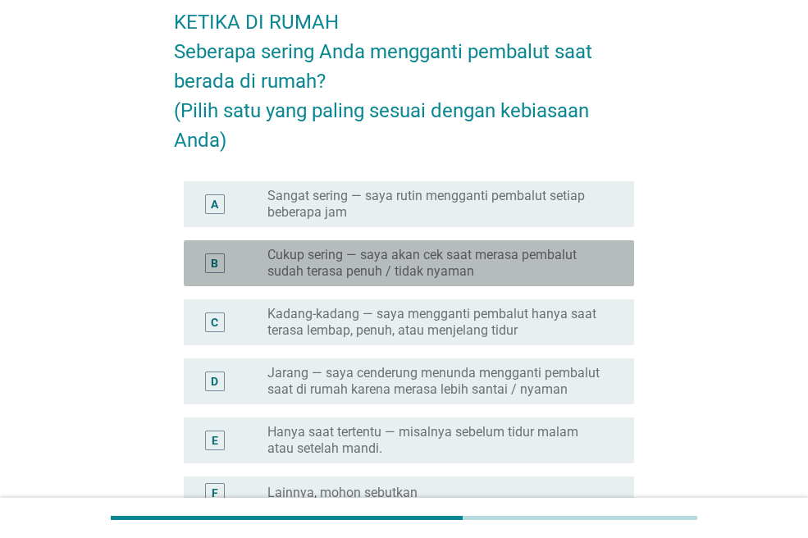
click at [465, 251] on label "Cukup sering — saya akan cek saat merasa pembalut sudah terasa penuh / tidak ny…" at bounding box center [437, 263] width 340 height 33
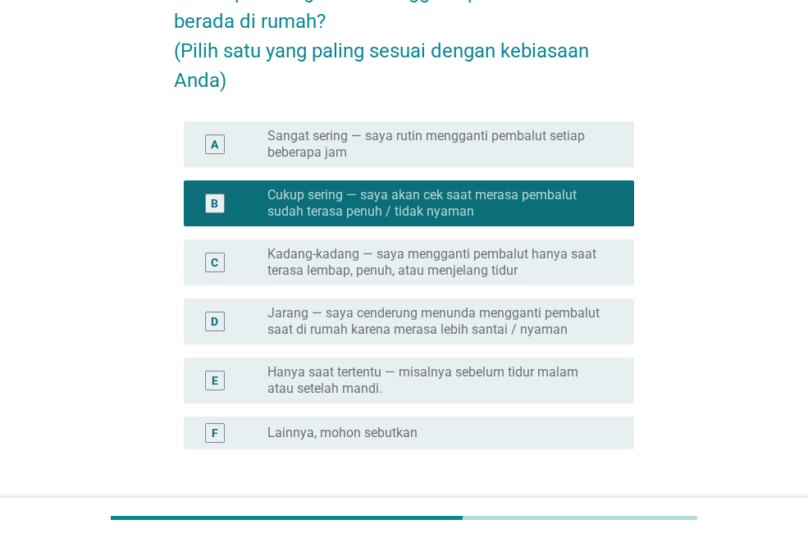
scroll to position [264, 0]
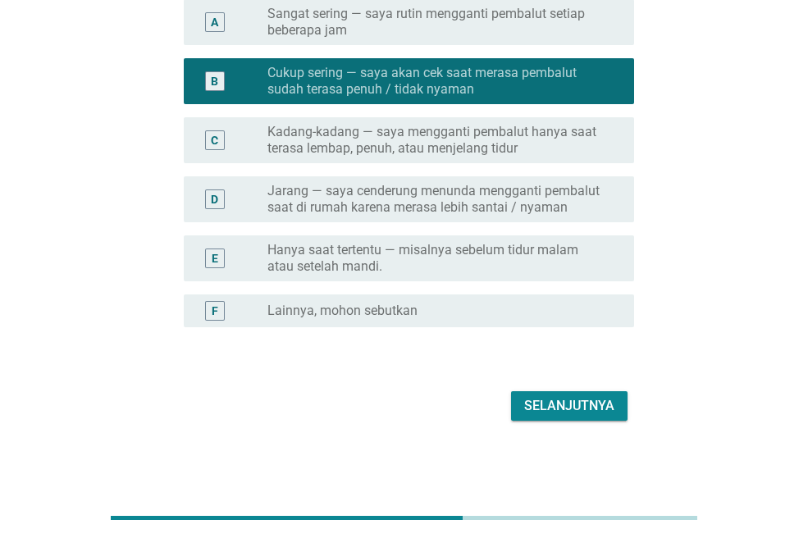
click at [569, 400] on div "Selanjutnya" at bounding box center [569, 406] width 90 height 20
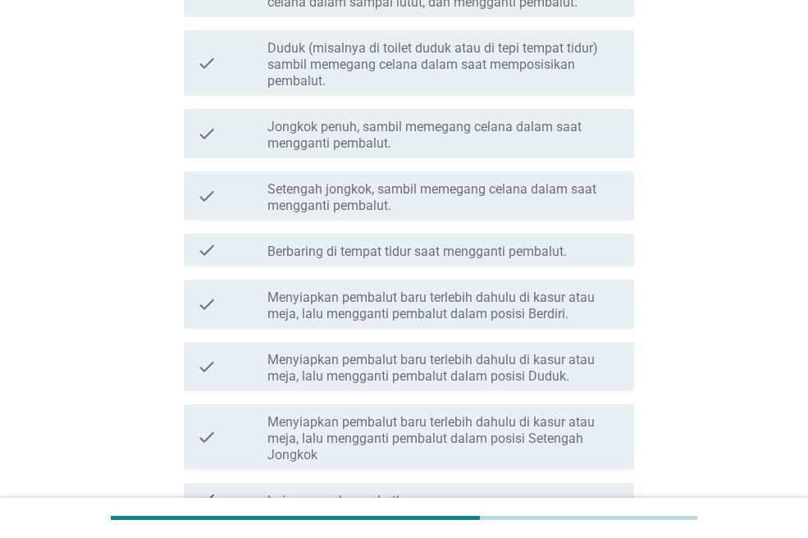
scroll to position [410, 0]
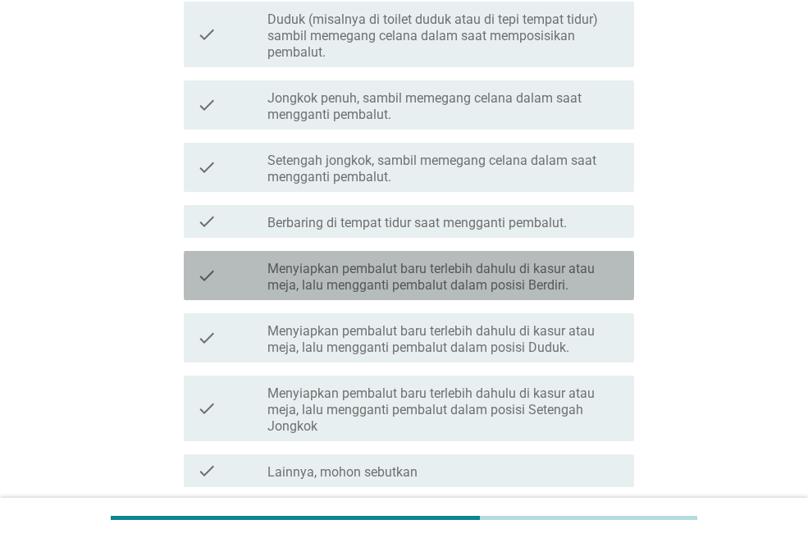
click at [438, 266] on label "Menyiapkan pembalut baru terlebih dahulu di kasur atau meja, lalu mengganti pem…" at bounding box center [443, 277] width 353 height 33
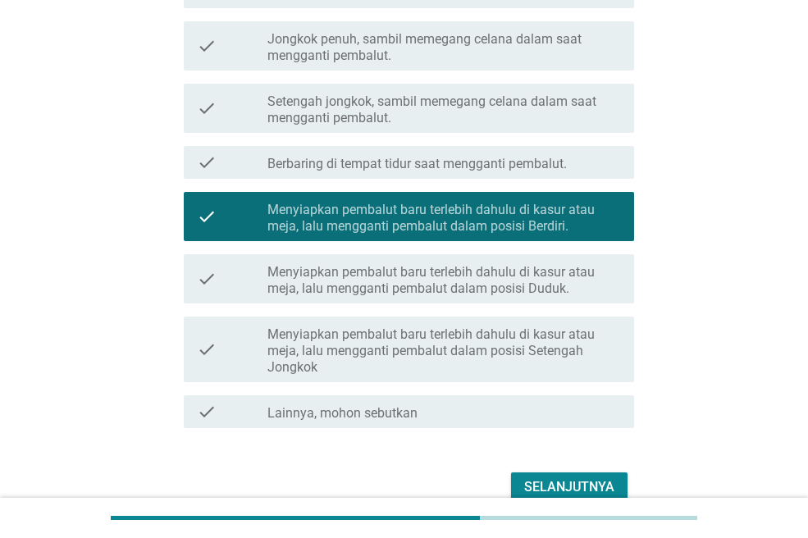
scroll to position [550, 0]
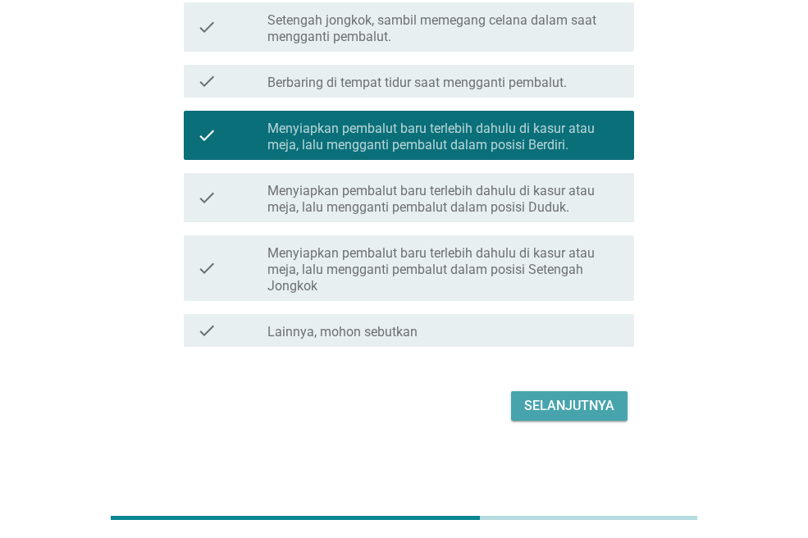
click at [595, 399] on div "Selanjutnya" at bounding box center [569, 406] width 90 height 20
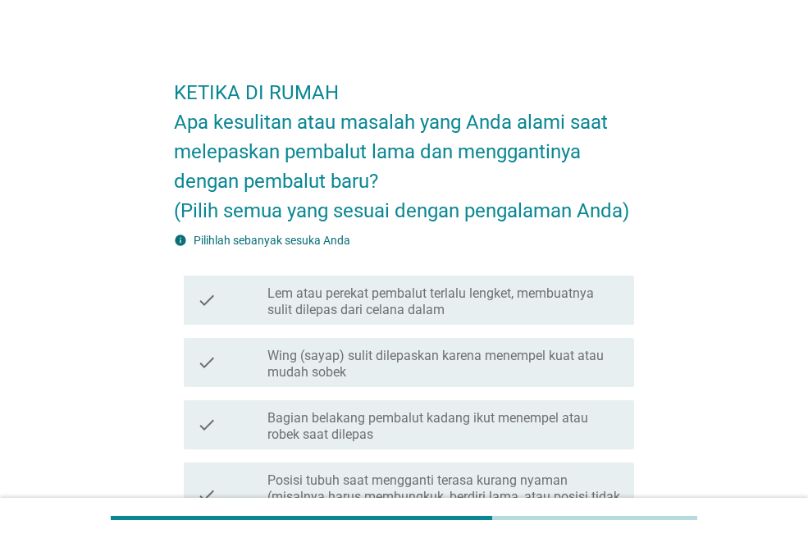
scroll to position [164, 0]
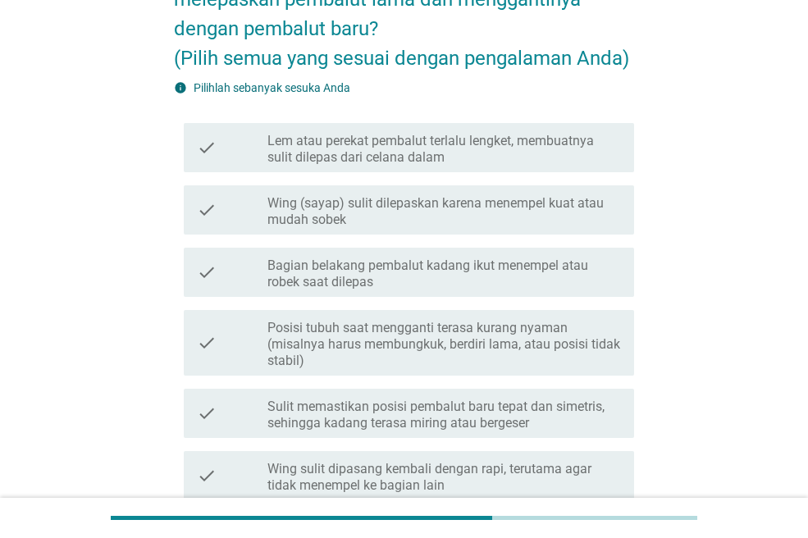
click at [436, 148] on label "Lem atau perekat pembalut terlalu lengket, membuatnya sulit dilepas dari celana…" at bounding box center [443, 149] width 353 height 33
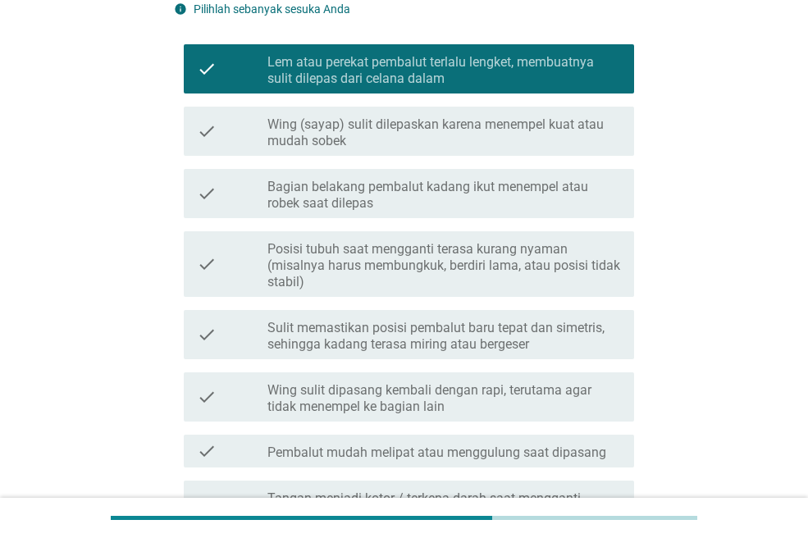
scroll to position [328, 0]
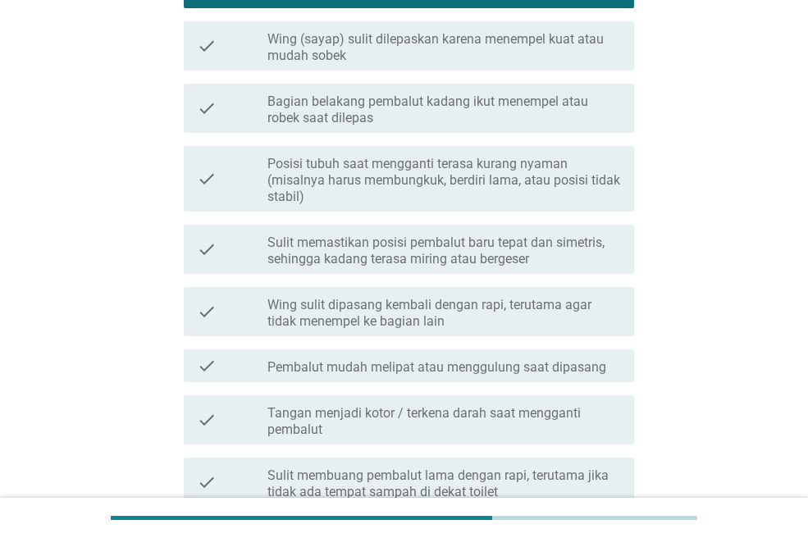
click at [390, 95] on label "Bagian belakang pembalut kadang ikut menempel atau robek saat dilepas" at bounding box center [443, 110] width 353 height 33
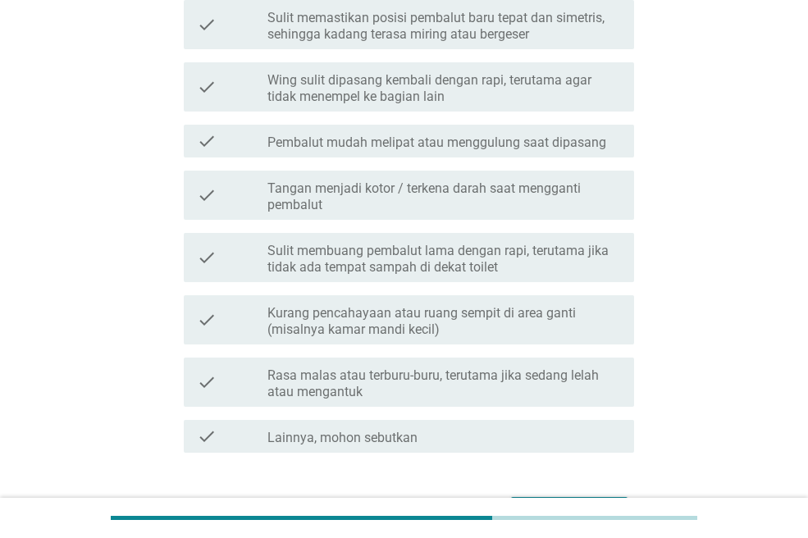
scroll to position [659, 0]
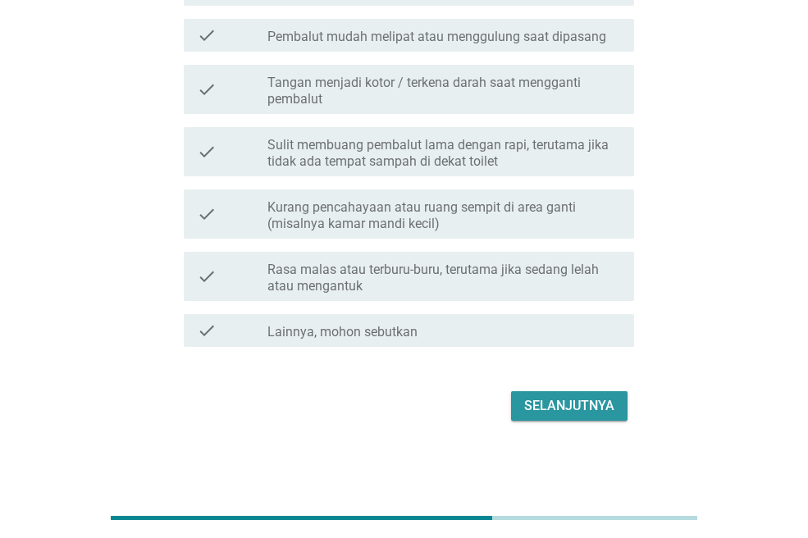
click at [607, 404] on div "Selanjutnya" at bounding box center [569, 406] width 90 height 20
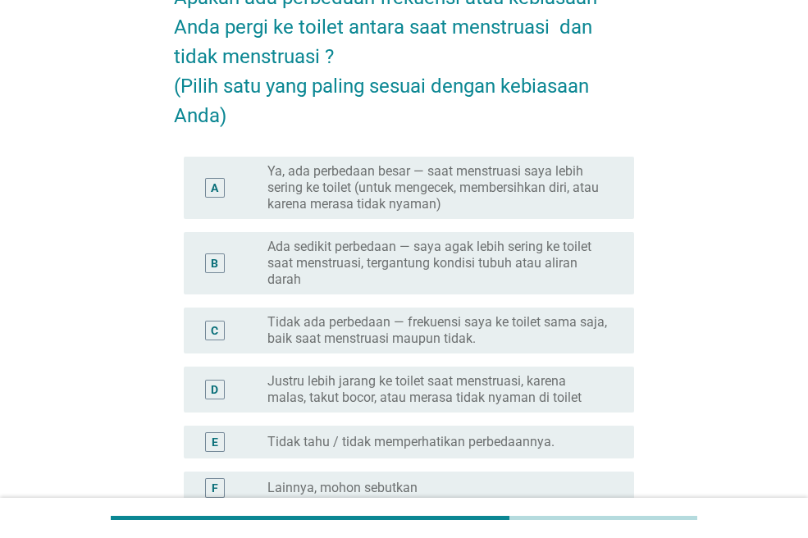
scroll to position [164, 0]
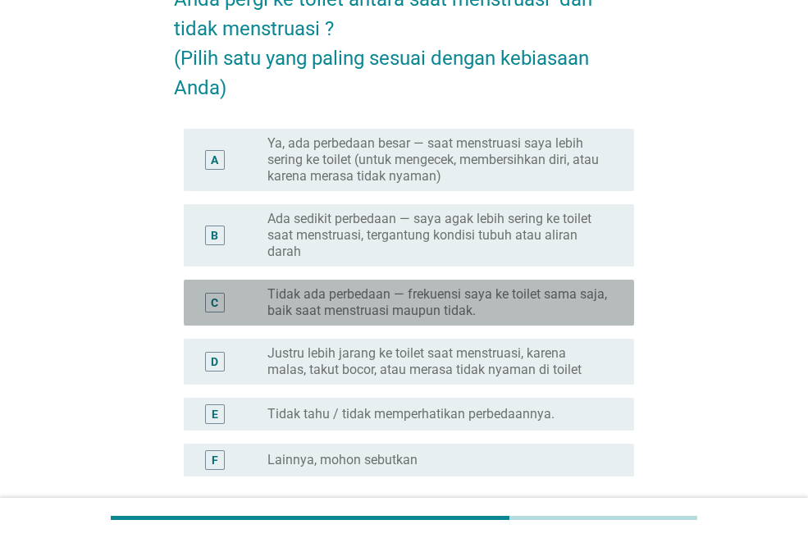
click at [604, 301] on label "Tidak ada perbedaan — frekuensi saya ke toilet sama saja, baik saat menstruasi …" at bounding box center [437, 302] width 340 height 33
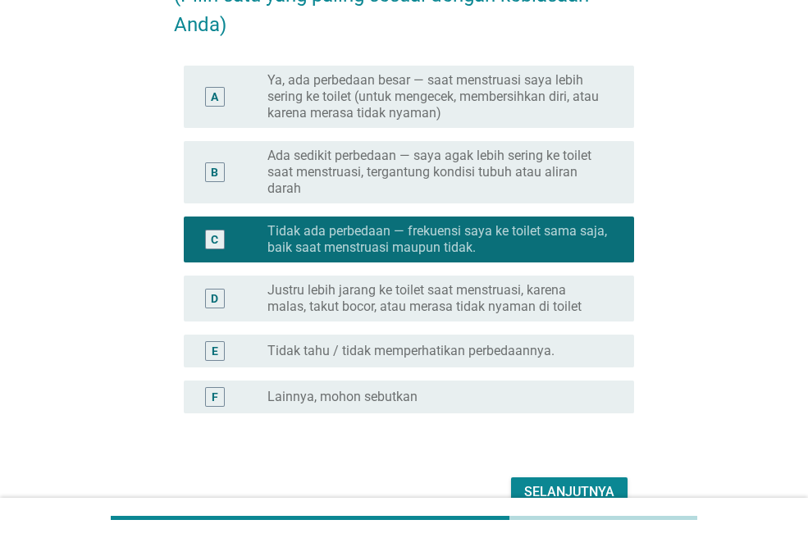
scroll to position [313, 0]
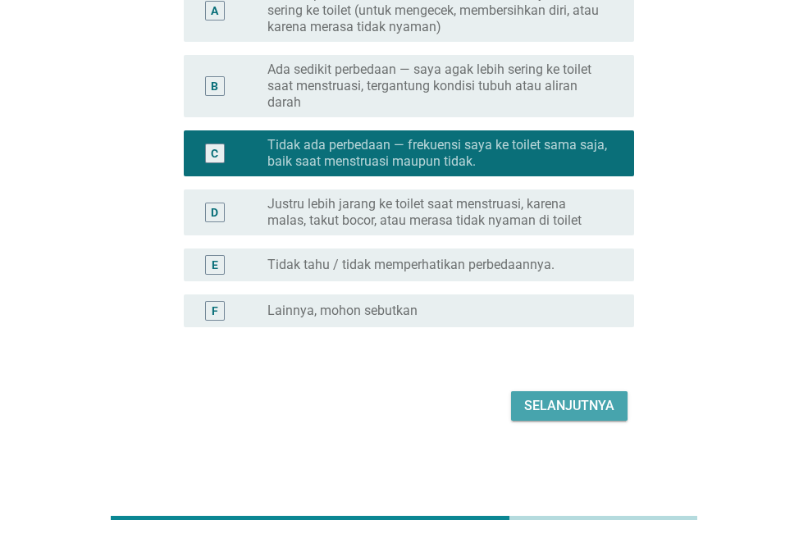
click at [619, 410] on button "Selanjutnya" at bounding box center [569, 406] width 116 height 30
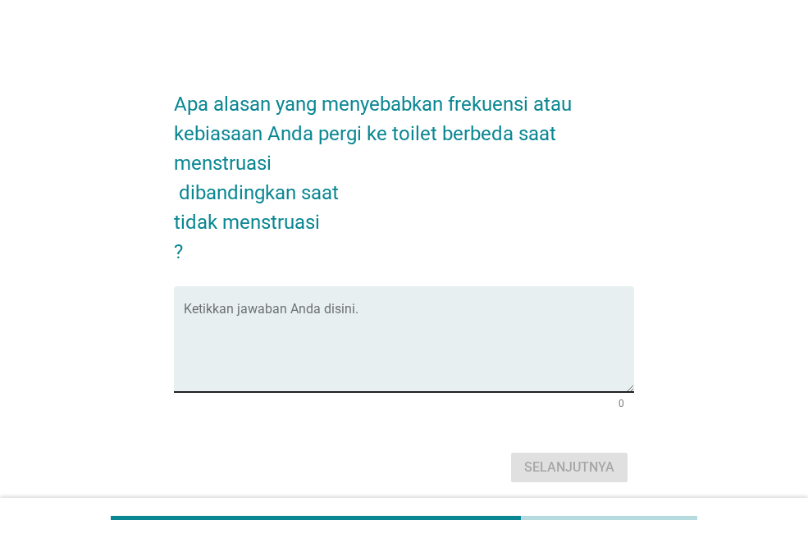
click at [491, 316] on textarea "Ketikkan jawaban Anda disini." at bounding box center [409, 349] width 450 height 86
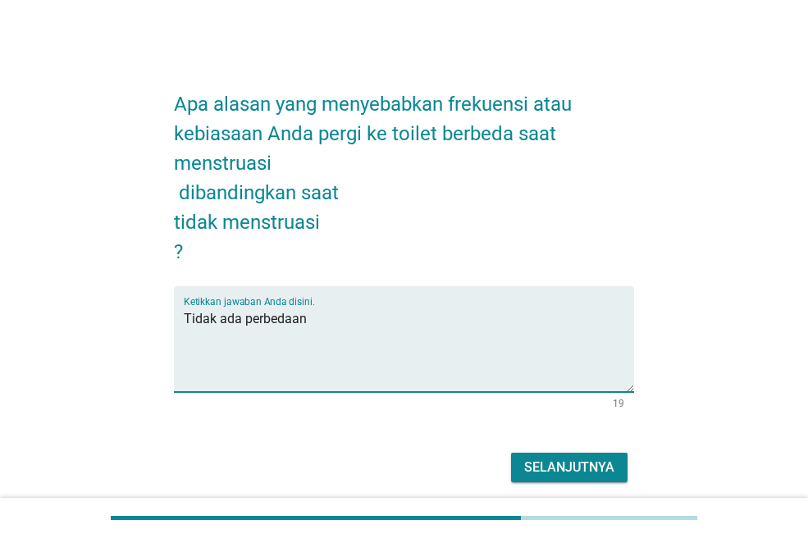
type textarea "Tidak ada perbedaan"
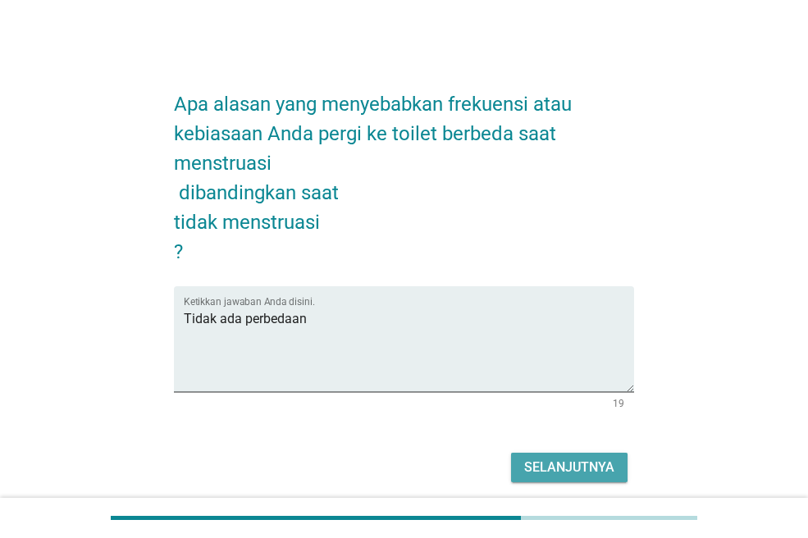
click at [560, 458] on div "Selanjutnya" at bounding box center [569, 468] width 90 height 20
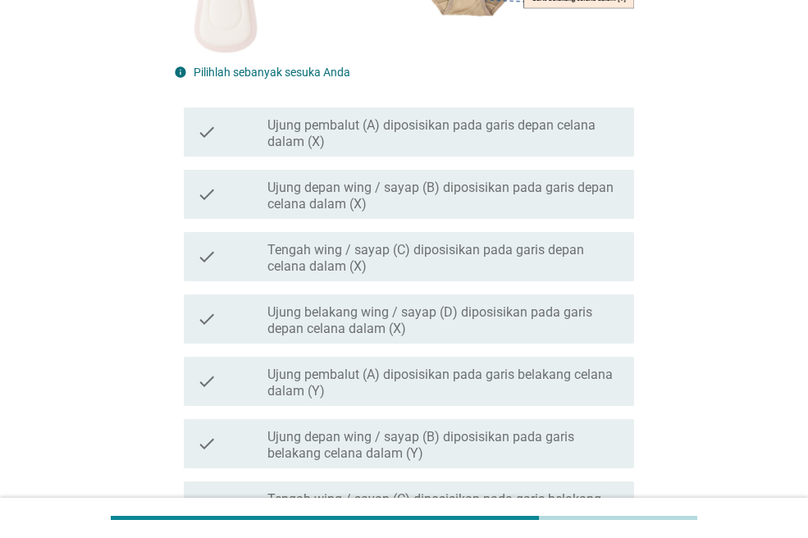
scroll to position [410, 0]
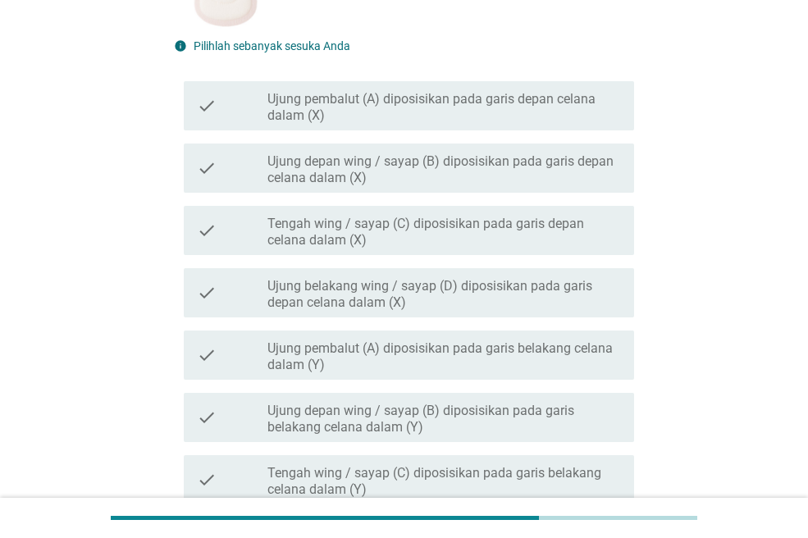
click at [486, 64] on div "info Pilihlah sebanyak sesuka Anda check check_box_outline_blank Ujung pembalut…" at bounding box center [404, 329] width 460 height 582
click at [483, 80] on div "check check_box_outline_blank Ujung pembalut (A) diposisikan pada garis depan c…" at bounding box center [404, 106] width 460 height 62
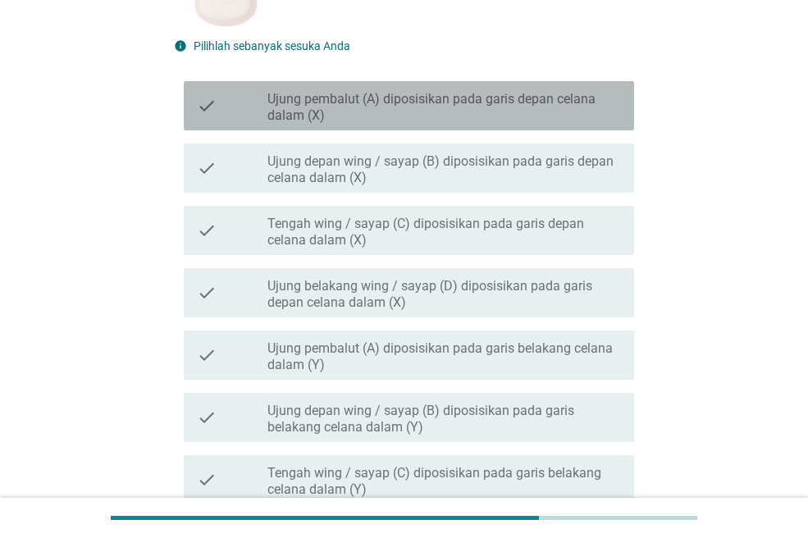
click at [486, 94] on label "Ujung pembalut (A) diposisikan pada garis depan celana dalam (X)" at bounding box center [443, 107] width 353 height 33
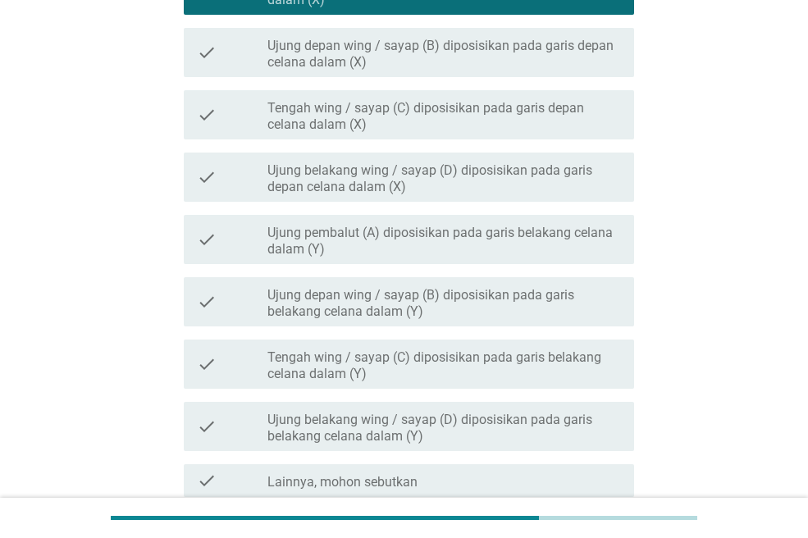
scroll to position [574, 0]
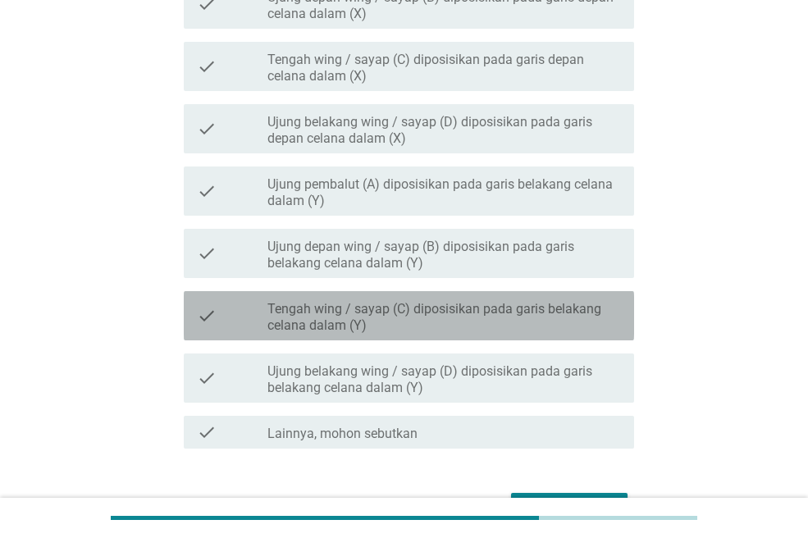
click at [544, 322] on label "Tengah wing / sayap (C) diposisikan pada garis belakang celana dalam (Y)" at bounding box center [443, 317] width 353 height 33
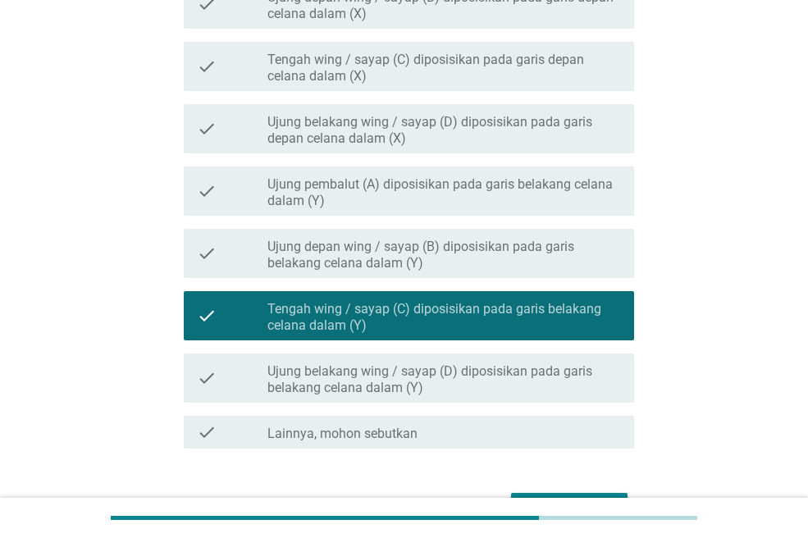
click at [599, 375] on label "Ujung belakang wing / sayap (D) diposisikan pada garis belakang celana dalam (Y)" at bounding box center [443, 379] width 353 height 33
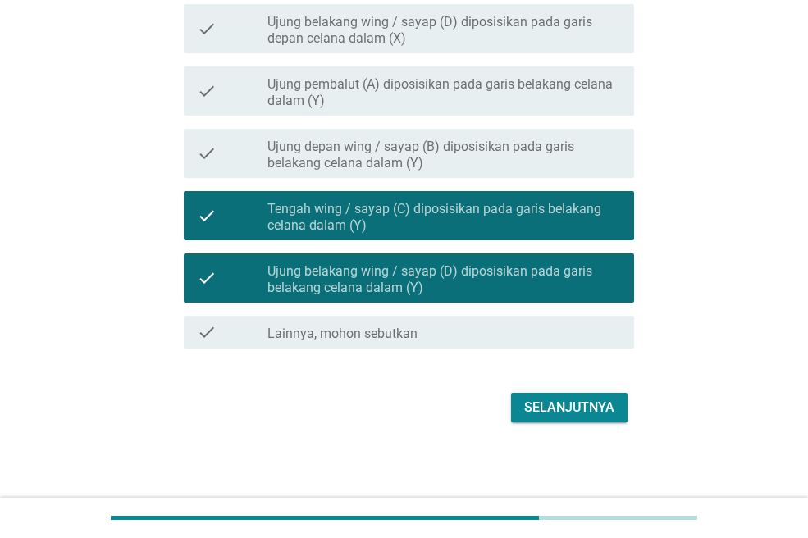
scroll to position [677, 0]
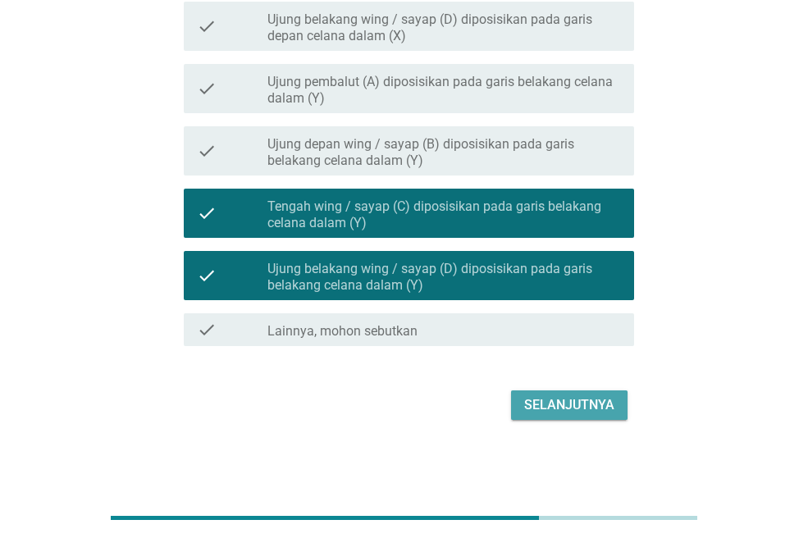
click at [610, 404] on div "Selanjutnya" at bounding box center [569, 405] width 90 height 20
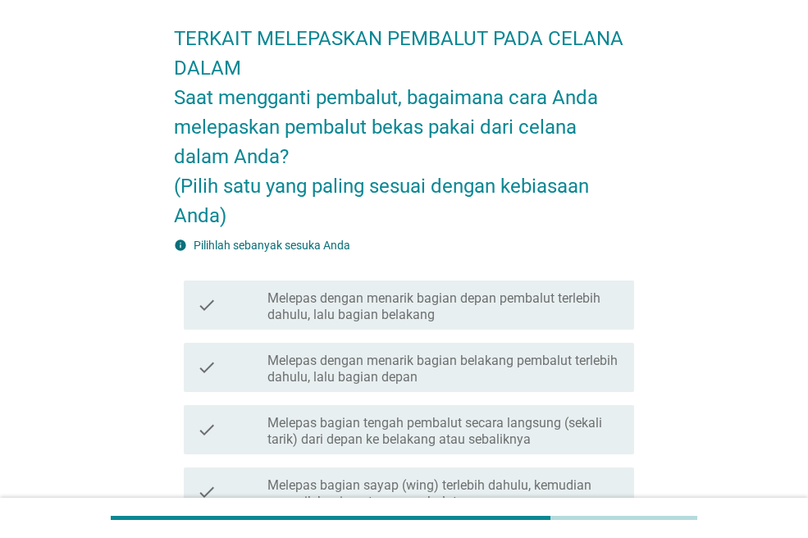
scroll to position [164, 0]
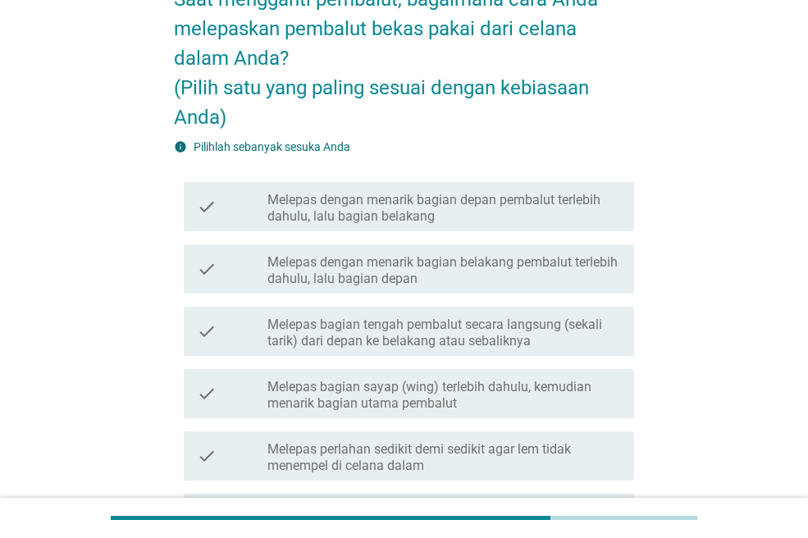
click at [536, 210] on label "Melepas dengan menarik bagian depan pembalut terlebih dahulu, lalu bagian belak…" at bounding box center [443, 208] width 353 height 33
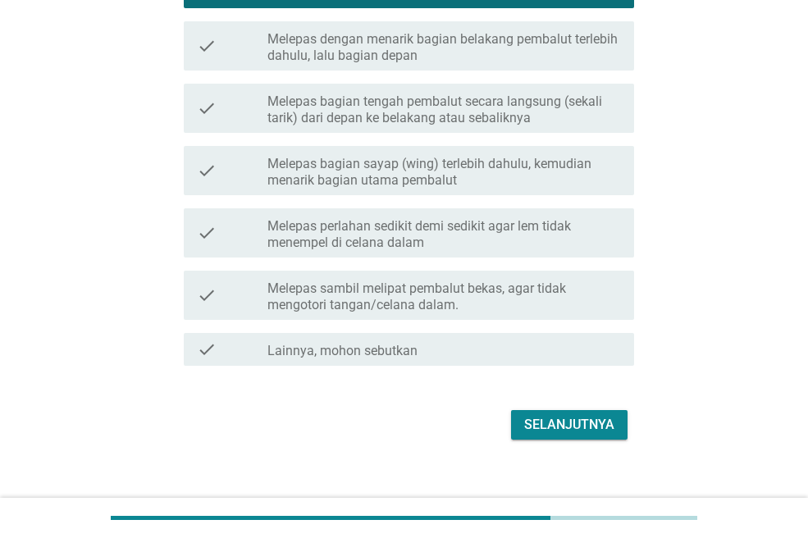
scroll to position [406, 0]
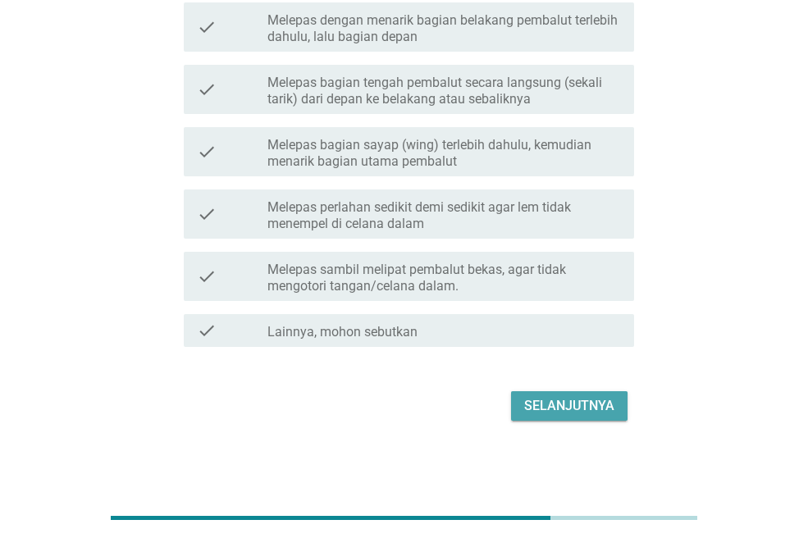
click at [576, 409] on div "Selanjutnya" at bounding box center [569, 406] width 90 height 20
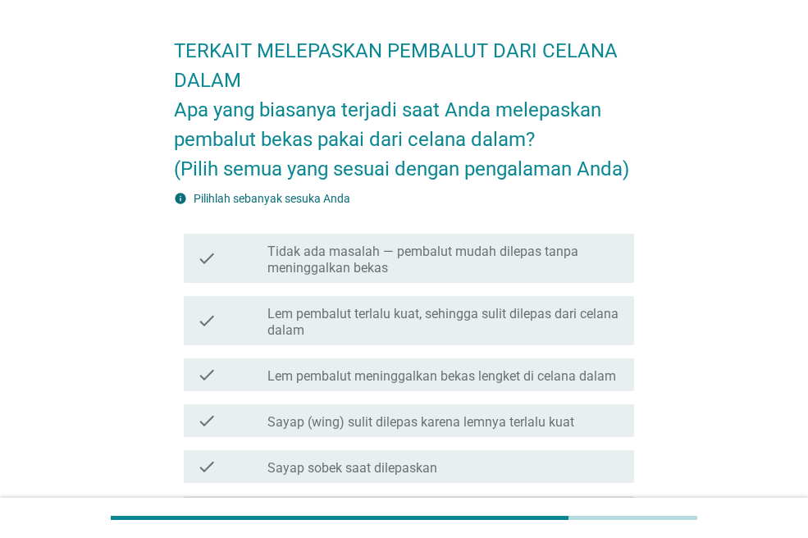
scroll to position [82, 0]
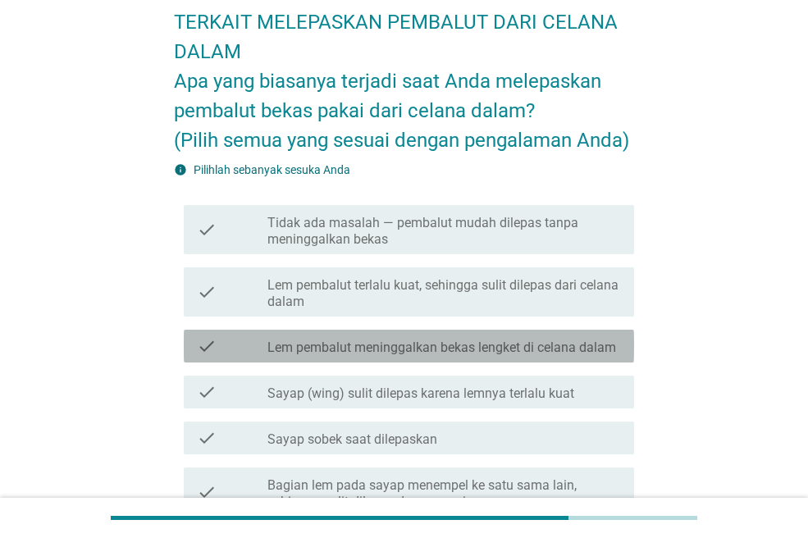
click at [404, 340] on label "Lem pembalut meninggalkan bekas lengket di celana dalam" at bounding box center [441, 348] width 349 height 16
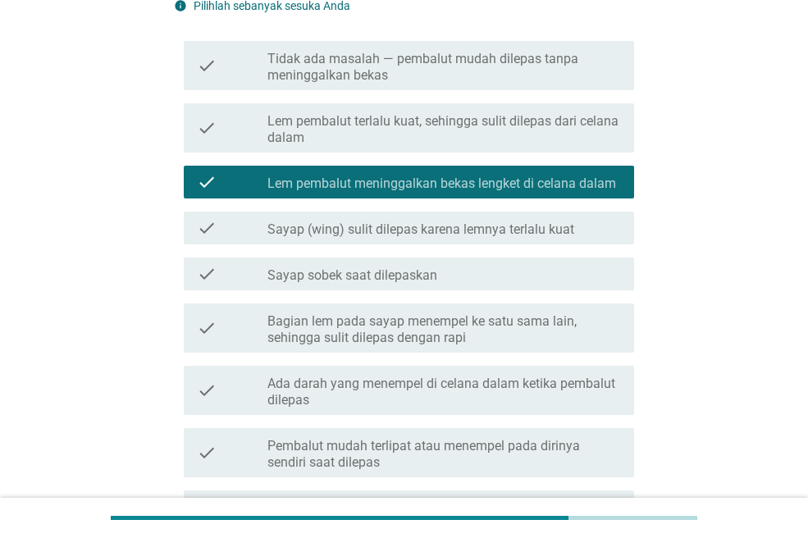
scroll to position [410, 0]
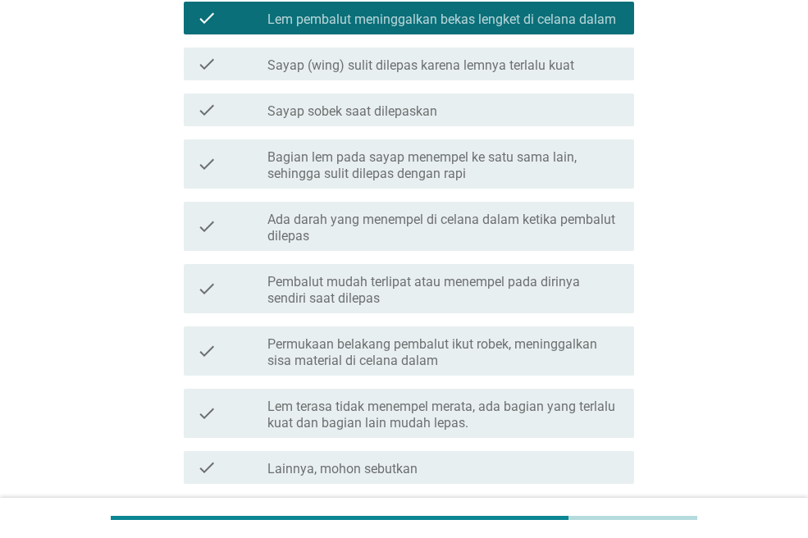
click at [515, 157] on label "Bagian lem pada sayap menempel ke satu sama lain, sehingga sulit dilepas dengan…" at bounding box center [443, 165] width 353 height 33
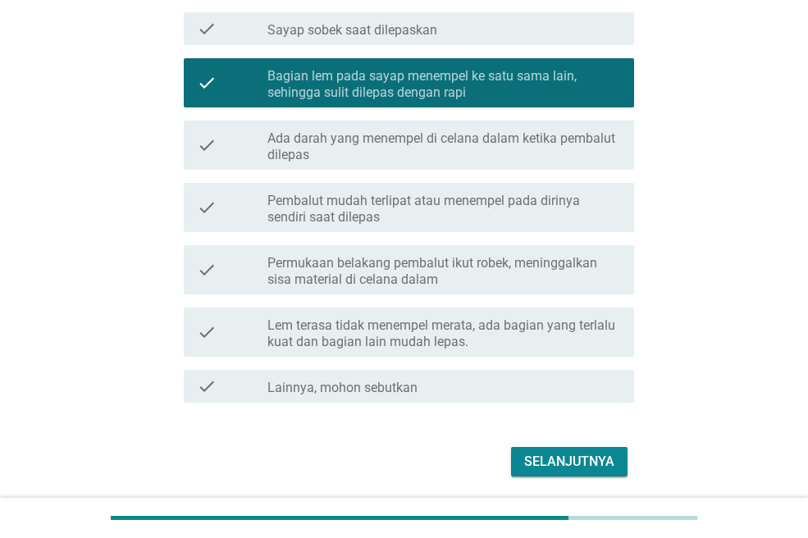
scroll to position [547, 0]
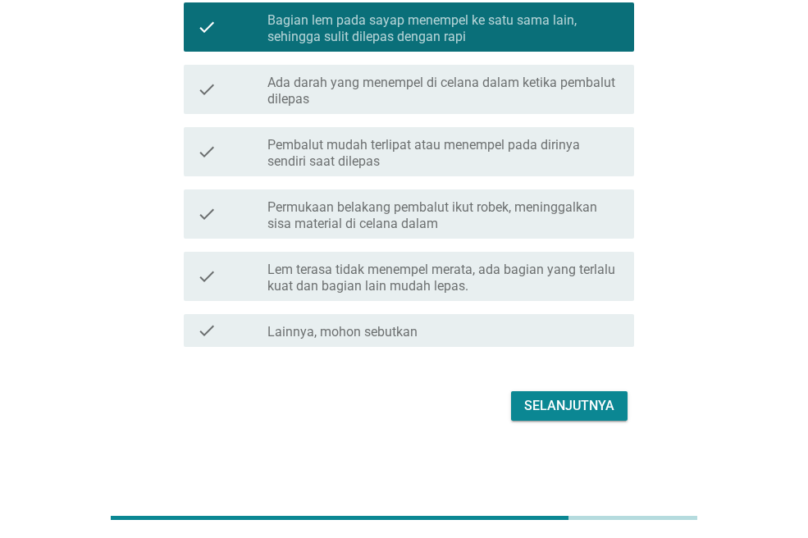
click at [591, 404] on div "Selanjutnya" at bounding box center [569, 406] width 90 height 20
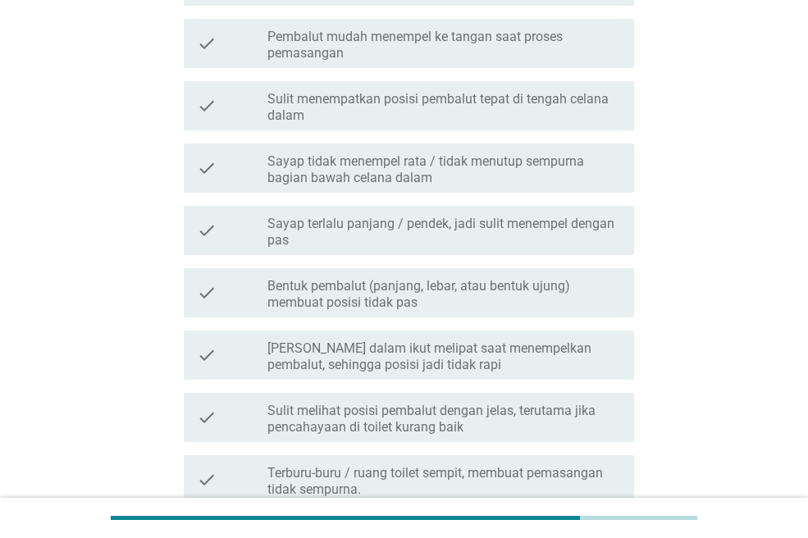
scroll to position [0, 0]
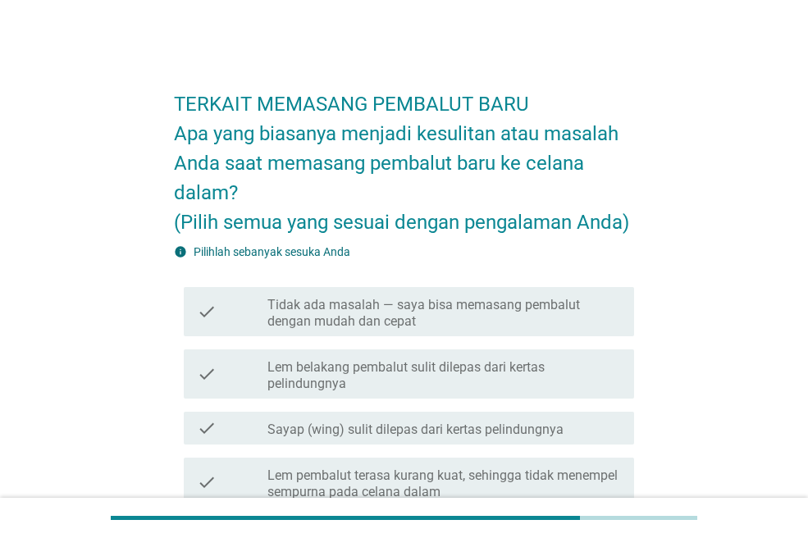
click at [511, 311] on label "Tidak ada masalah — saya bisa memasang pembalut dengan mudah dan cepat" at bounding box center [443, 313] width 353 height 33
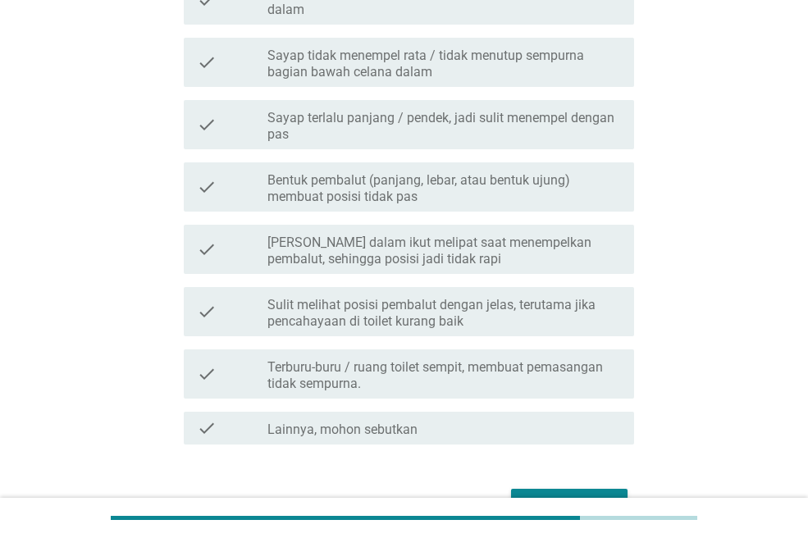
scroll to position [656, 0]
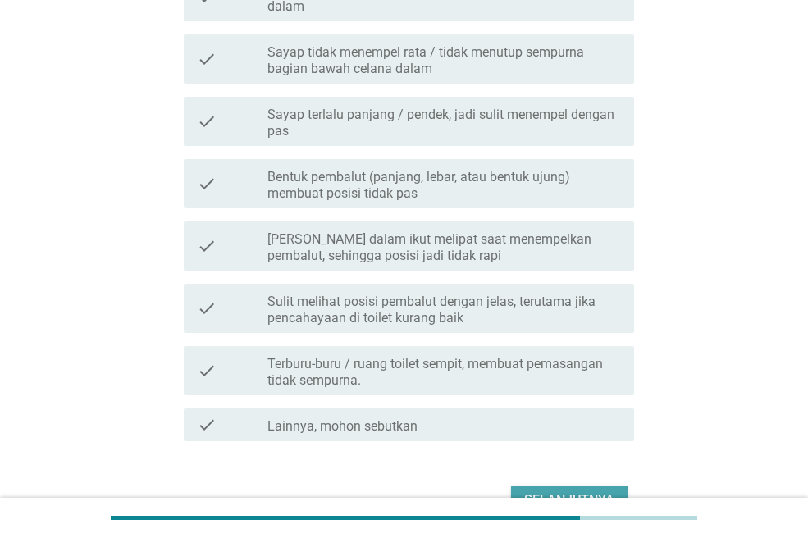
click at [604, 490] on div "Selanjutnya" at bounding box center [569, 500] width 90 height 20
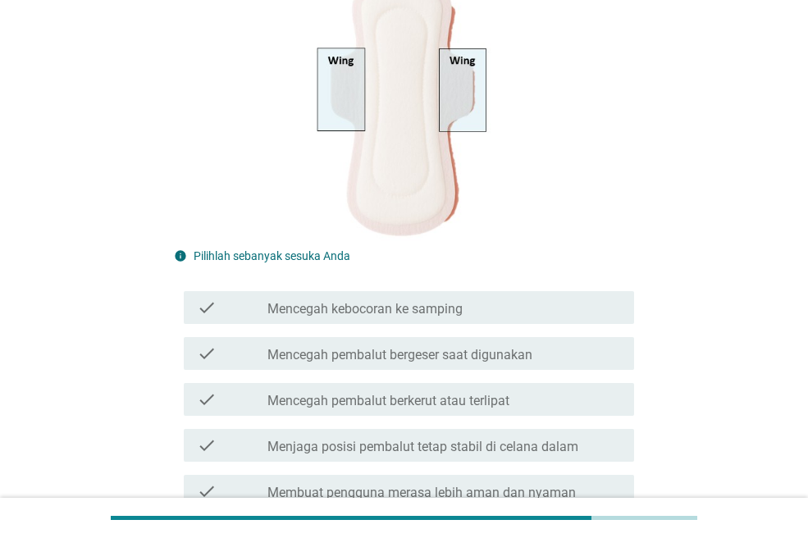
scroll to position [246, 0]
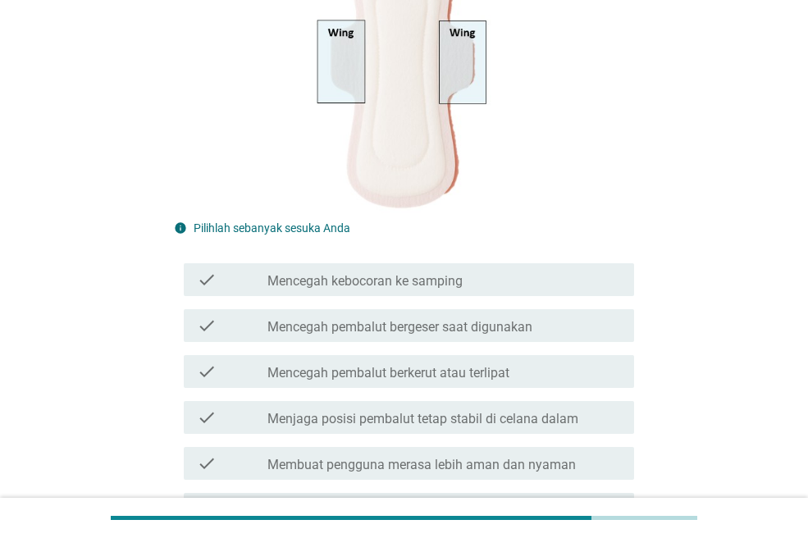
click at [559, 317] on div "check_box_outline_blank Mencegah pembalut bergeser saat digunakan" at bounding box center [443, 326] width 353 height 20
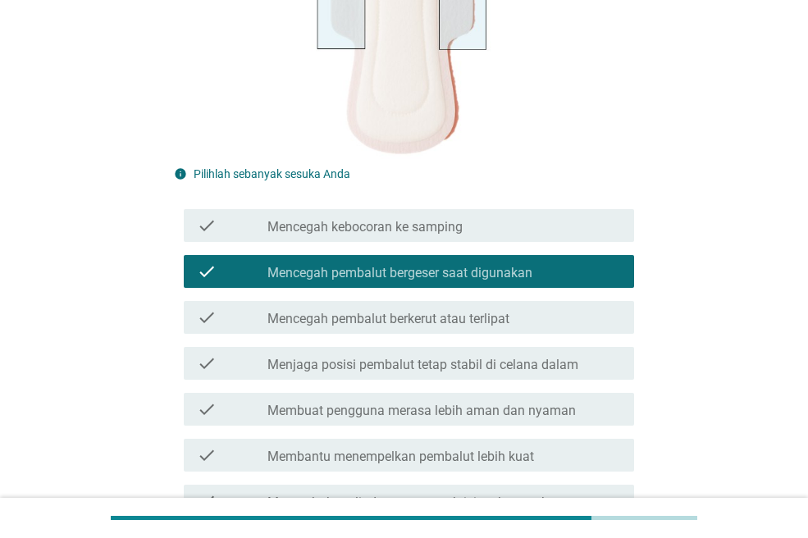
scroll to position [328, 0]
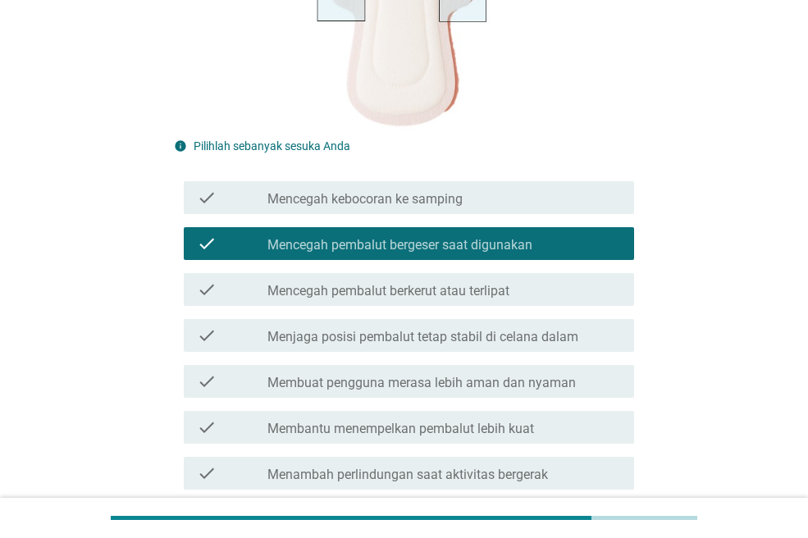
click at [580, 289] on div "check_box_outline_blank Mencegah pembalut berkerut atau terlipat" at bounding box center [443, 290] width 353 height 20
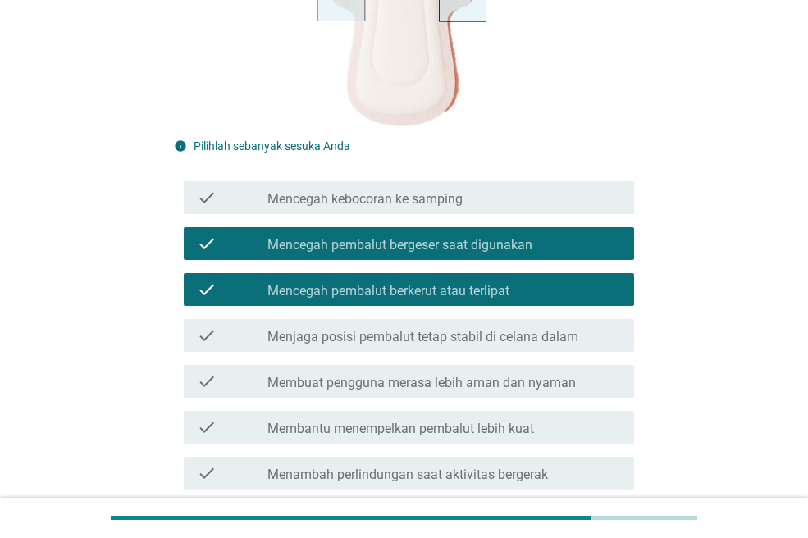
click at [595, 344] on div "check_box_outline_blank Menjaga posisi pembalut tetap stabil di celana dalam" at bounding box center [443, 336] width 353 height 20
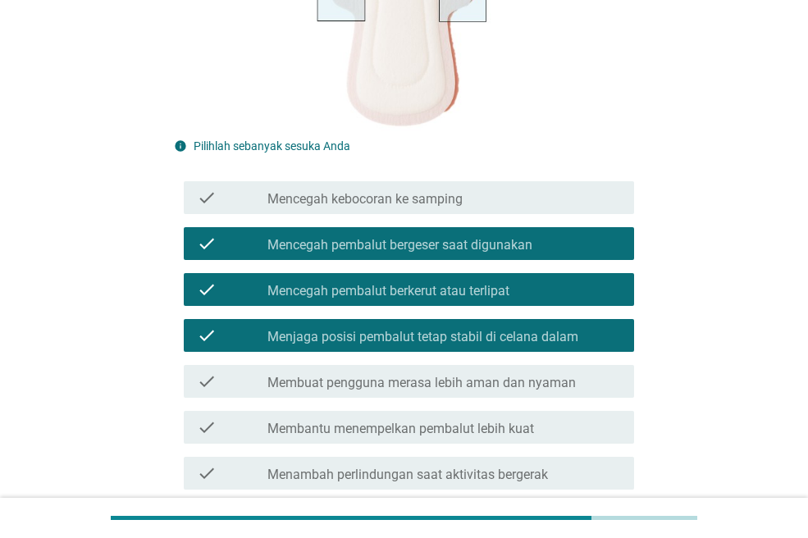
scroll to position [410, 0]
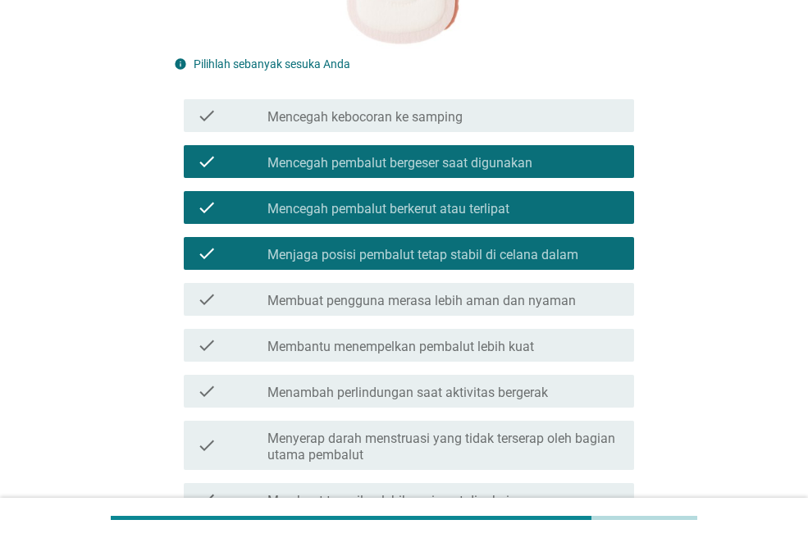
click at [595, 304] on div "check_box_outline_blank Membuat pengguna merasa lebih aman dan nyaman" at bounding box center [443, 300] width 353 height 20
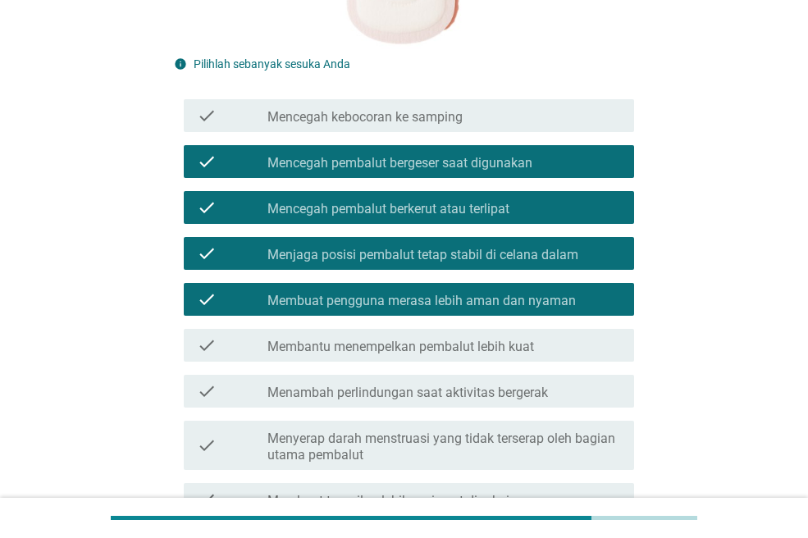
click at [598, 340] on div "check_box_outline_blank Membantu menempelkan pembalut lebih kuat" at bounding box center [443, 345] width 353 height 20
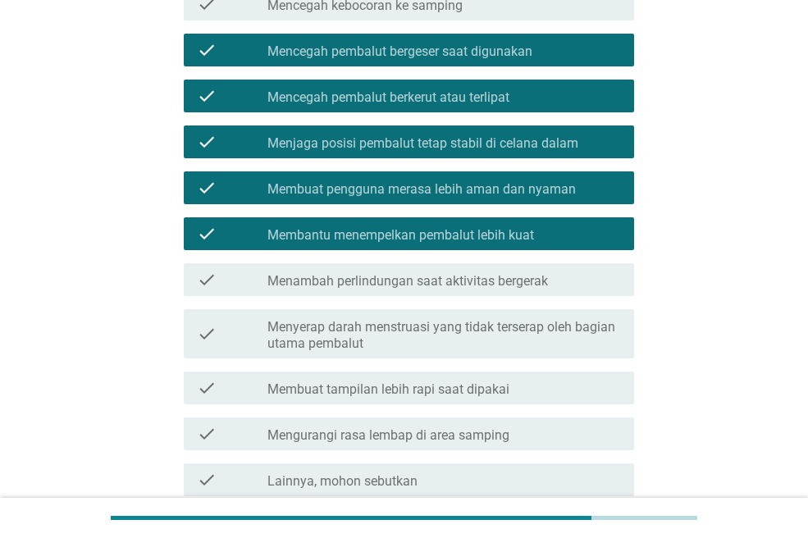
scroll to position [574, 0]
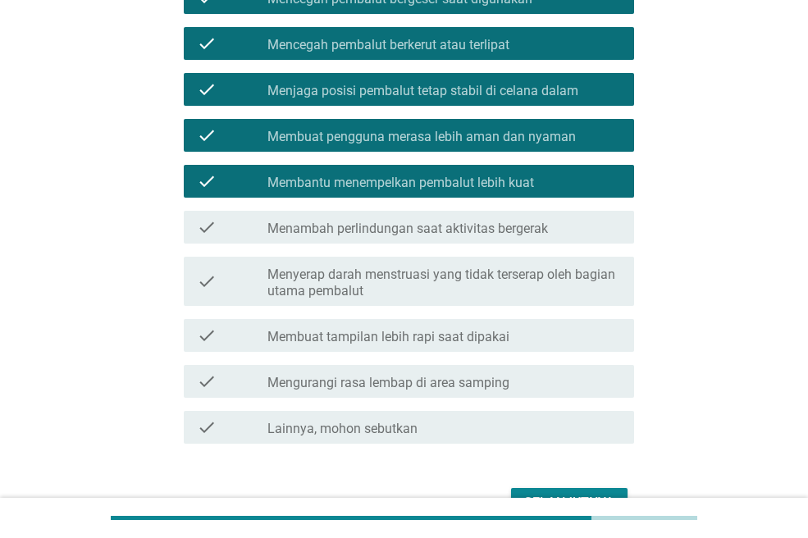
click at [609, 227] on div "check_box_outline_blank Menambah perlindungan saat aktivitas bergerak" at bounding box center [443, 227] width 353 height 20
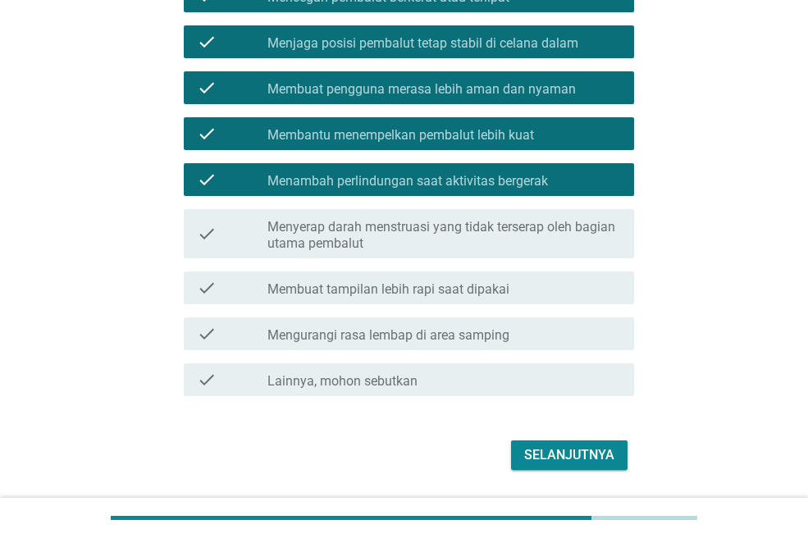
scroll to position [672, 0]
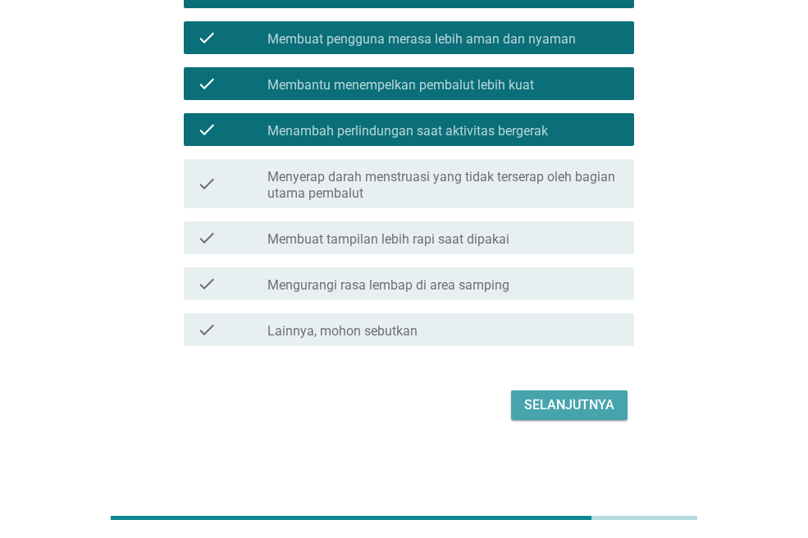
click at [568, 408] on div "Selanjutnya" at bounding box center [569, 405] width 90 height 20
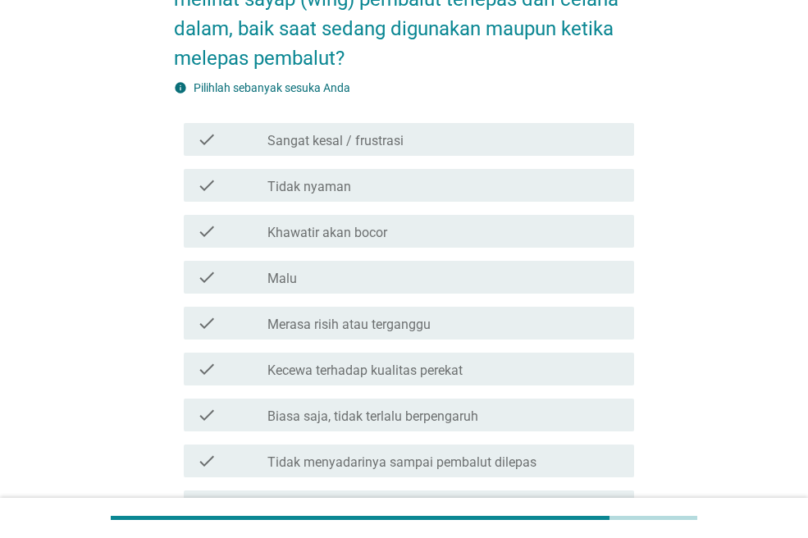
scroll to position [246, 0]
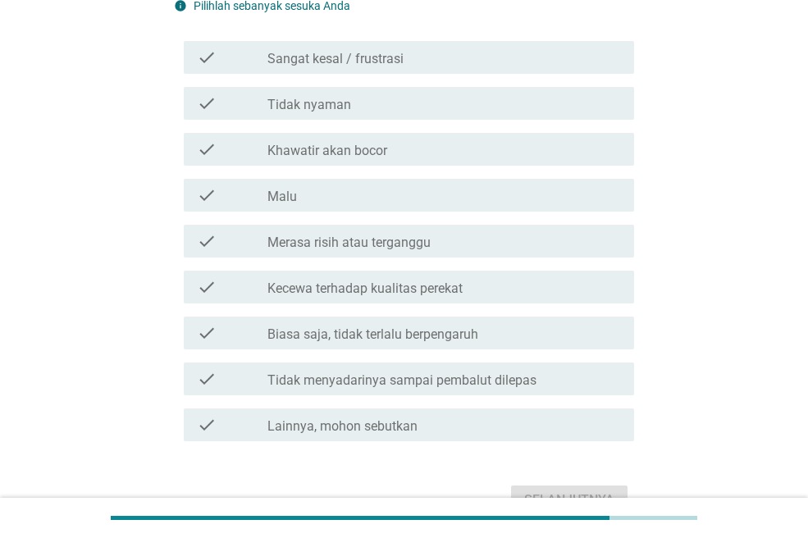
click at [472, 323] on div "check_box_outline_blank Biasa saja, tidak terlalu berpengaruh" at bounding box center [443, 333] width 353 height 20
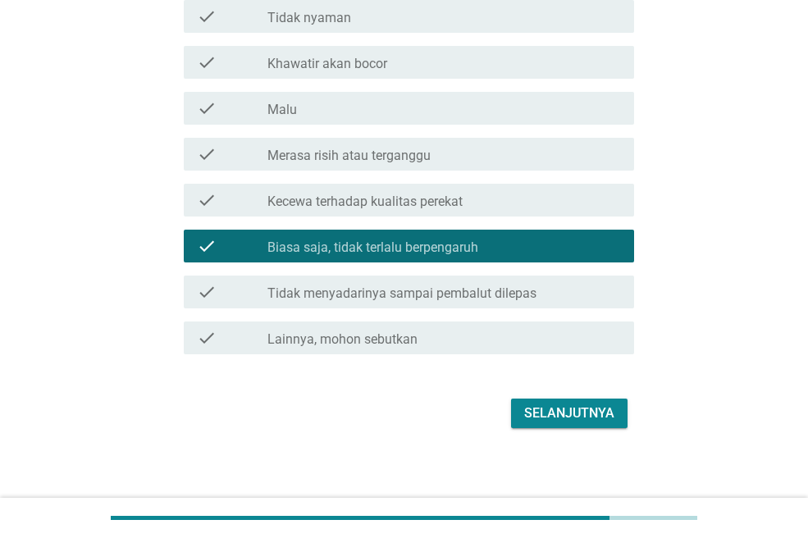
scroll to position [340, 0]
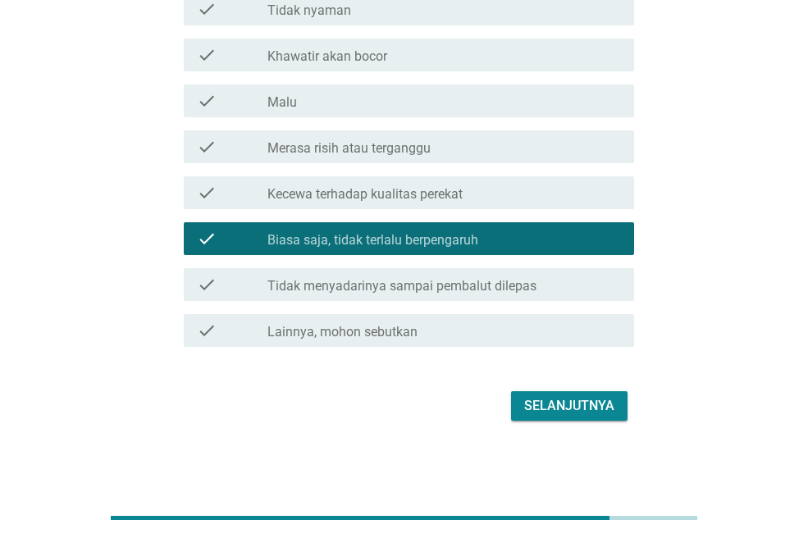
click at [526, 276] on div "check_box_outline_blank Tidak menyadarinya sampai pembalut dilepas" at bounding box center [443, 285] width 353 height 20
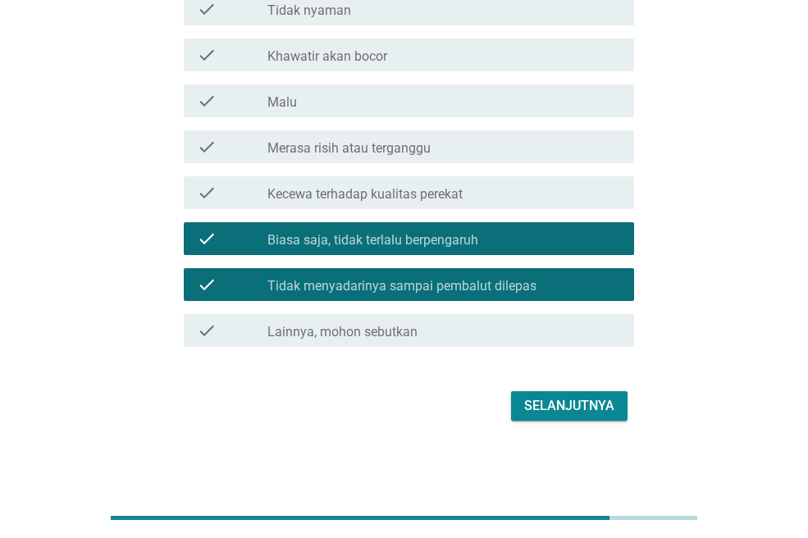
click at [595, 398] on div "Selanjutnya" at bounding box center [569, 406] width 90 height 20
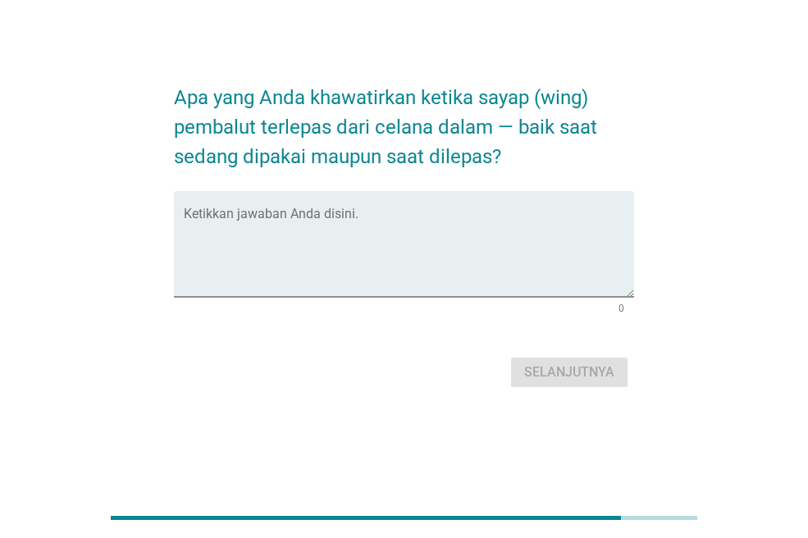
scroll to position [0, 0]
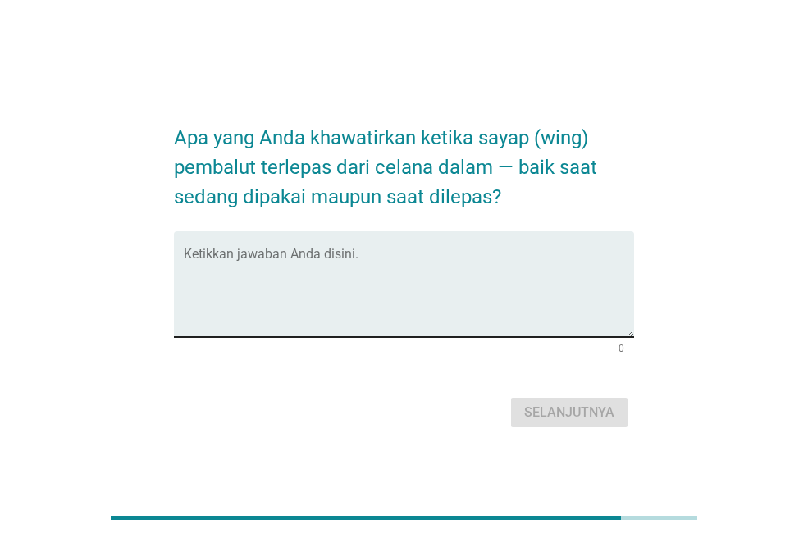
click at [454, 253] on textarea "Ketikkan jawaban Anda disini." at bounding box center [409, 294] width 450 height 86
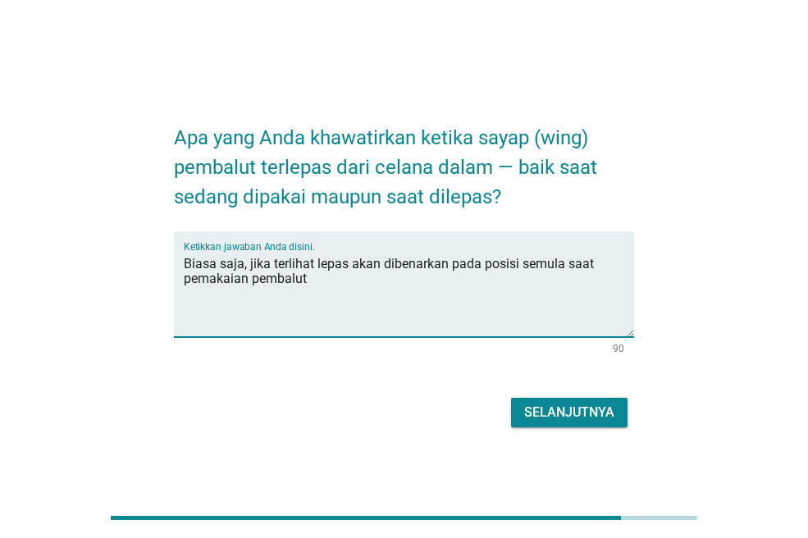
type textarea "Biasa saja, jika terlihat lepas akan dibenarkan pada posisi semula saat pemakai…"
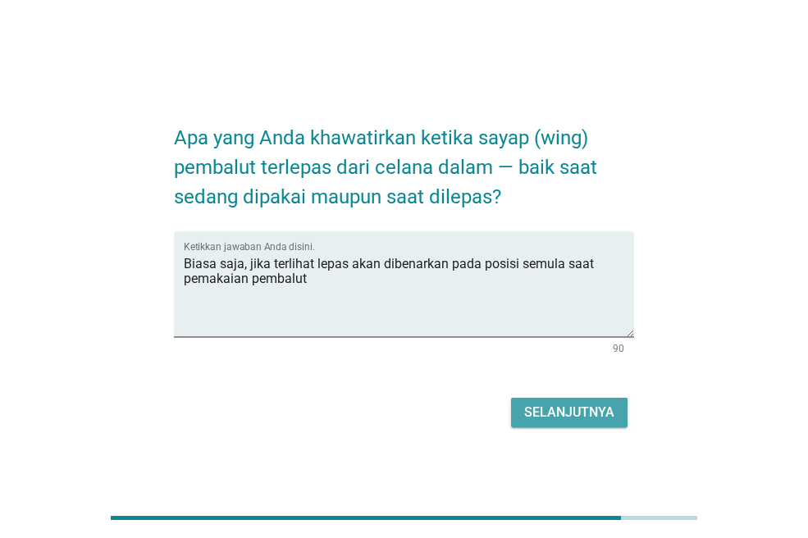
click at [536, 408] on div "Selanjutnya" at bounding box center [569, 413] width 90 height 20
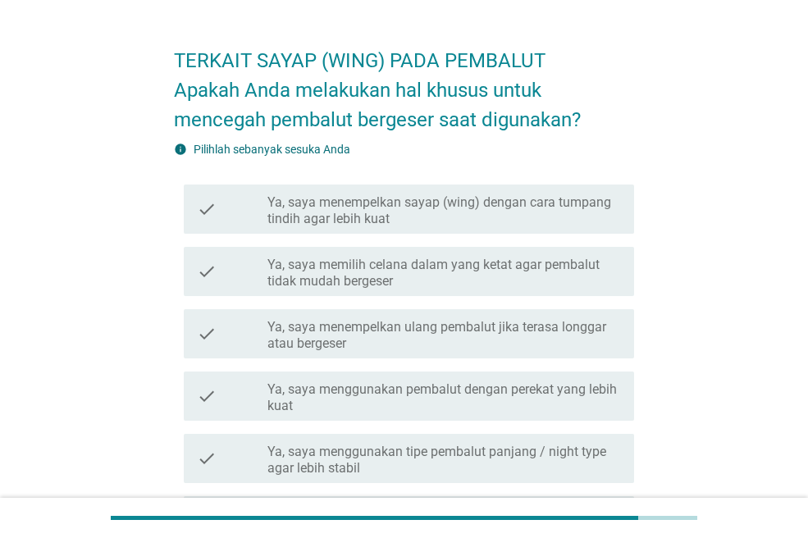
scroll to position [82, 0]
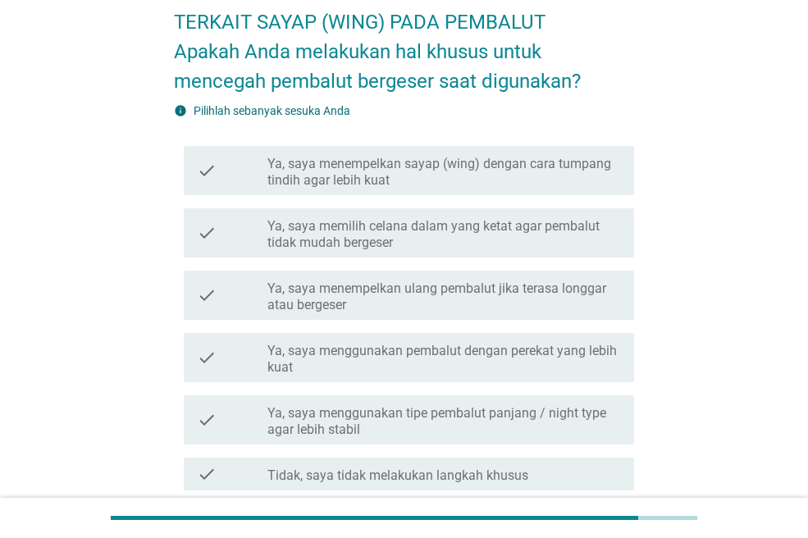
click at [579, 218] on label "Ya, saya memilih celana dalam yang ketat agar pembalut tidak mudah bergeser" at bounding box center [443, 234] width 353 height 33
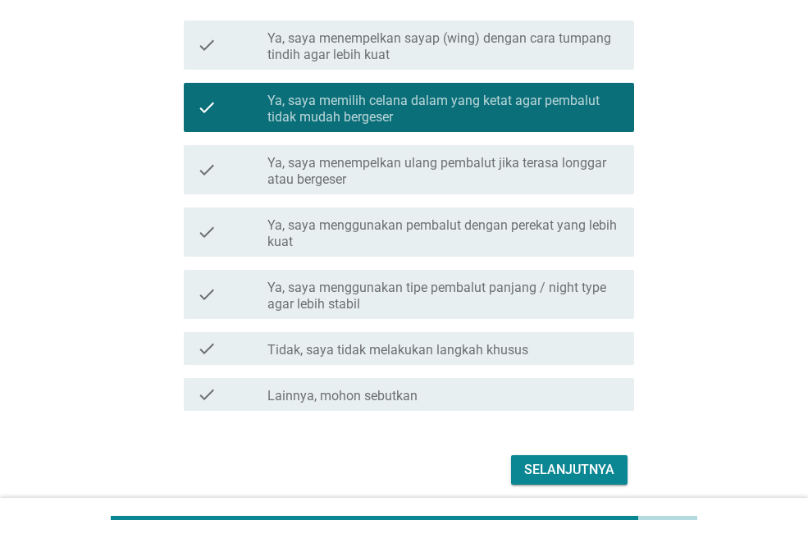
scroll to position [246, 0]
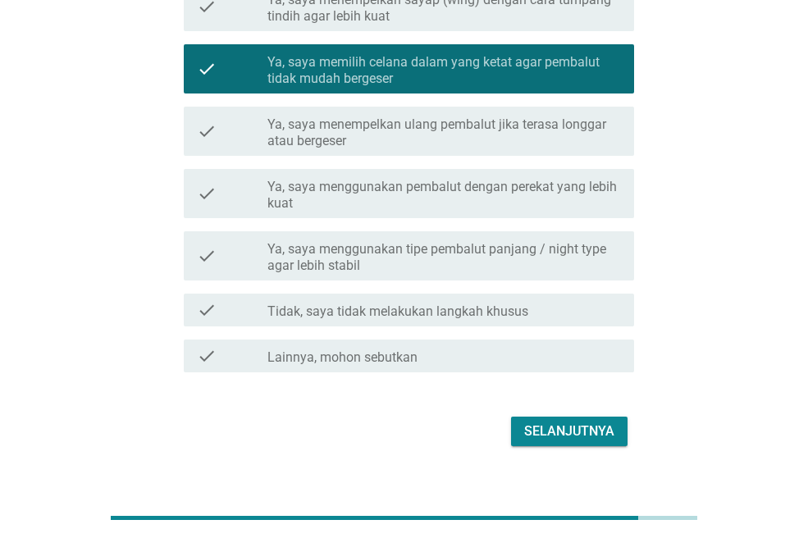
click at [593, 261] on label "Ya, saya menggunakan tipe pembalut panjang / night type agar lebih stabil" at bounding box center [443, 257] width 353 height 33
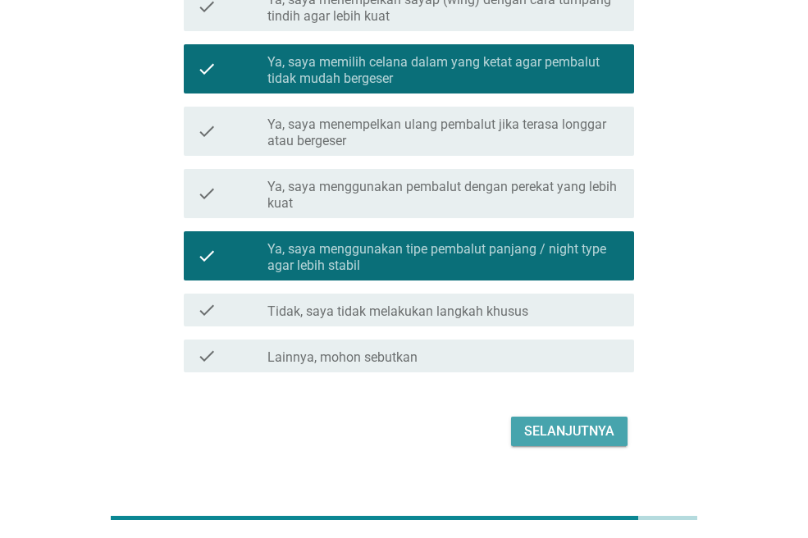
click at [606, 422] on div "Selanjutnya" at bounding box center [569, 432] width 90 height 20
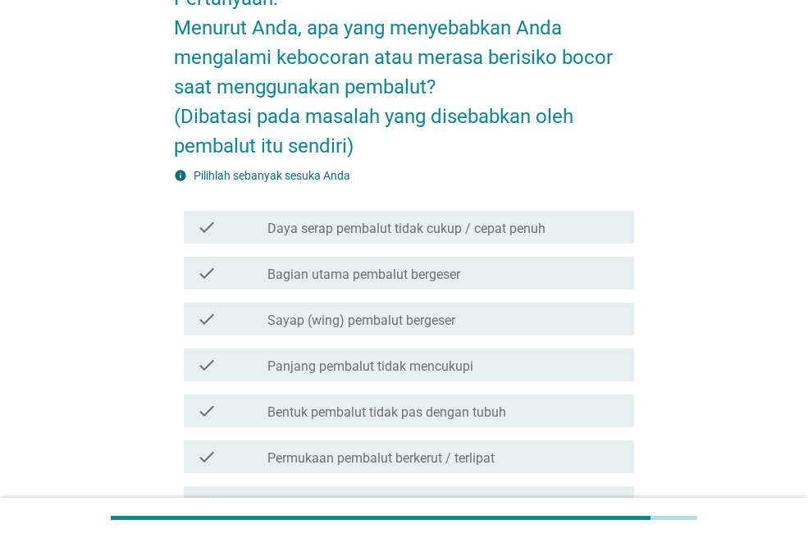
scroll to position [164, 0]
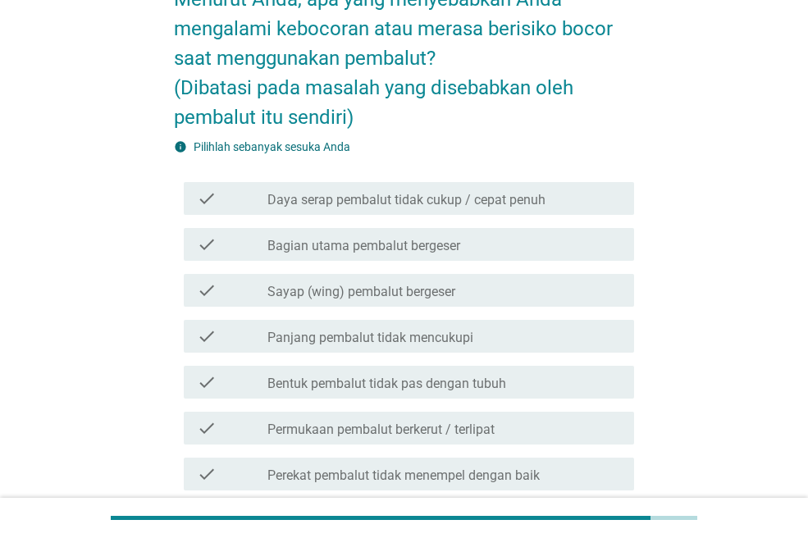
click at [591, 194] on div "check_box_outline_blank Daya serap pembalut tidak cukup / cepat penuh" at bounding box center [443, 199] width 353 height 20
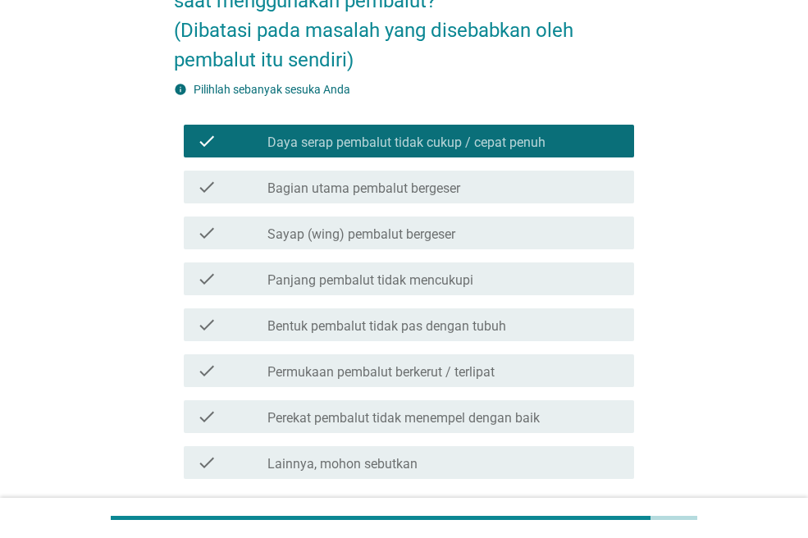
scroll to position [246, 0]
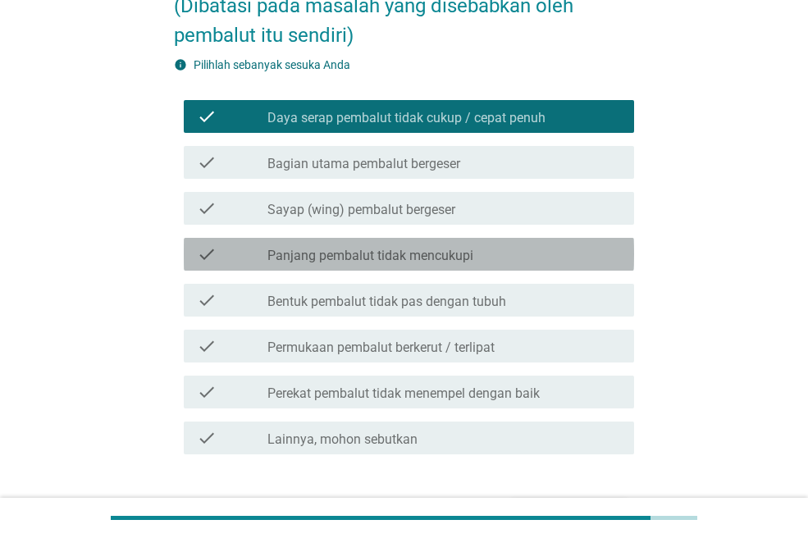
click at [614, 258] on div "check_box_outline_blank Panjang pembalut tidak mencukupi" at bounding box center [443, 254] width 353 height 20
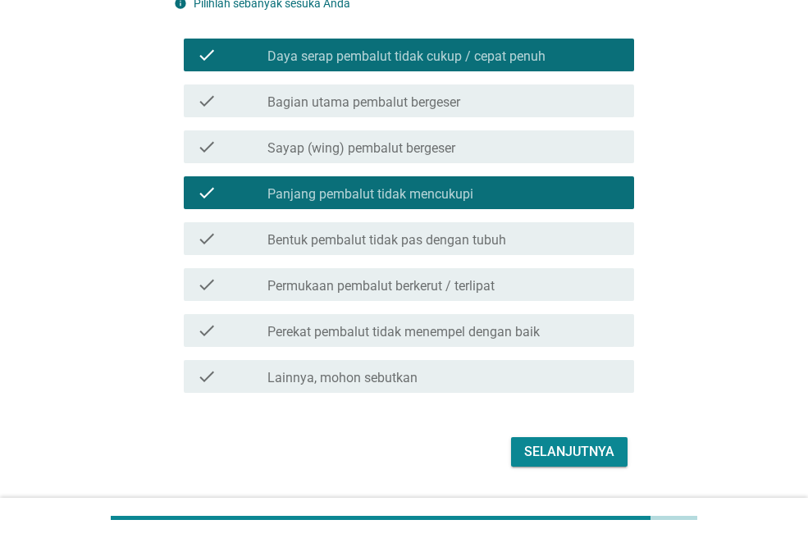
scroll to position [353, 0]
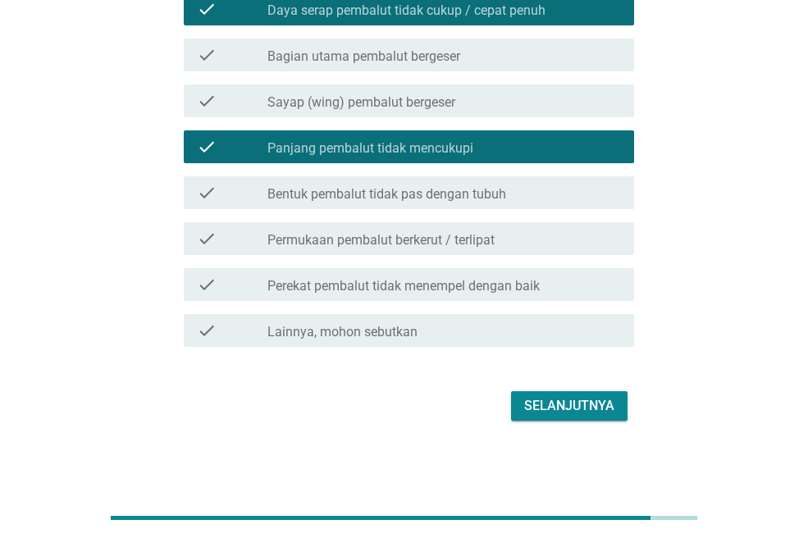
click at [613, 398] on div "Selanjutnya" at bounding box center [569, 406] width 90 height 20
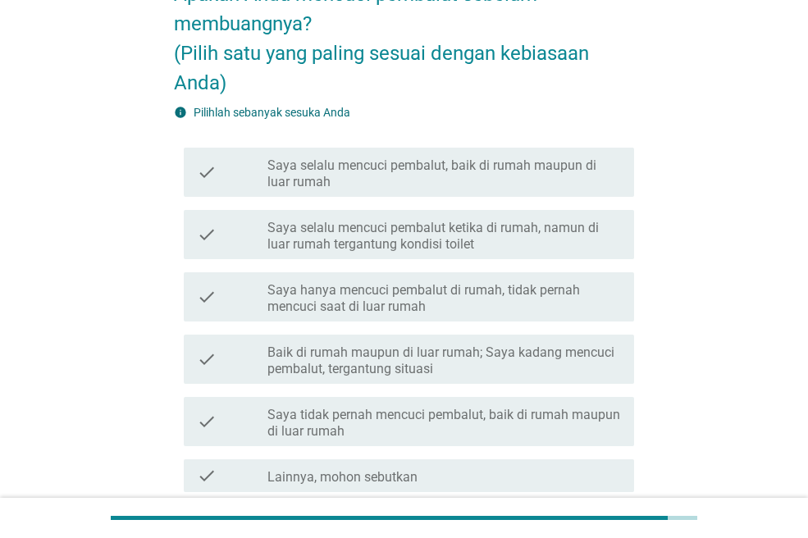
scroll to position [164, 0]
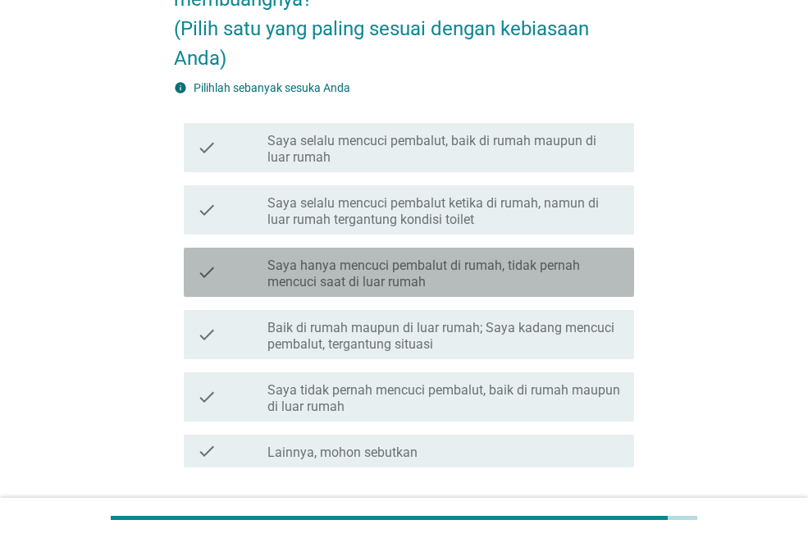
click at [605, 271] on label "Saya hanya mencuci pembalut di rumah, tidak pernah mencuci saat di luar rumah" at bounding box center [443, 274] width 353 height 33
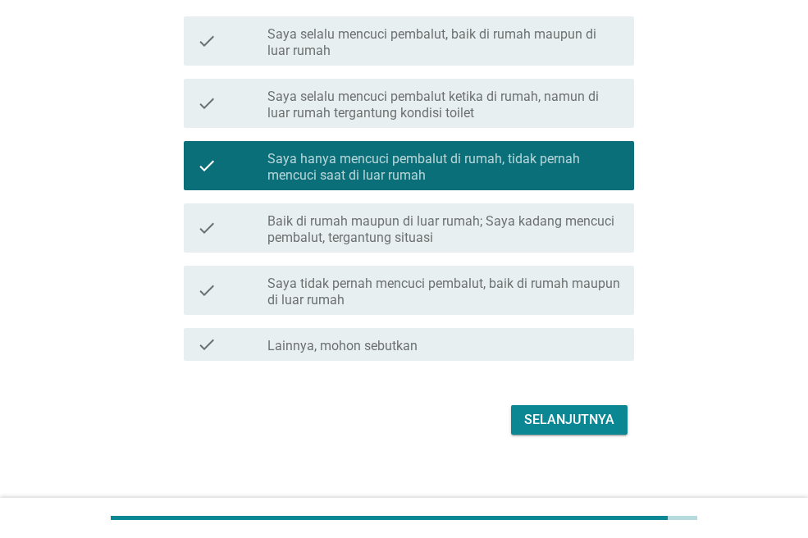
scroll to position [285, 0]
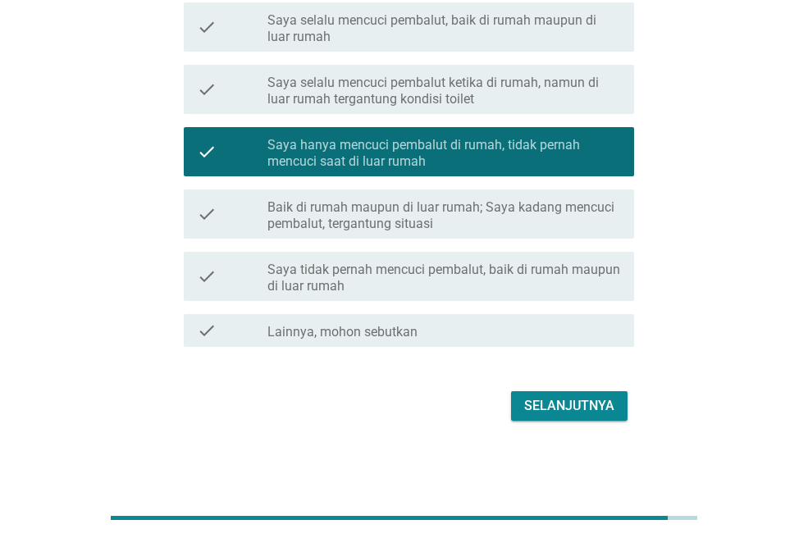
click at [614, 398] on button "Selanjutnya" at bounding box center [569, 406] width 116 height 30
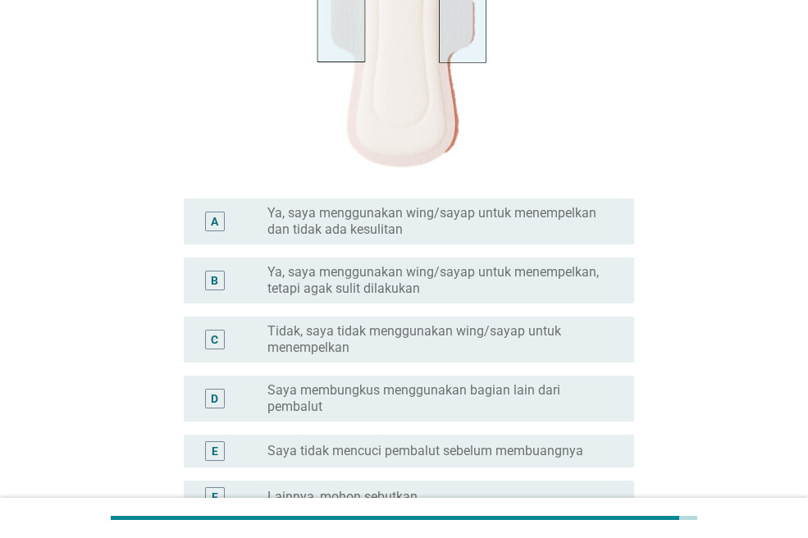
scroll to position [410, 0]
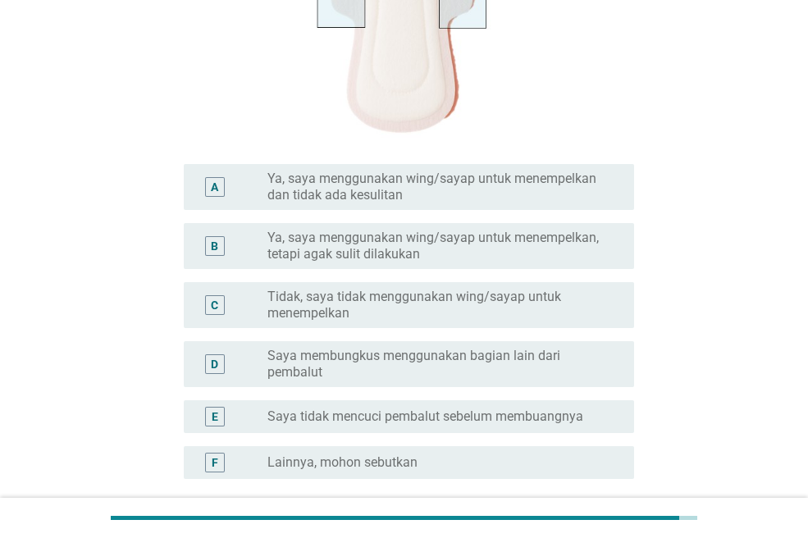
click at [600, 296] on label "Tidak, saya tidak menggunakan wing/sayap untuk menempelkan" at bounding box center [437, 305] width 340 height 33
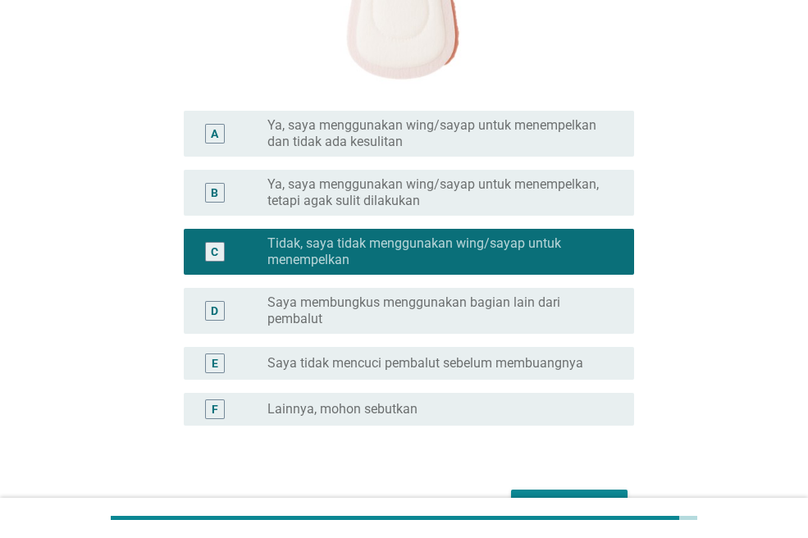
scroll to position [492, 0]
